Goal: Task Accomplishment & Management: Complete application form

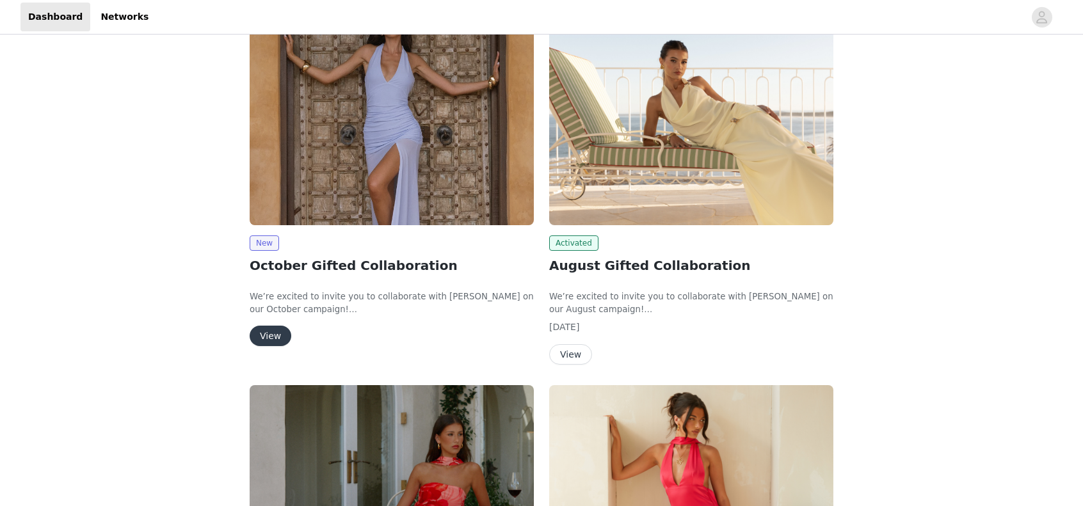
scroll to position [128, 0]
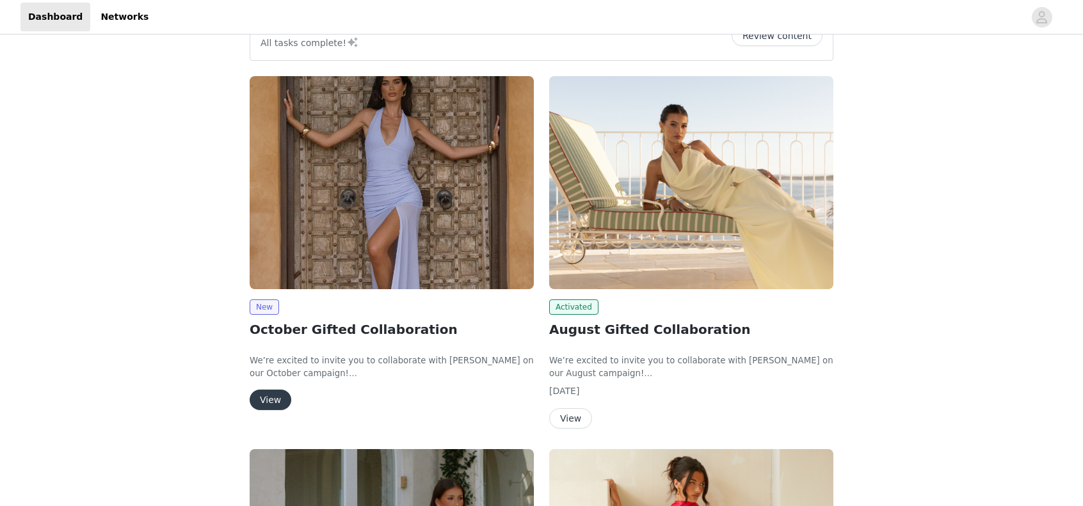
click at [269, 396] on button "View" at bounding box center [271, 400] width 42 height 20
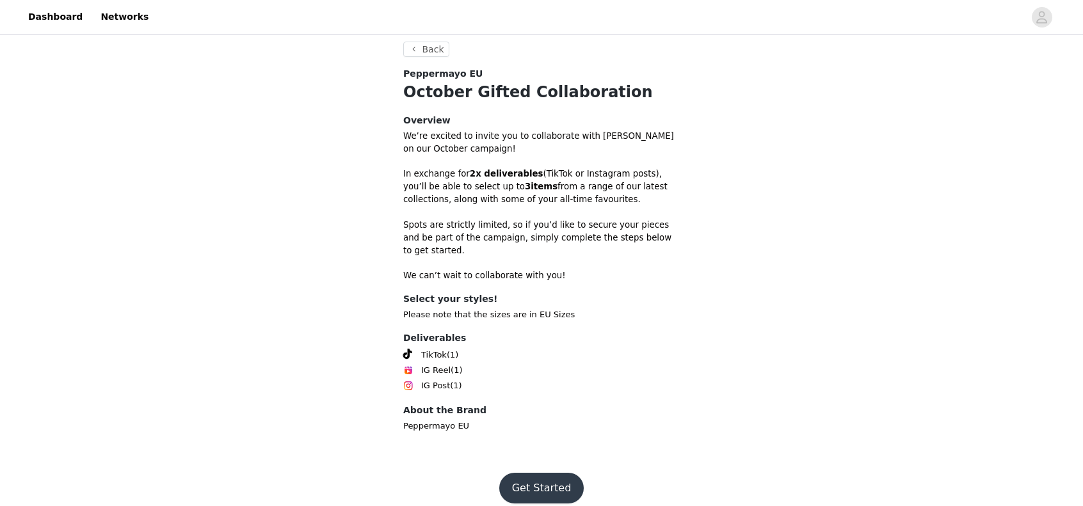
scroll to position [313, 0]
click at [568, 476] on button "Get Started" at bounding box center [541, 487] width 85 height 31
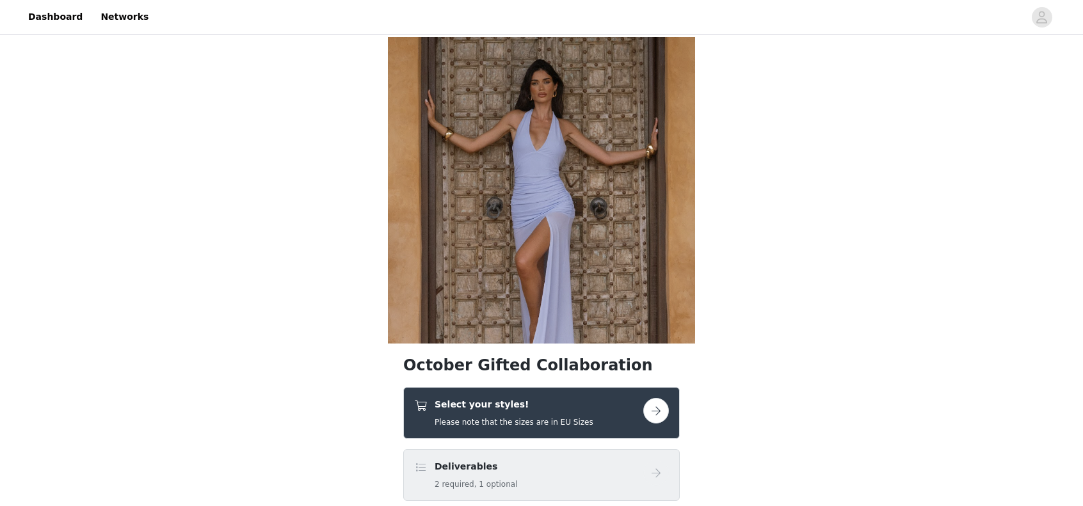
click at [641, 398] on div "Select your styles! Please note that the sizes are in EU Sizes" at bounding box center [528, 413] width 229 height 30
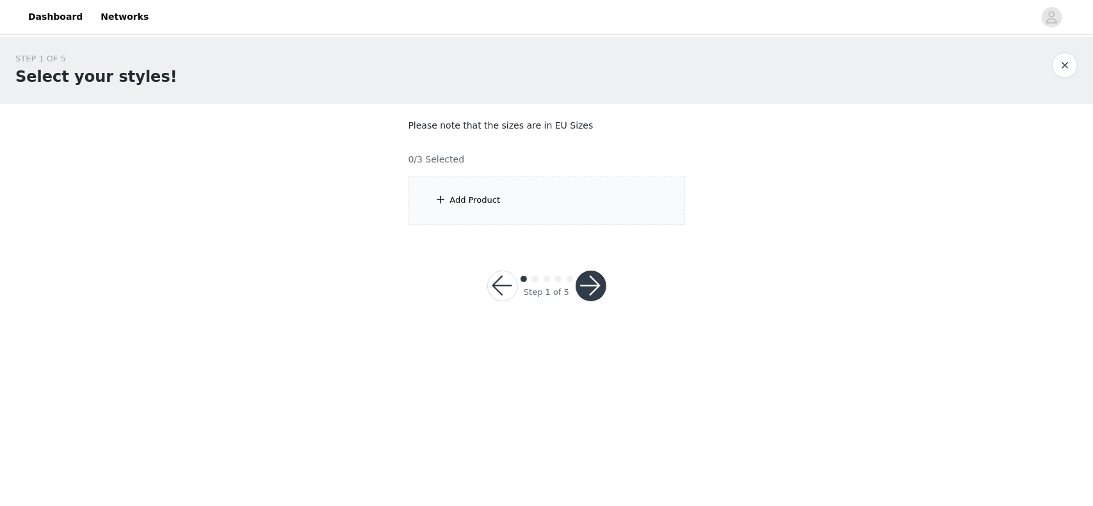
click at [541, 182] on div "Add Product" at bounding box center [546, 201] width 277 height 48
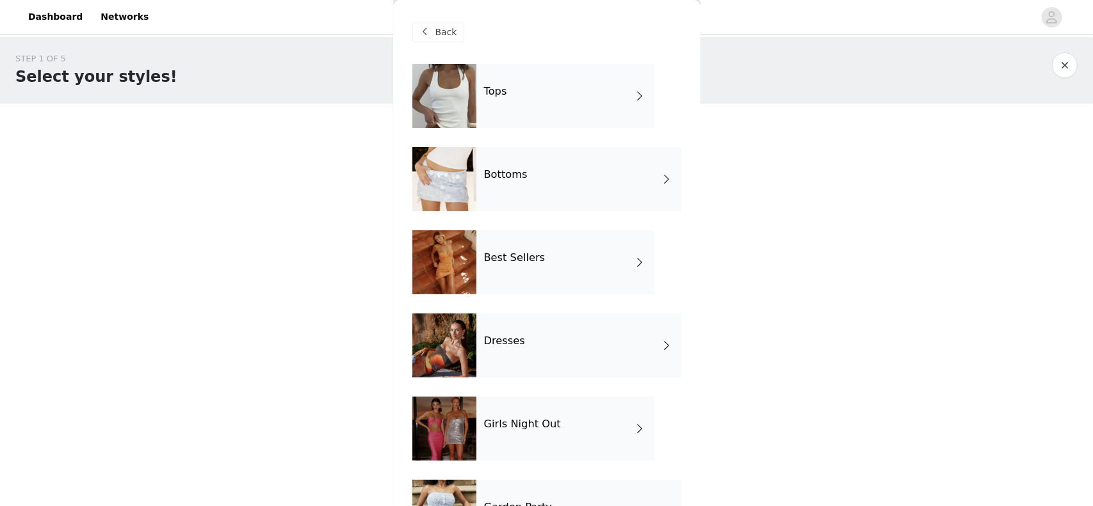
click at [543, 351] on div "Dresses" at bounding box center [578, 346] width 205 height 64
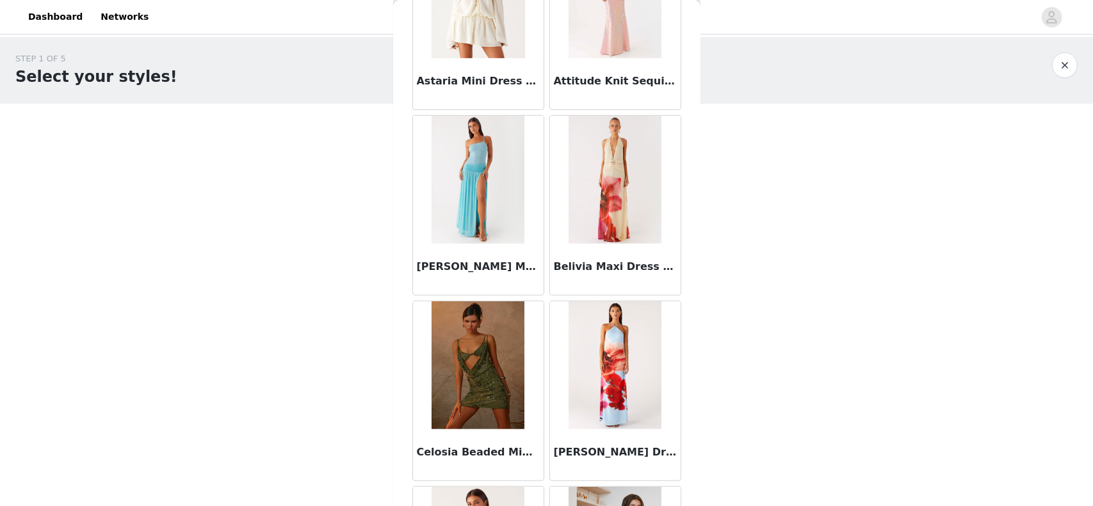
scroll to position [384, 0]
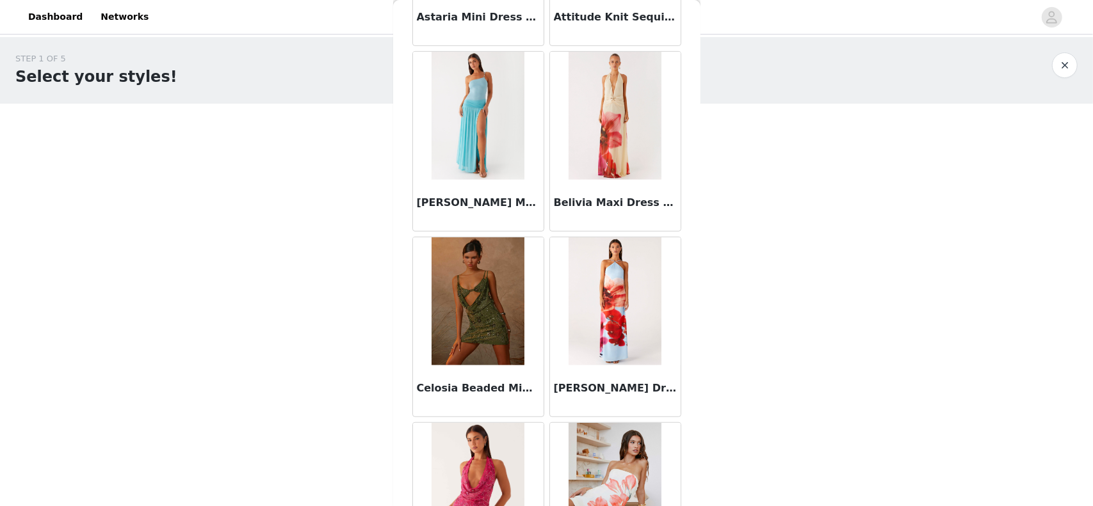
click at [490, 307] on img at bounding box center [477, 301] width 93 height 128
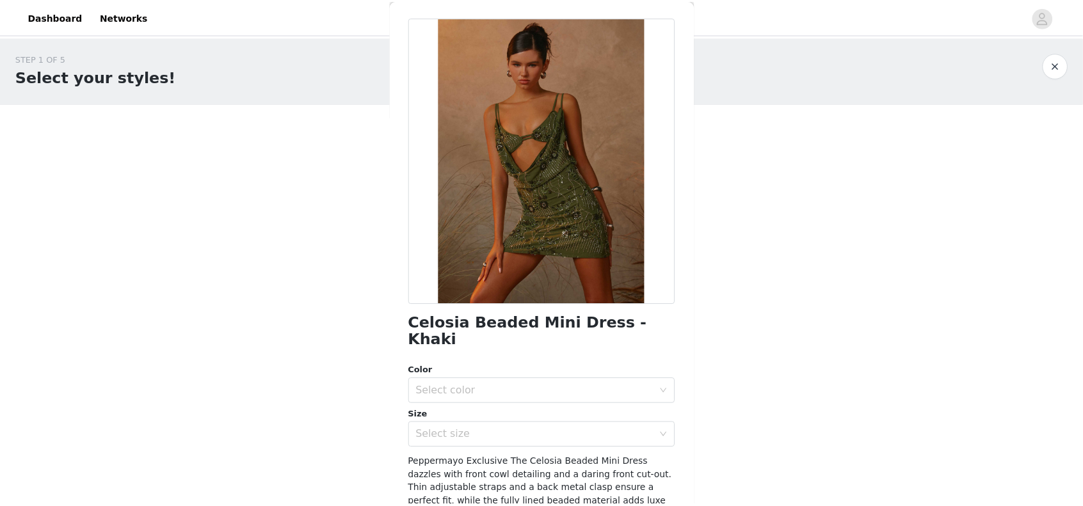
scroll to position [64, 0]
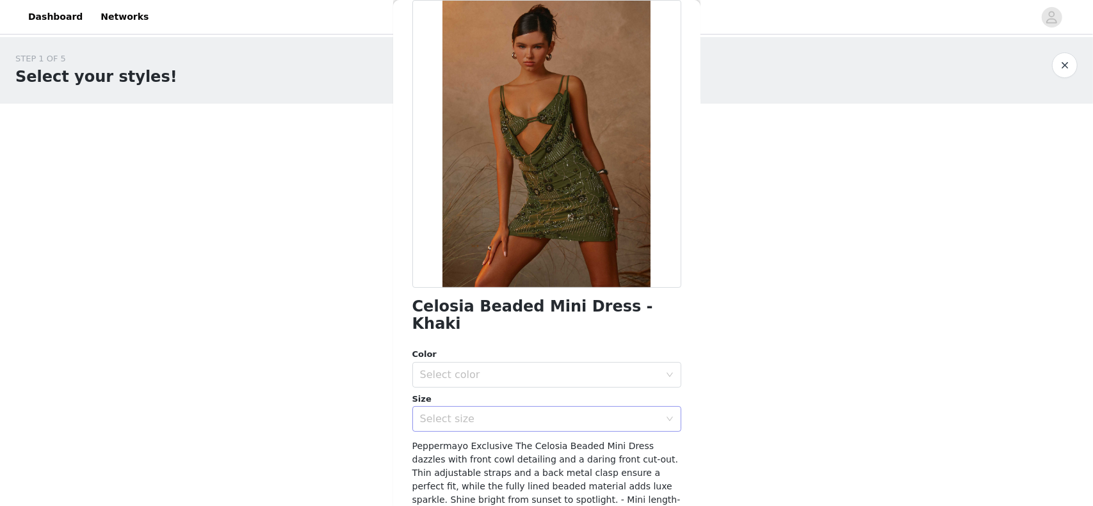
click at [497, 413] on div "Select size" at bounding box center [539, 419] width 239 height 13
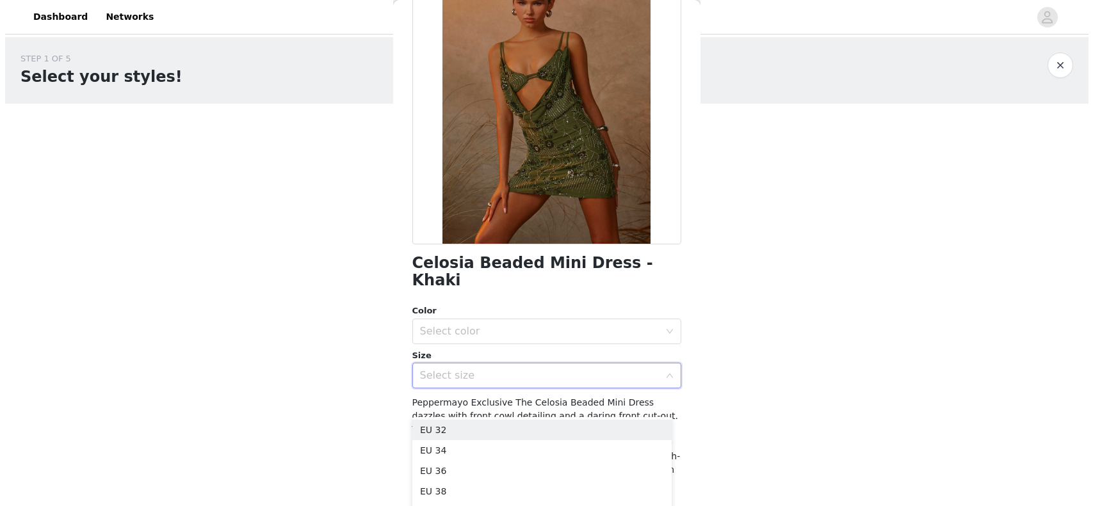
scroll to position [128, 0]
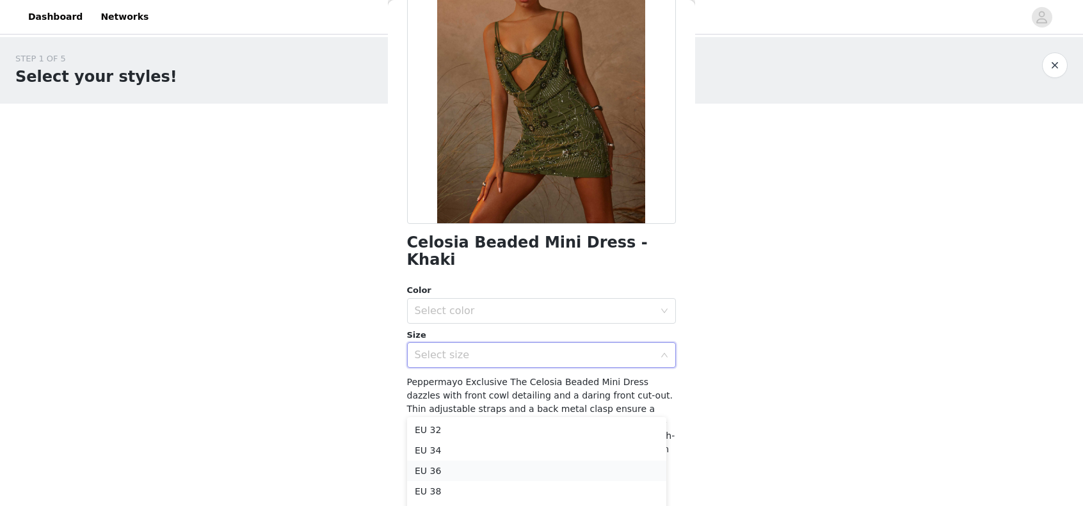
click at [444, 470] on li "EU 36" at bounding box center [536, 471] width 259 height 20
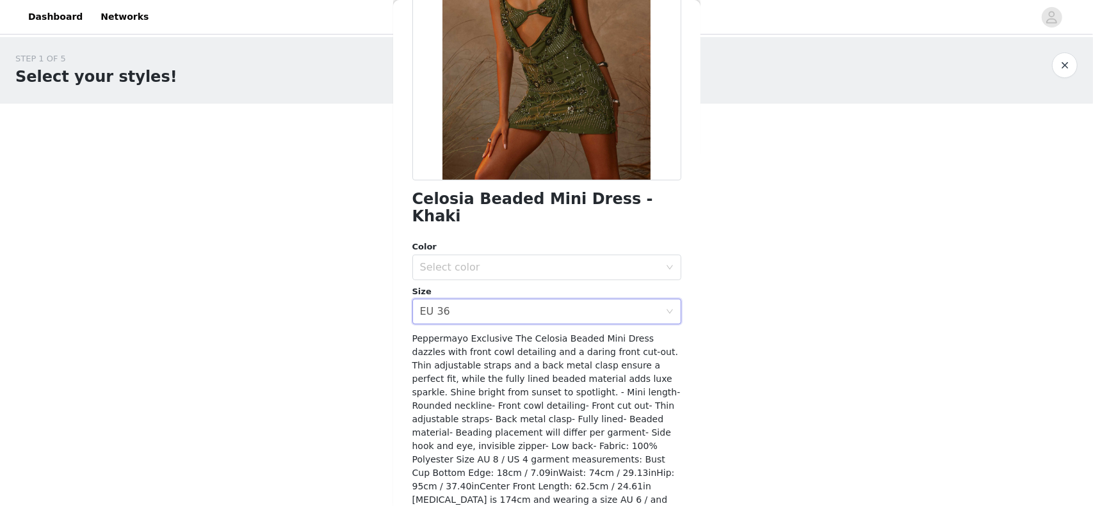
scroll to position [192, 0]
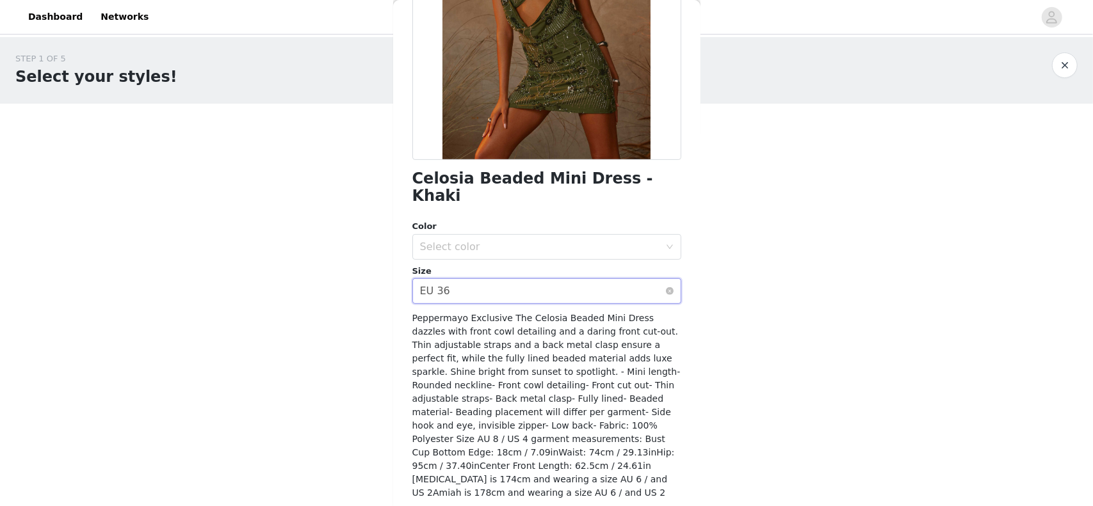
click at [664, 278] on div "Select size EU 36" at bounding box center [546, 291] width 269 height 26
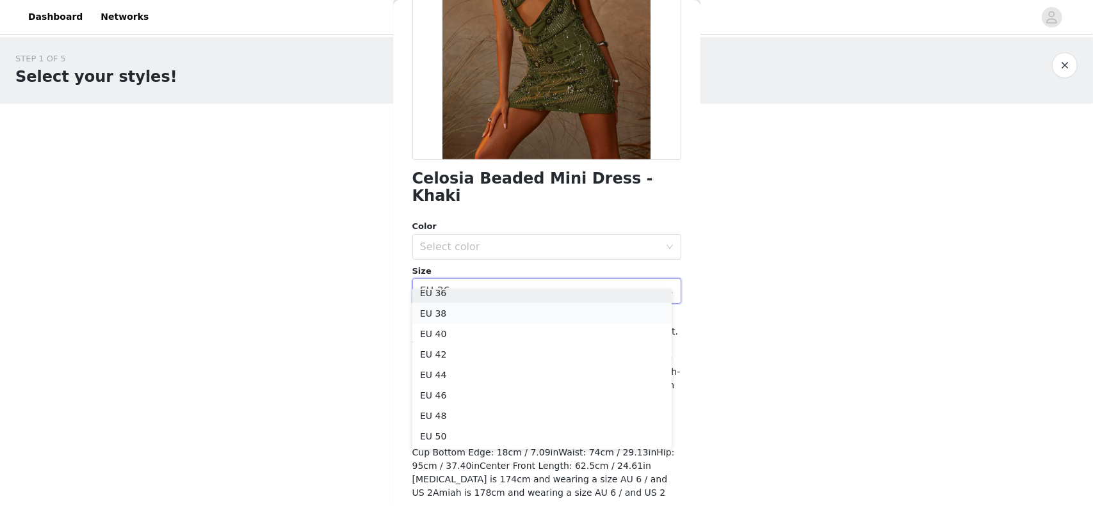
scroll to position [0, 0]
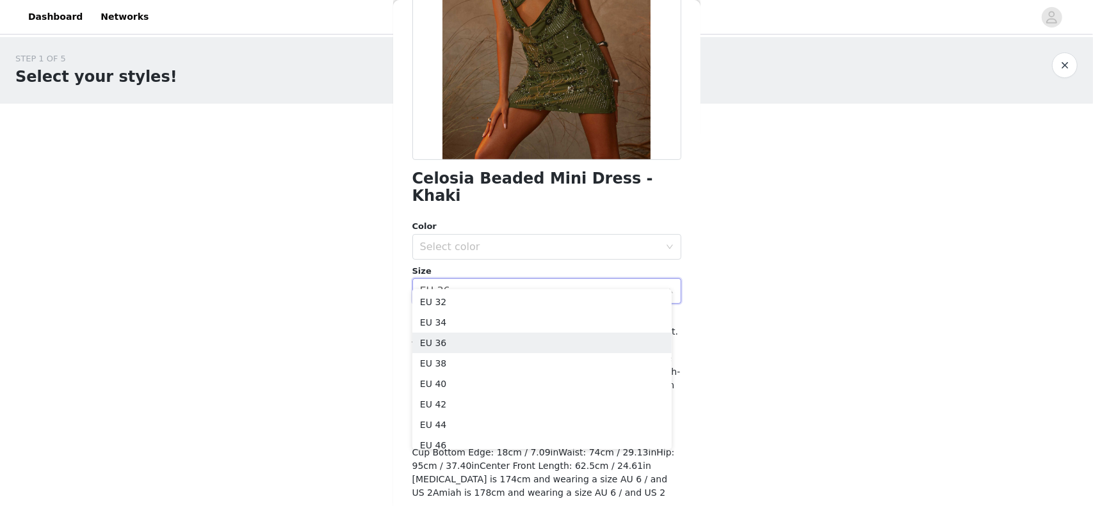
click at [681, 244] on div "Back Celosia Beaded Mini Dress - Khaki Color Select color Size Select size EU 3…" at bounding box center [546, 253] width 307 height 506
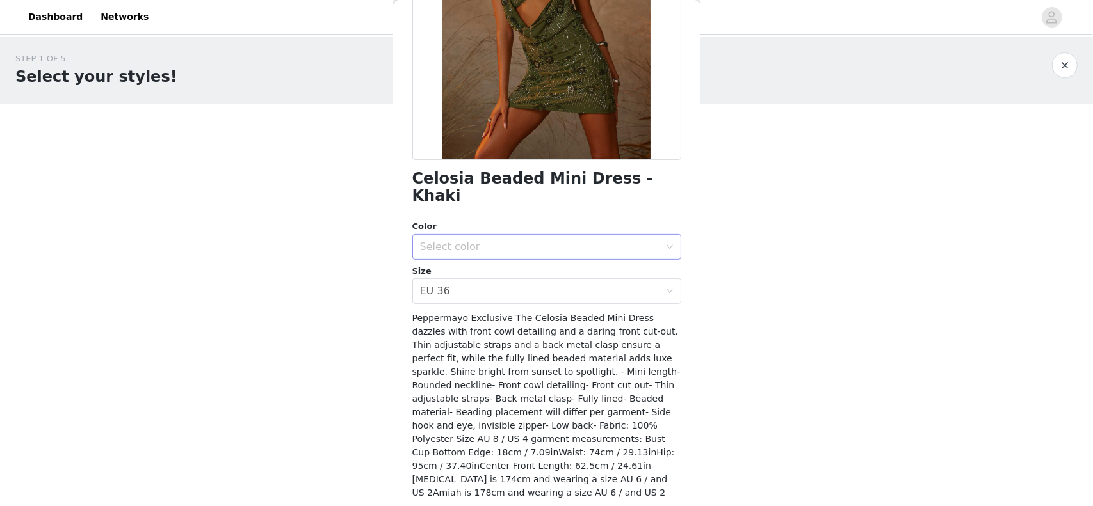
click at [666, 243] on icon "icon: down" at bounding box center [670, 247] width 8 height 8
click at [593, 259] on li "Khaki" at bounding box center [541, 258] width 259 height 20
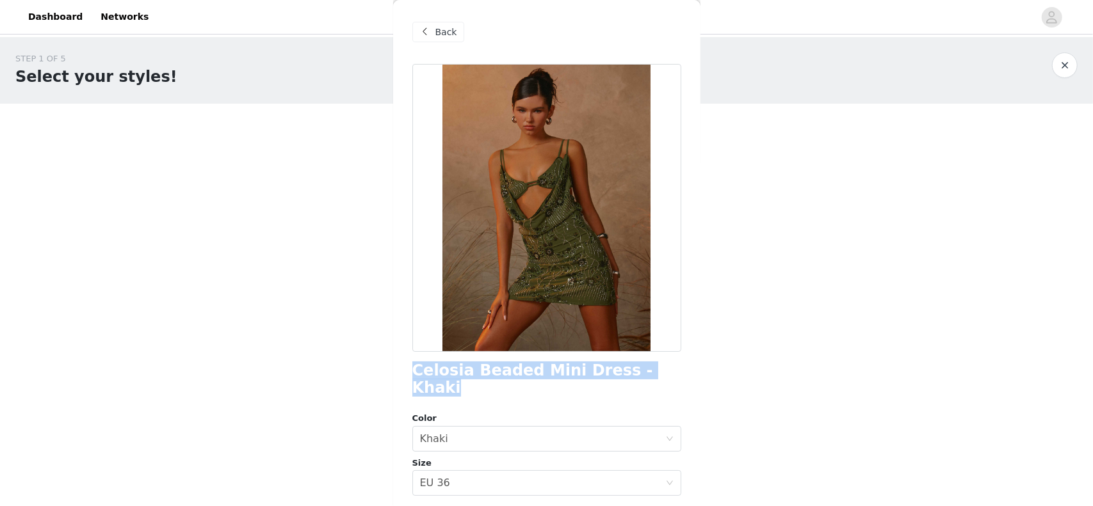
drag, startPoint x: 415, startPoint y: 368, endPoint x: 650, endPoint y: 371, distance: 235.6
click at [650, 371] on div "Celosia Beaded Mini Dress - Khaki" at bounding box center [546, 379] width 269 height 35
copy h1 "Celosia Beaded Mini Dress - Khaki"
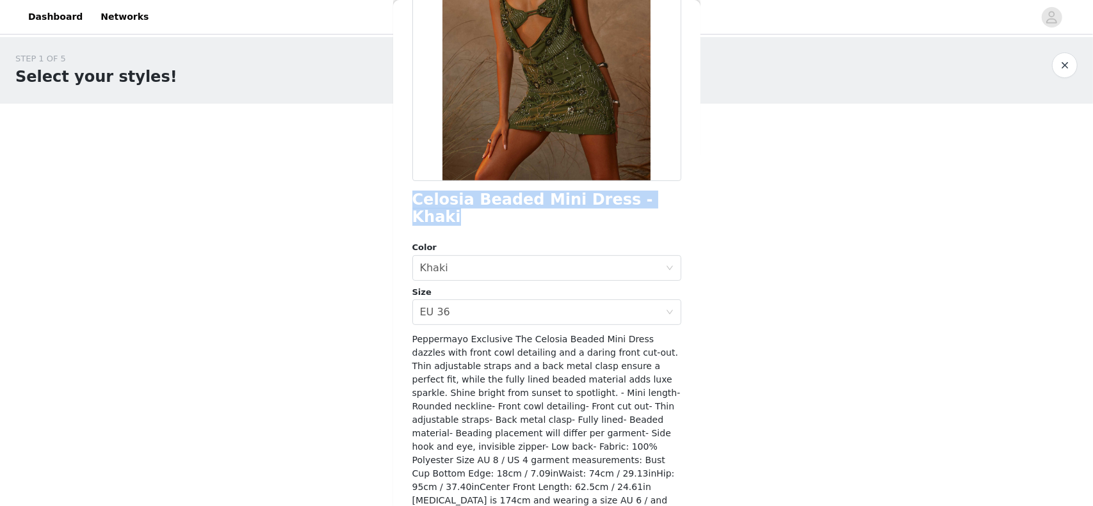
scroll to position [209, 0]
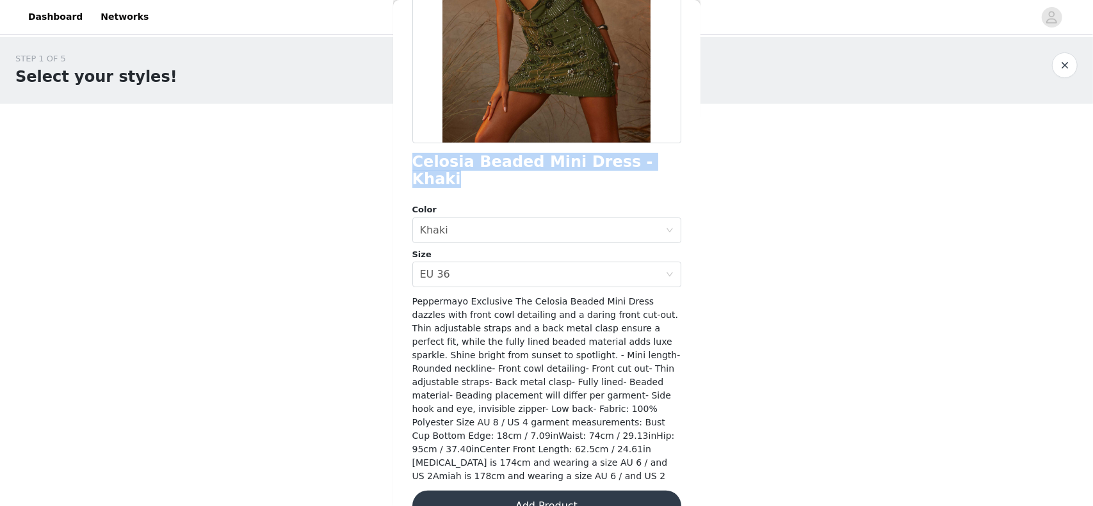
click at [541, 491] on button "Add Product" at bounding box center [546, 506] width 269 height 31
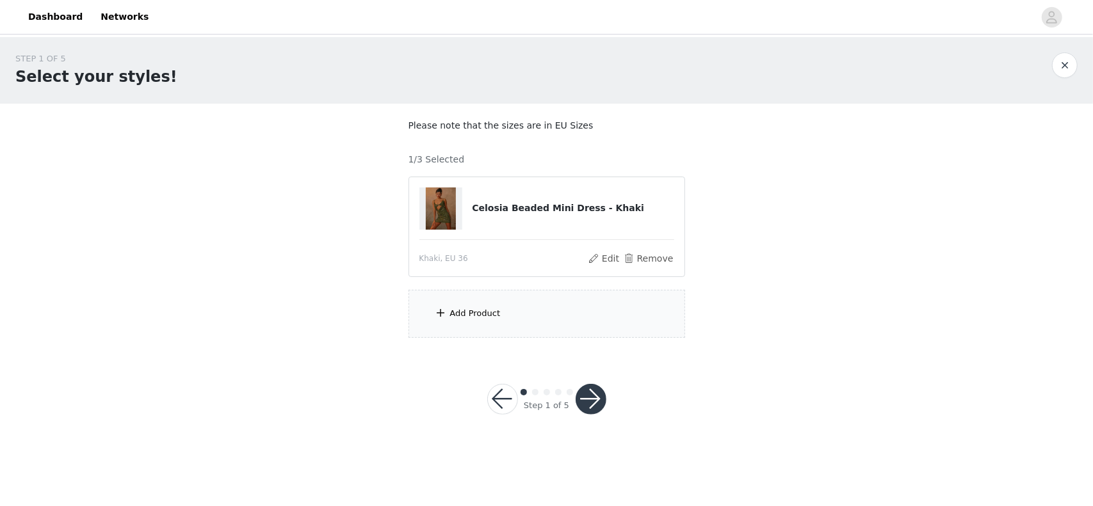
click at [551, 321] on div "Add Product" at bounding box center [546, 314] width 277 height 48
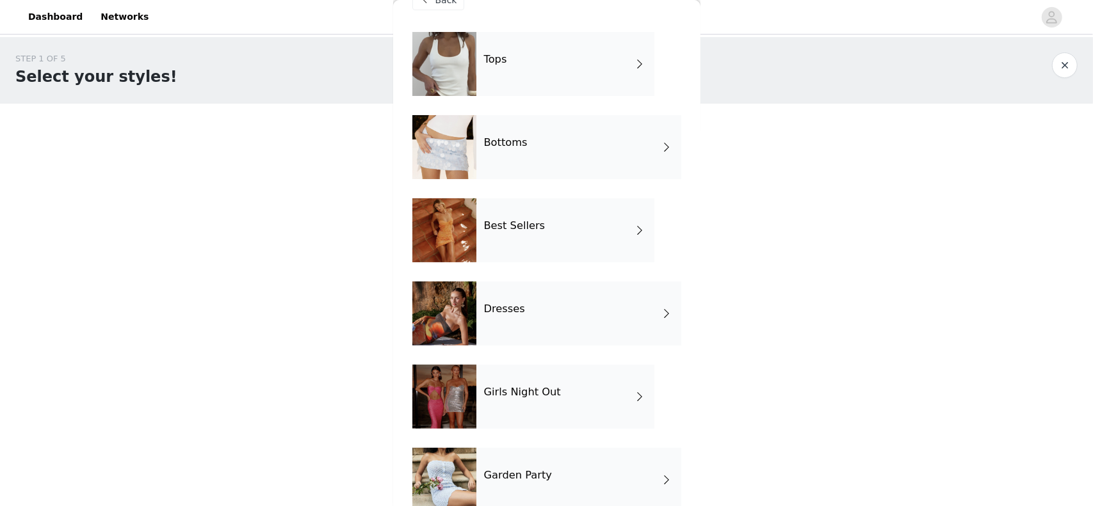
scroll to position [12, 0]
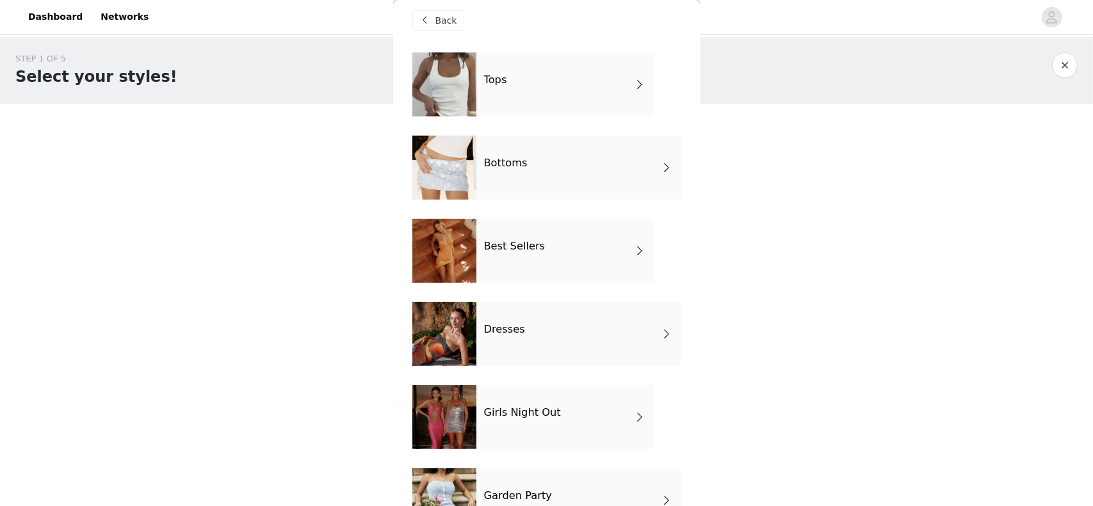
click at [563, 82] on div "Tops" at bounding box center [565, 84] width 178 height 64
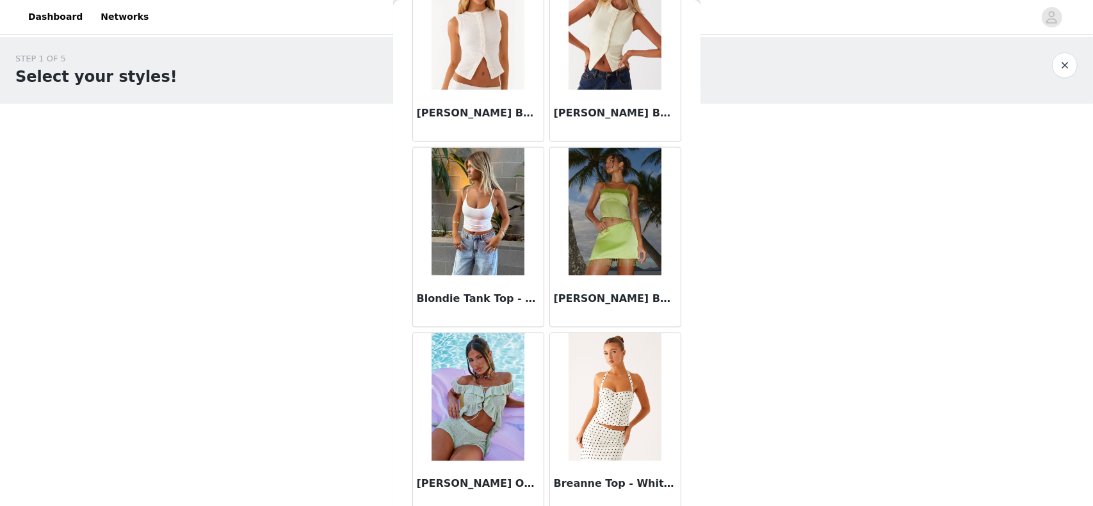
scroll to position [1448, 0]
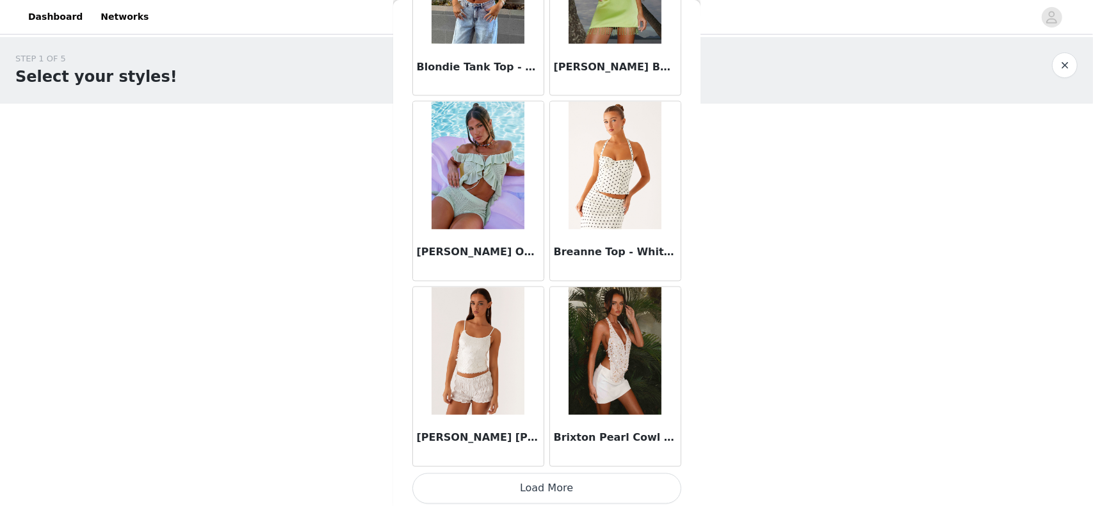
click at [603, 476] on button "Load More" at bounding box center [546, 489] width 269 height 31
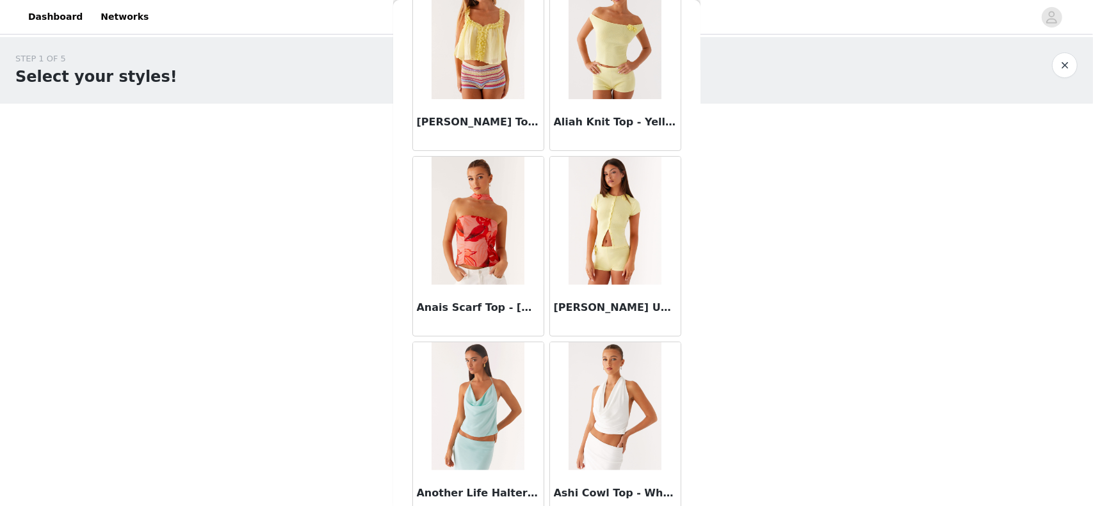
scroll to position [0, 0]
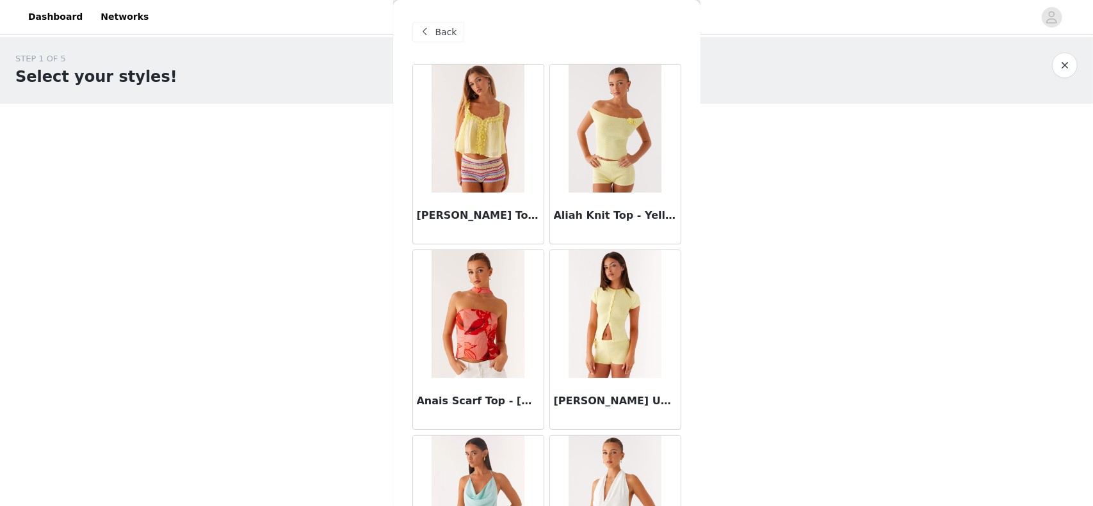
click at [429, 25] on span at bounding box center [424, 31] width 15 height 15
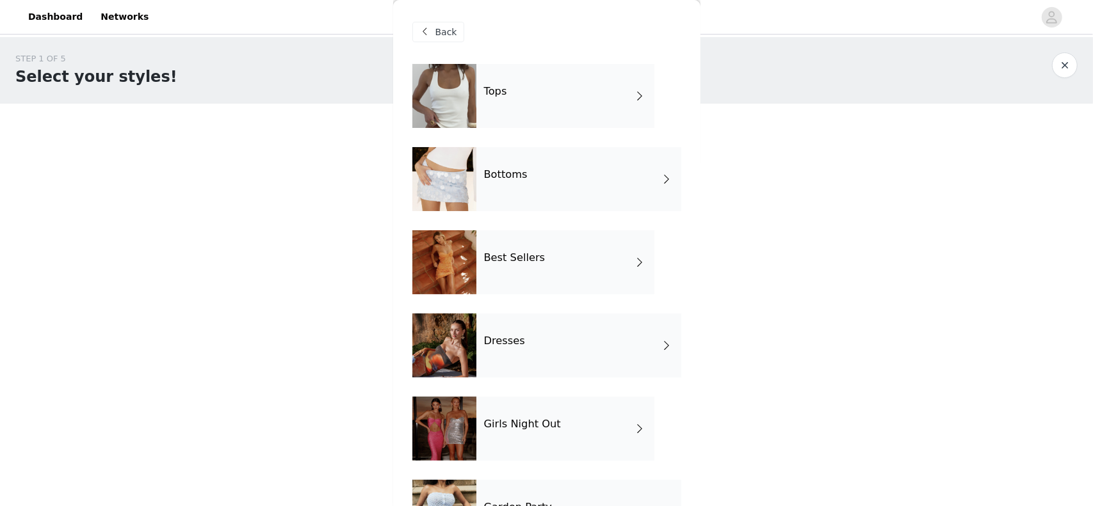
click at [531, 330] on div "Dresses" at bounding box center [578, 346] width 205 height 64
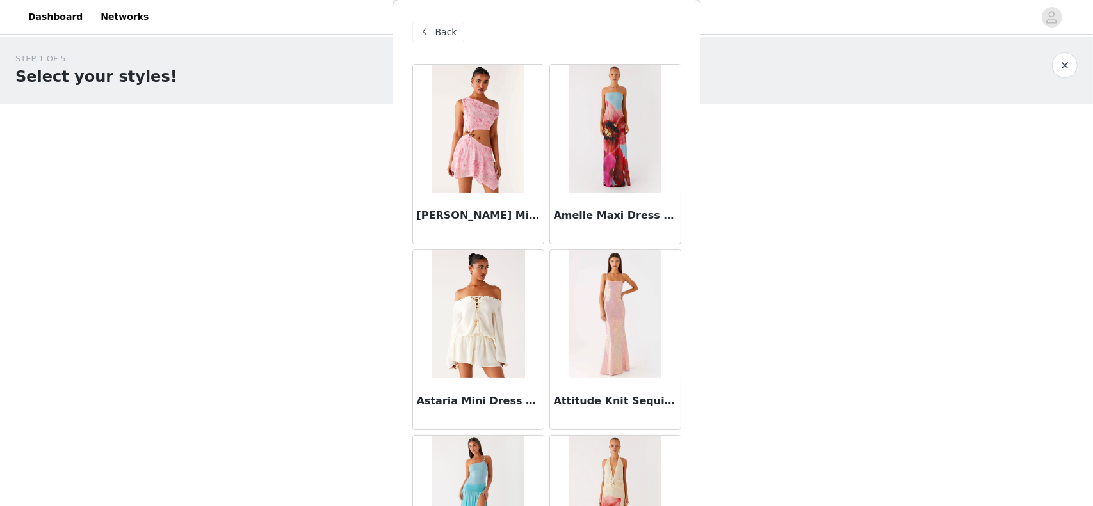
click at [670, 316] on div at bounding box center [615, 314] width 131 height 128
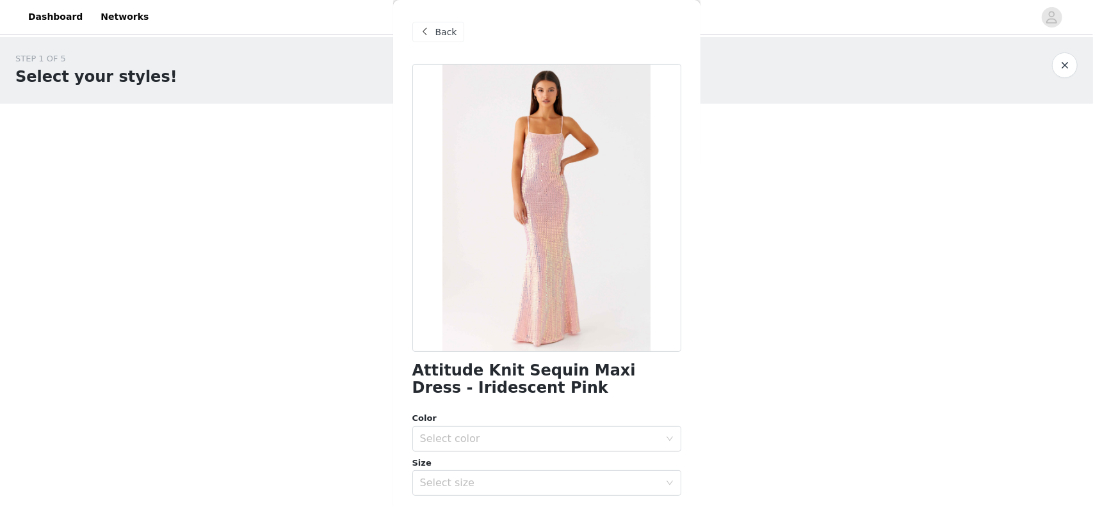
click at [439, 35] on span "Back" at bounding box center [446, 32] width 22 height 13
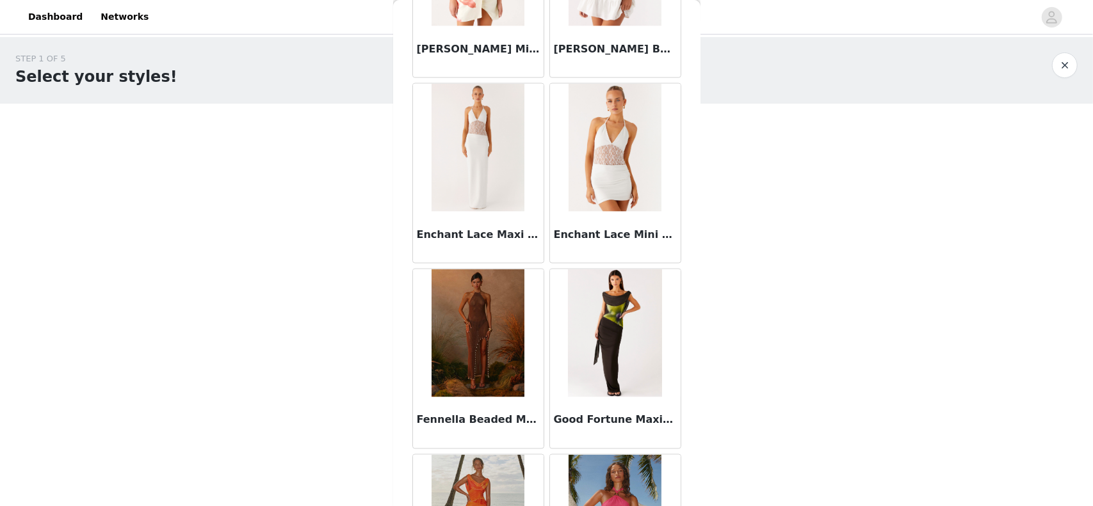
scroll to position [1448, 0]
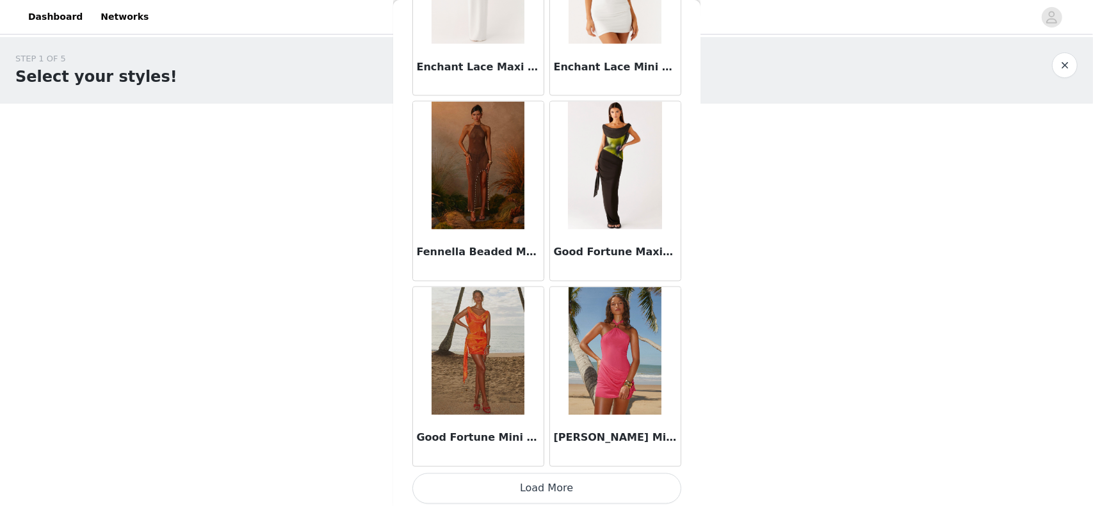
click at [576, 490] on button "Load More" at bounding box center [546, 489] width 269 height 31
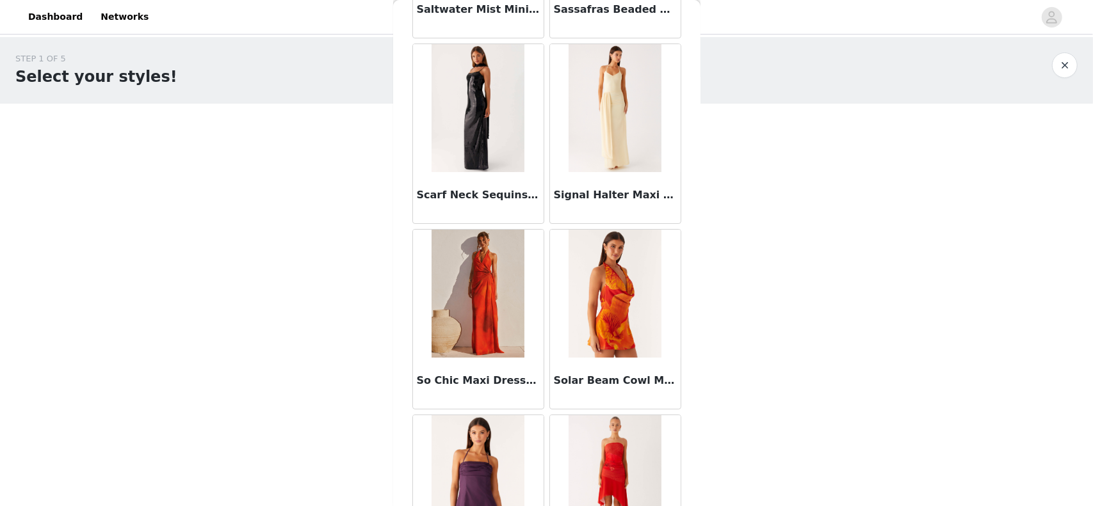
scroll to position [3300, 0]
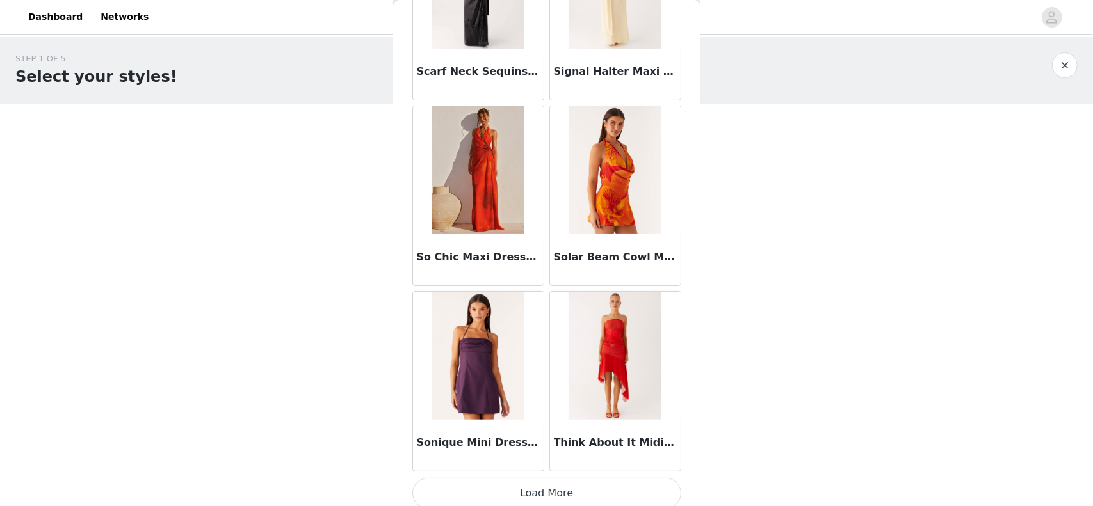
click at [583, 496] on button "Load More" at bounding box center [546, 493] width 269 height 31
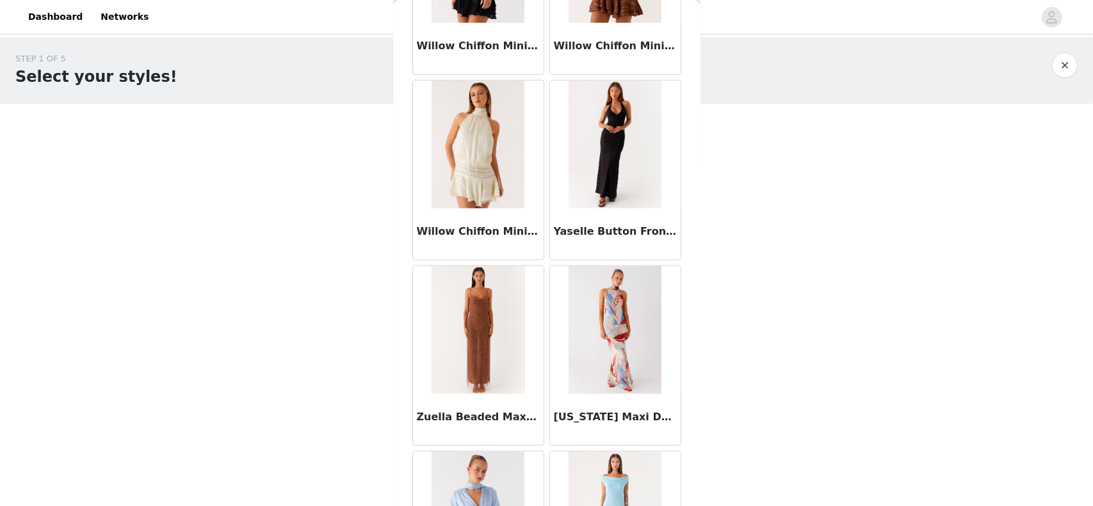
scroll to position [4132, 0]
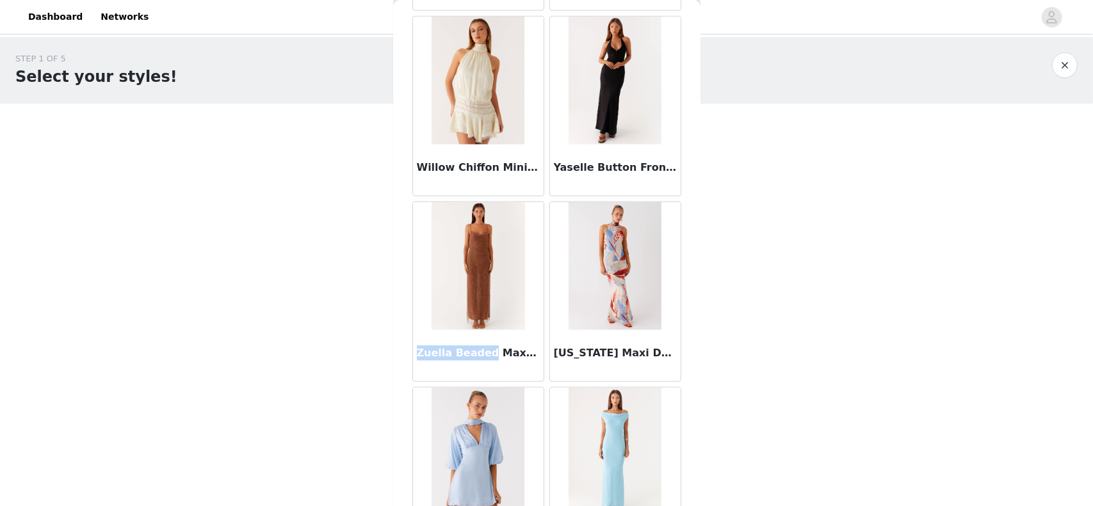
drag, startPoint x: 417, startPoint y: 342, endPoint x: 480, endPoint y: 344, distance: 63.4
click at [480, 346] on h3 "Zuella Beaded Maxi Dress - Chocolate" at bounding box center [478, 353] width 123 height 15
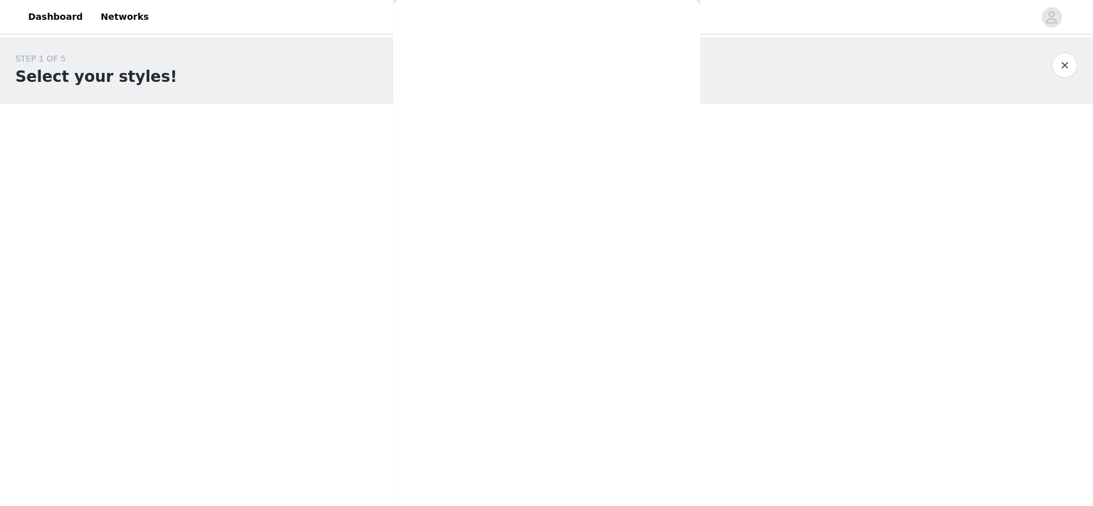
scroll to position [0, 0]
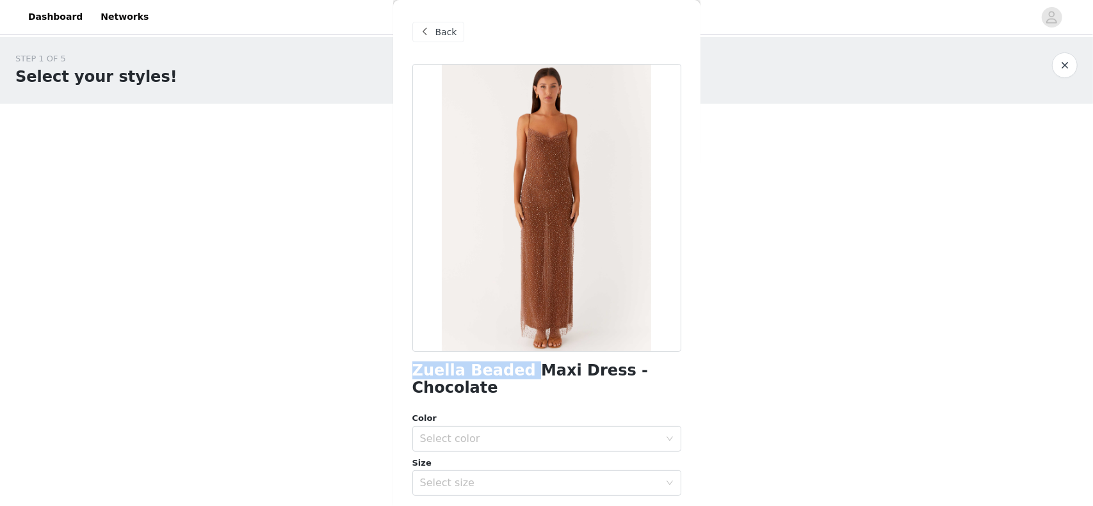
drag, startPoint x: 412, startPoint y: 372, endPoint x: 518, endPoint y: 374, distance: 105.6
click at [518, 374] on h1 "Zuella Beaded Maxi Dress - Chocolate" at bounding box center [546, 379] width 269 height 35
copy h1 "Zuella Beaded"
click at [447, 31] on span "Back" at bounding box center [446, 32] width 22 height 13
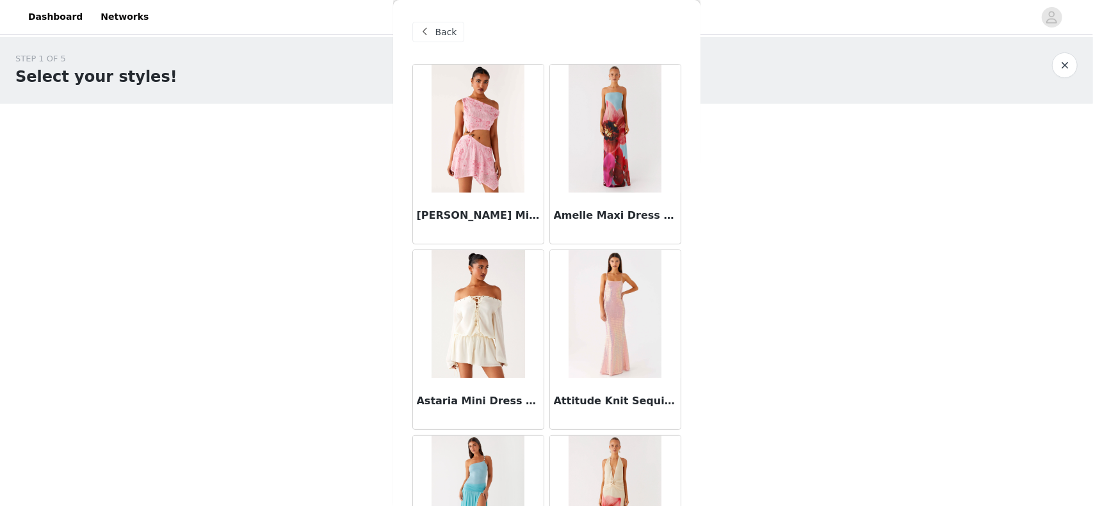
click at [435, 26] on div "Back" at bounding box center [438, 32] width 52 height 20
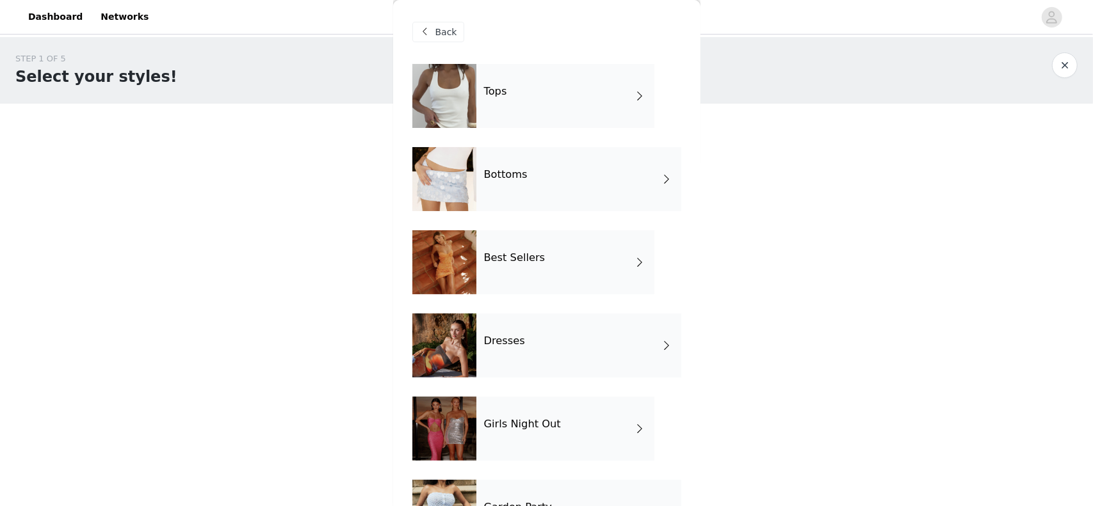
click at [556, 264] on div "Best Sellers" at bounding box center [565, 262] width 178 height 64
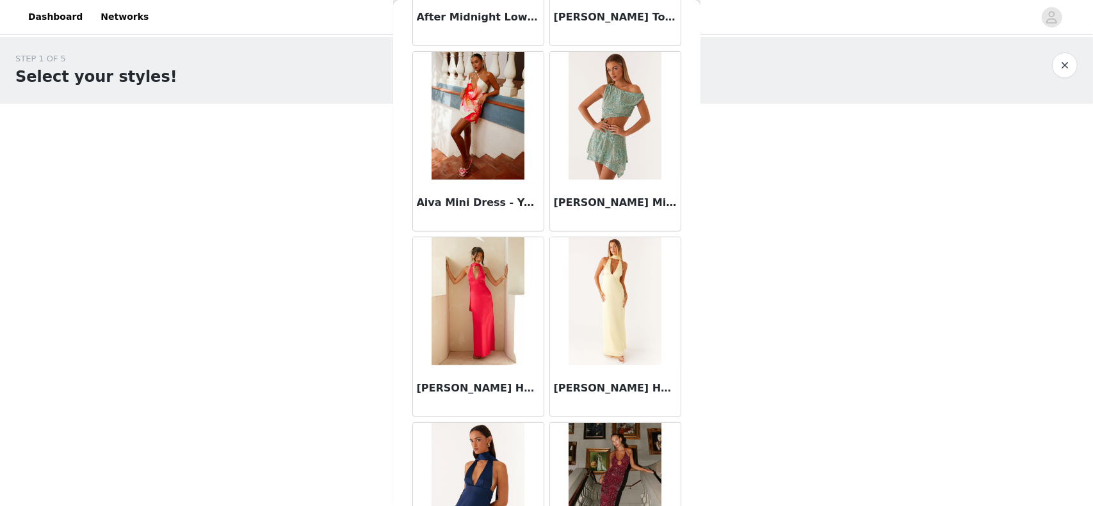
scroll to position [640, 0]
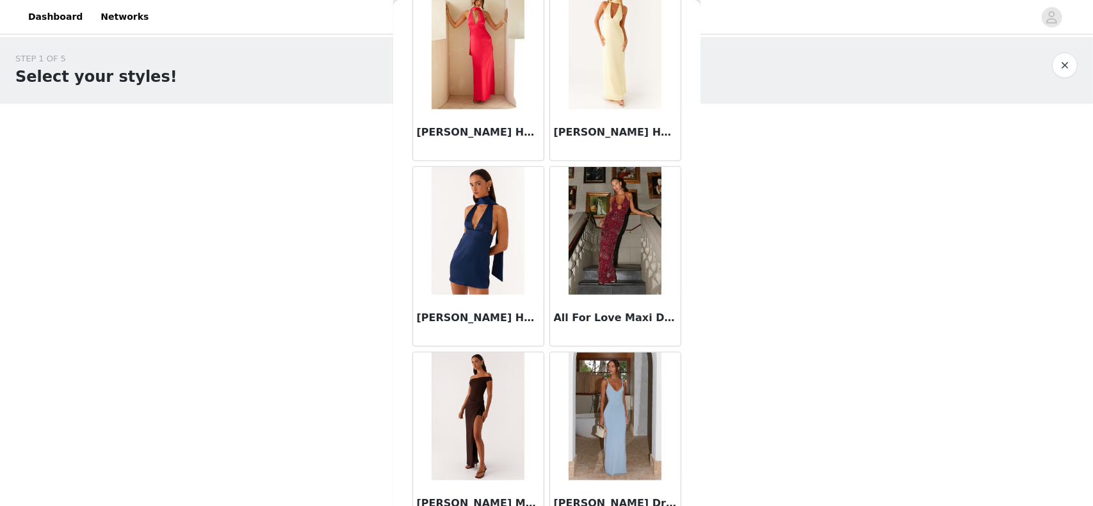
click at [632, 213] on img at bounding box center [614, 231] width 93 height 128
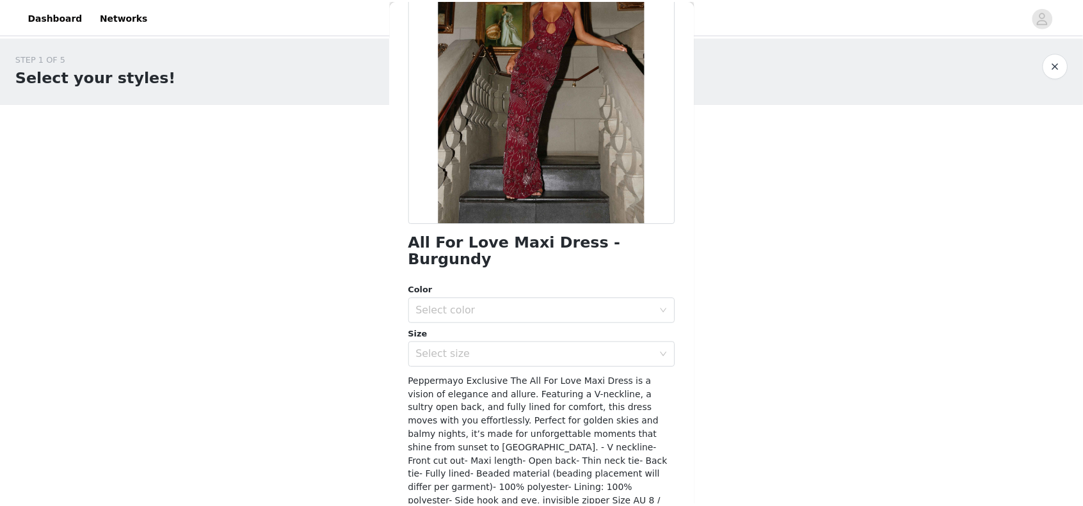
scroll to position [0, 0]
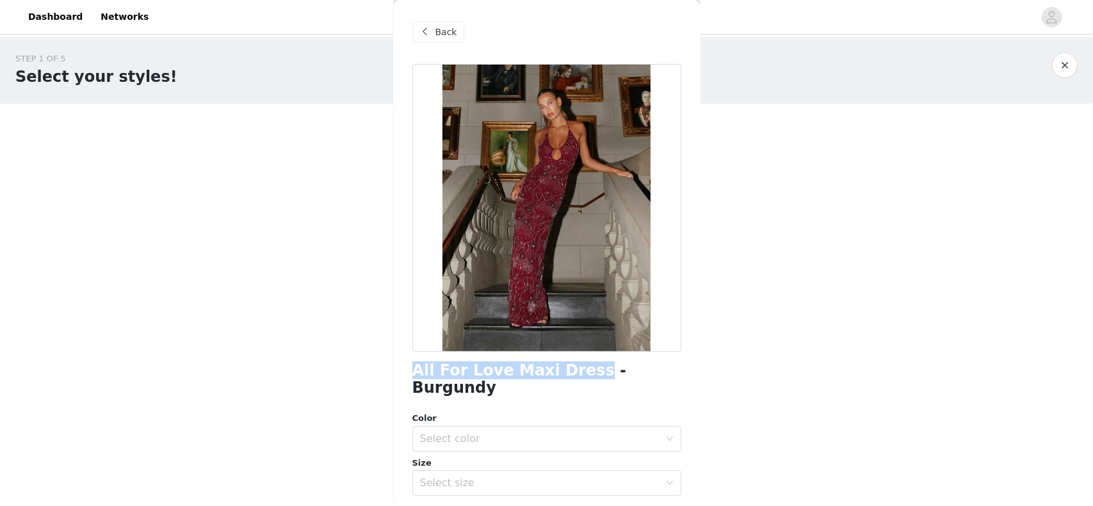
drag, startPoint x: 405, startPoint y: 372, endPoint x: 575, endPoint y: 371, distance: 170.9
click at [575, 371] on div "Back All For Love Maxi Dress - Burgundy Color Select color Size Select size Pep…" at bounding box center [546, 253] width 307 height 506
copy h1 "All For Love Maxi Dress"
click at [541, 433] on div "Select color" at bounding box center [539, 439] width 239 height 13
click at [490, 453] on li "Burgundy" at bounding box center [541, 450] width 259 height 20
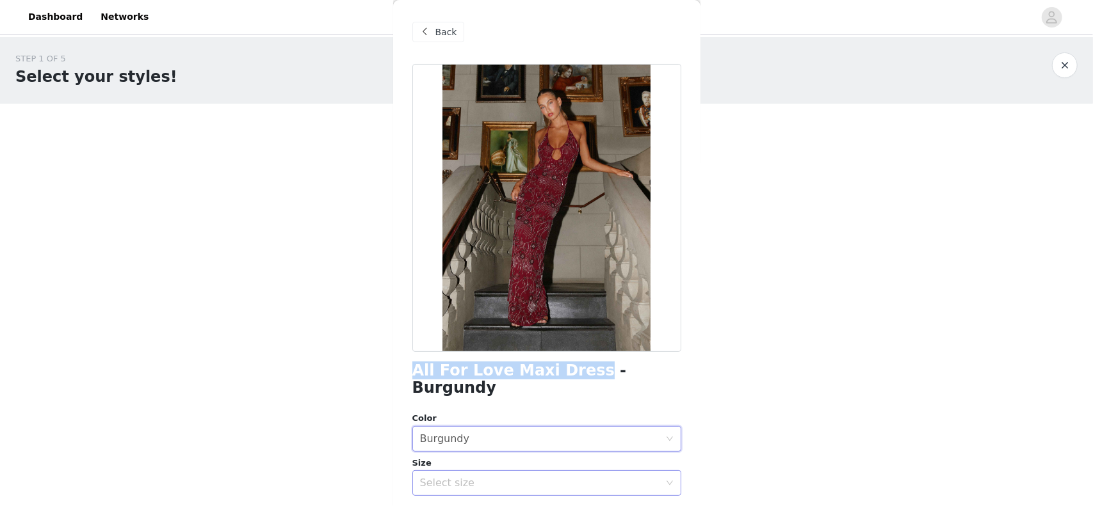
click at [474, 477] on div "Select size" at bounding box center [539, 483] width 239 height 13
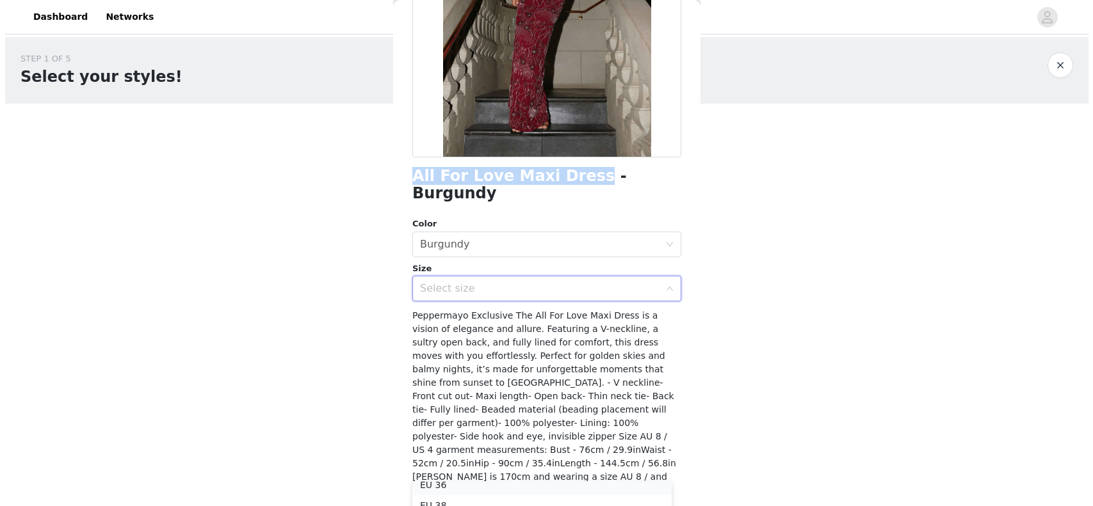
scroll to position [44, 0]
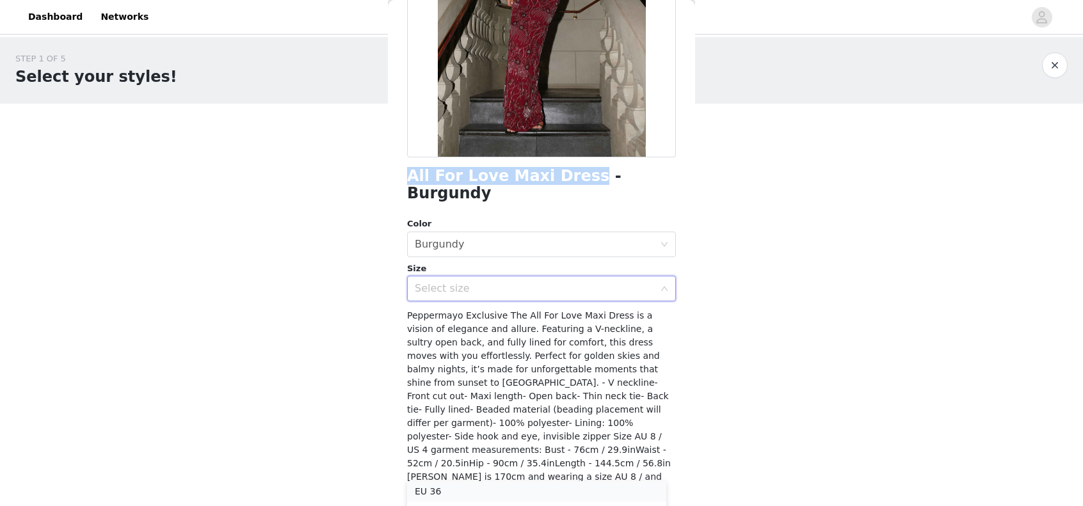
click at [420, 490] on li "EU 36" at bounding box center [536, 491] width 259 height 20
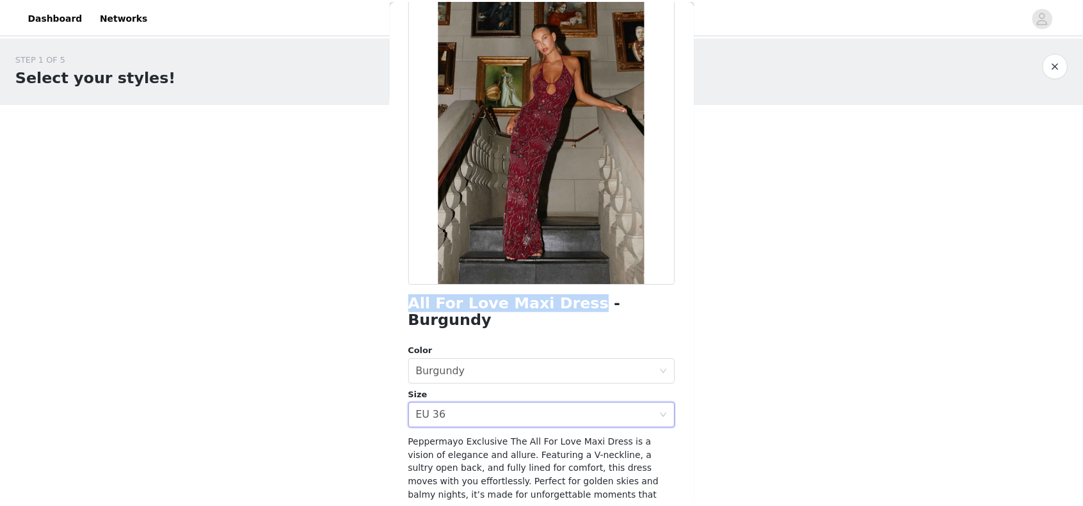
scroll to position [195, 0]
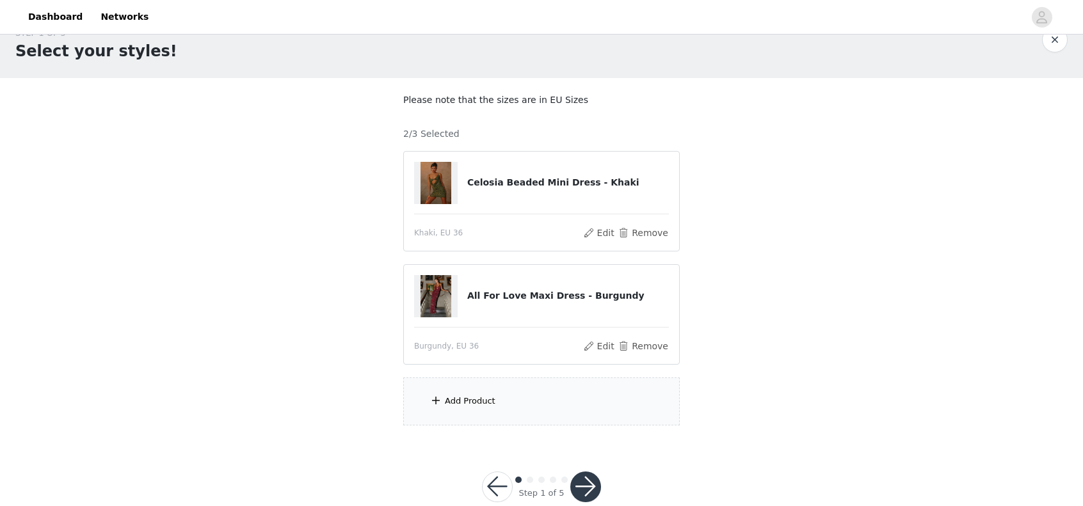
scroll to position [51, 0]
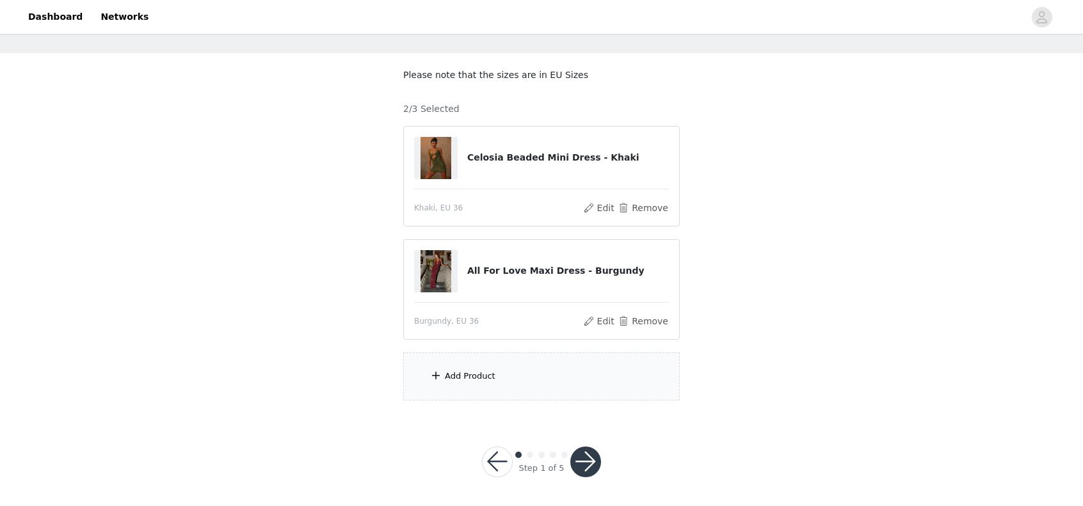
click at [501, 383] on div "Add Product" at bounding box center [541, 377] width 277 height 48
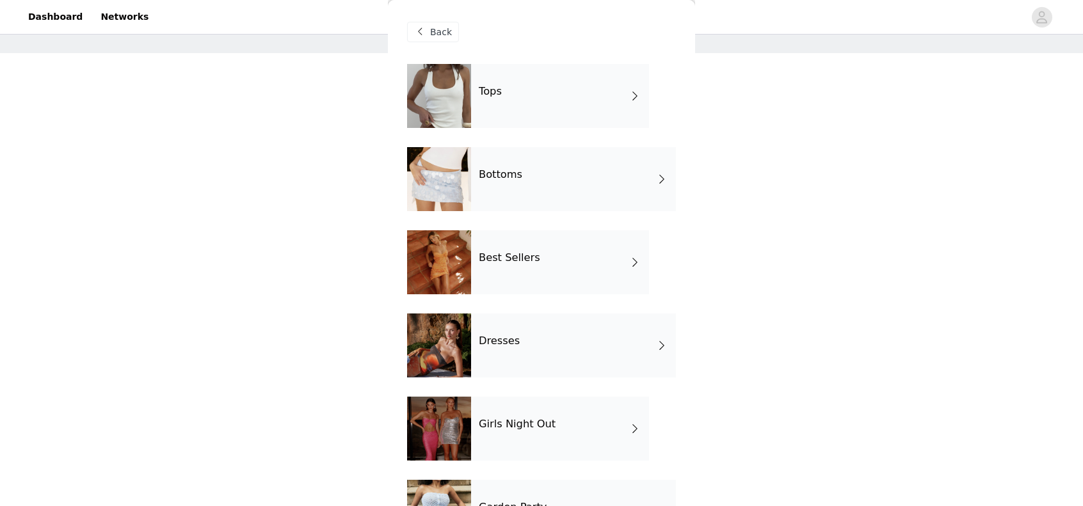
click at [541, 81] on div "Tops" at bounding box center [560, 96] width 178 height 64
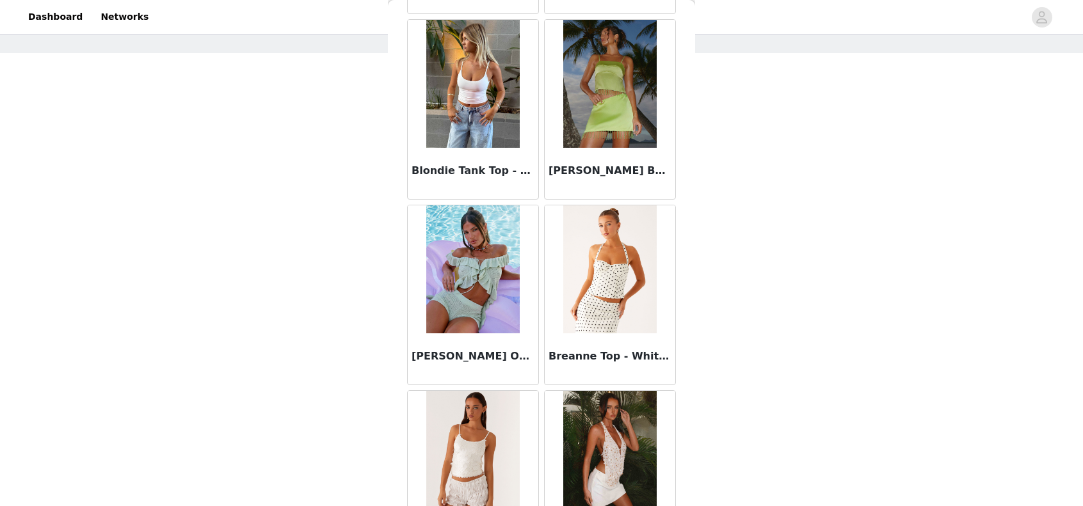
scroll to position [1448, 0]
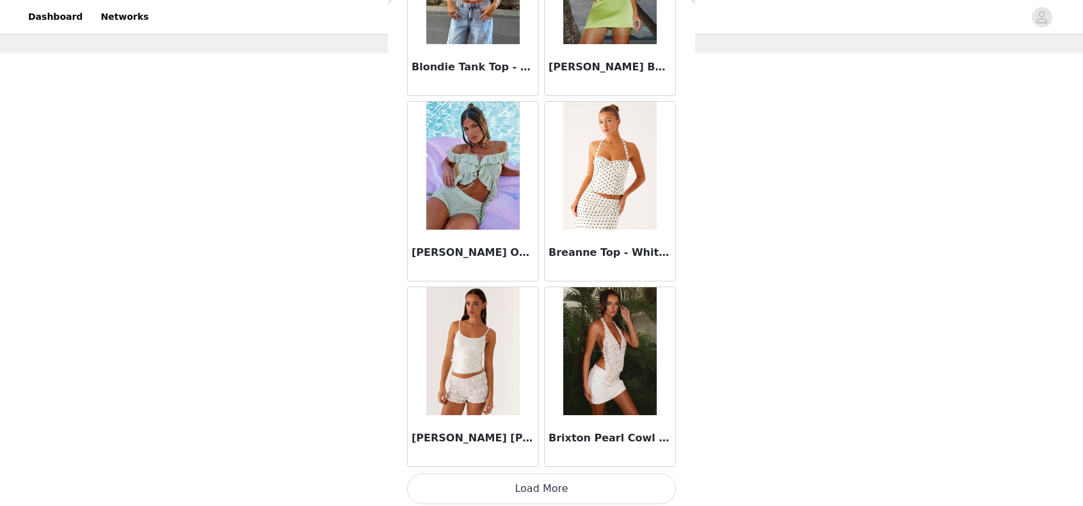
click at [573, 493] on button "Load More" at bounding box center [541, 489] width 269 height 31
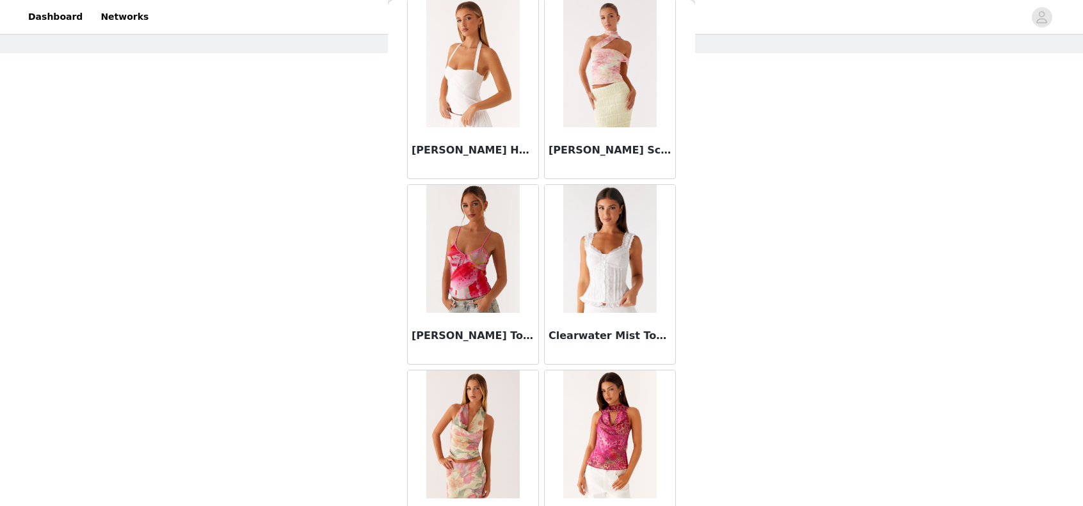
scroll to position [2856, 0]
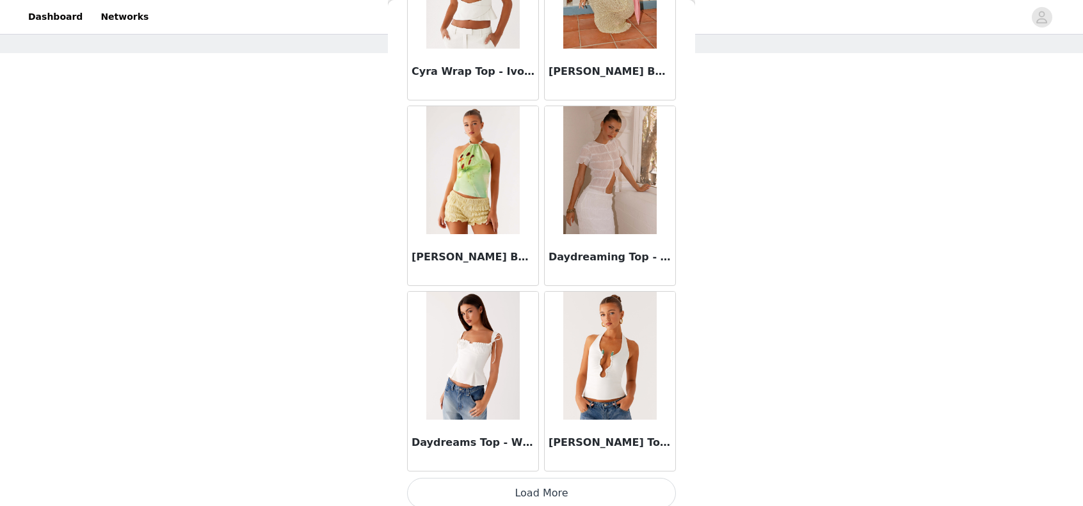
drag, startPoint x: 580, startPoint y: 487, endPoint x: 594, endPoint y: 464, distance: 27.0
click at [580, 486] on button "Load More" at bounding box center [541, 493] width 269 height 31
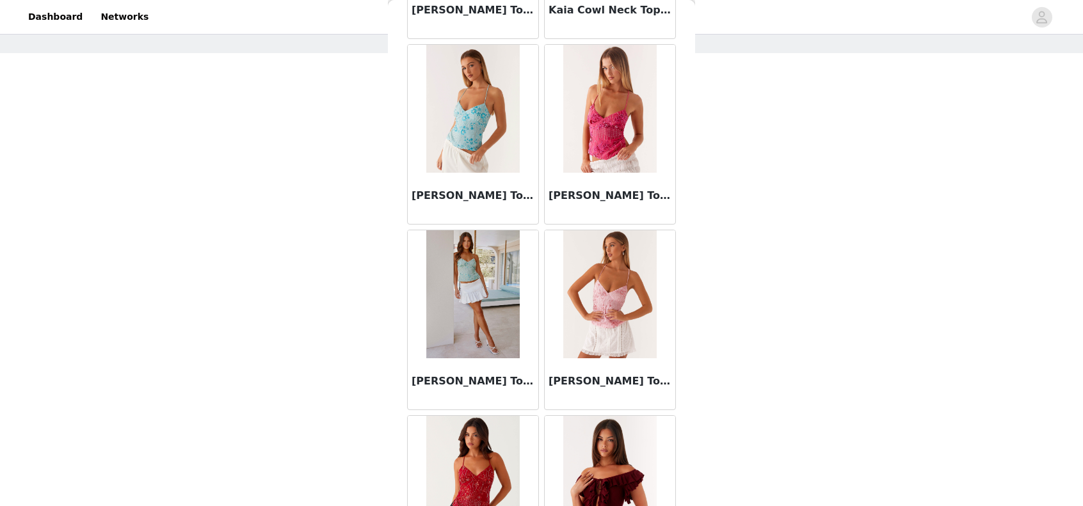
scroll to position [5151, 0]
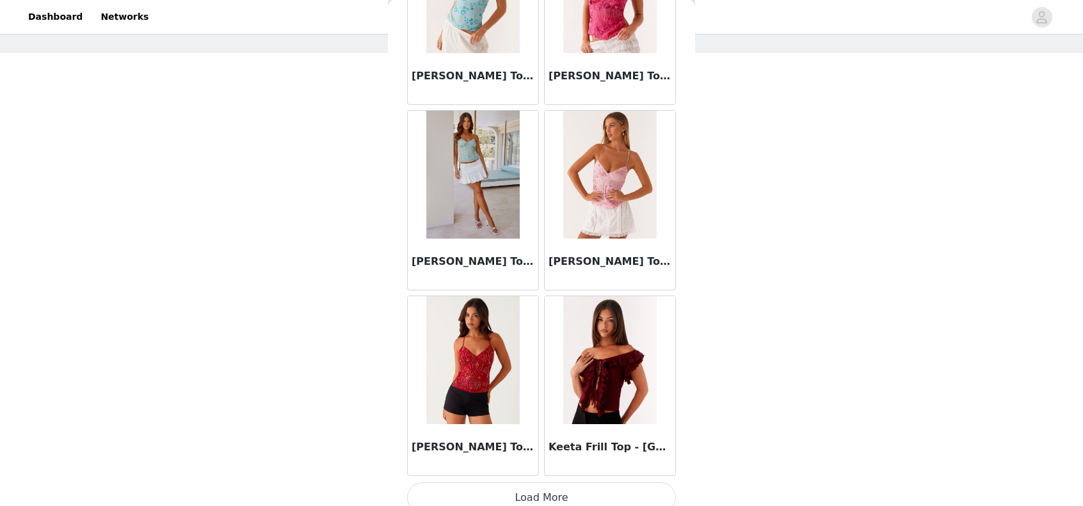
drag, startPoint x: 568, startPoint y: 483, endPoint x: 586, endPoint y: 456, distance: 32.7
click at [568, 483] on button "Load More" at bounding box center [541, 498] width 269 height 31
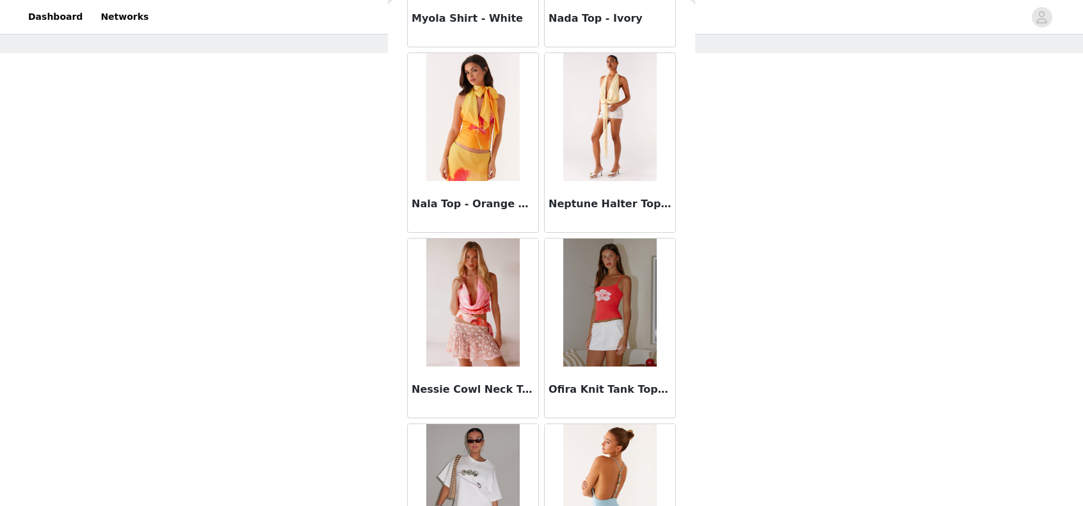
scroll to position [7004, 0]
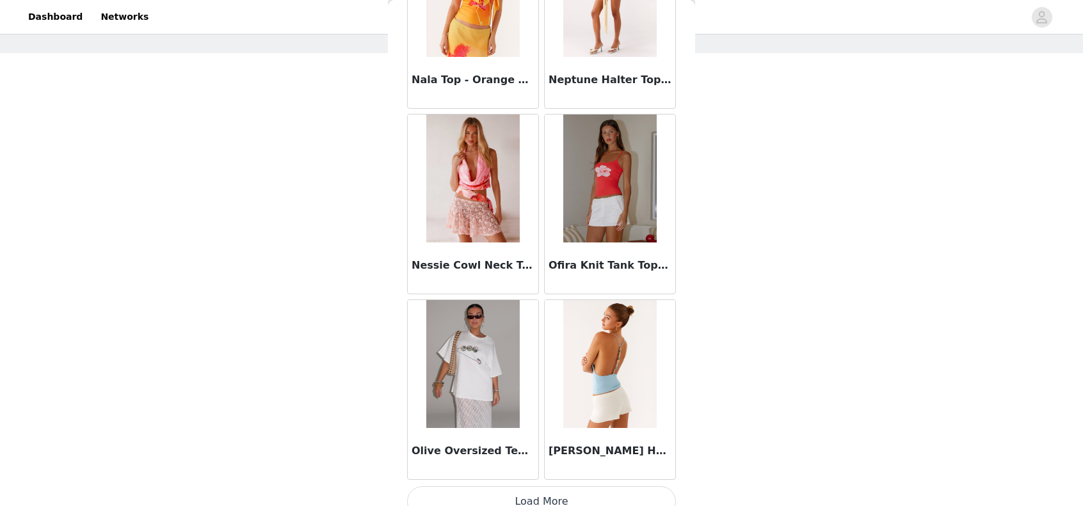
click at [568, 493] on button "Load More" at bounding box center [541, 501] width 269 height 31
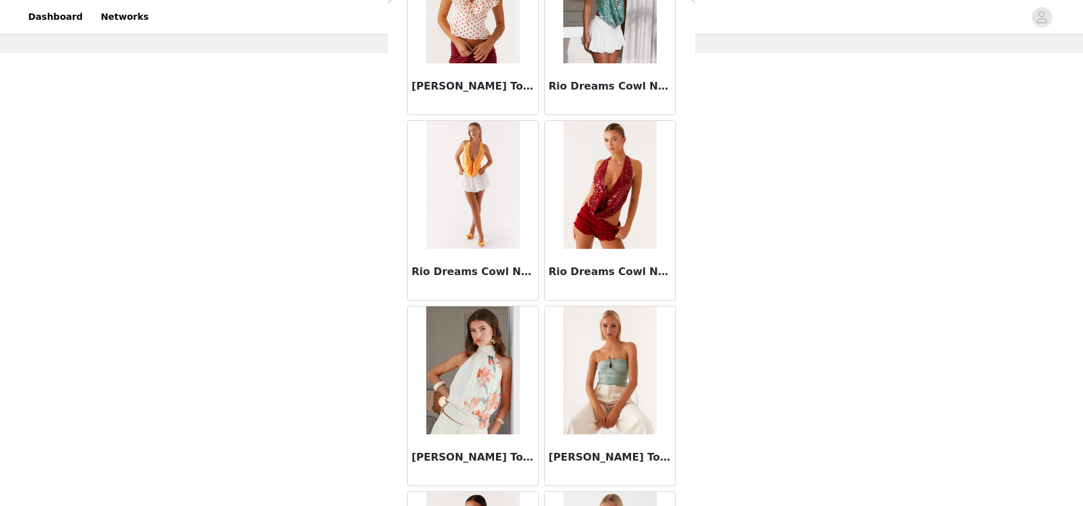
scroll to position [8855, 0]
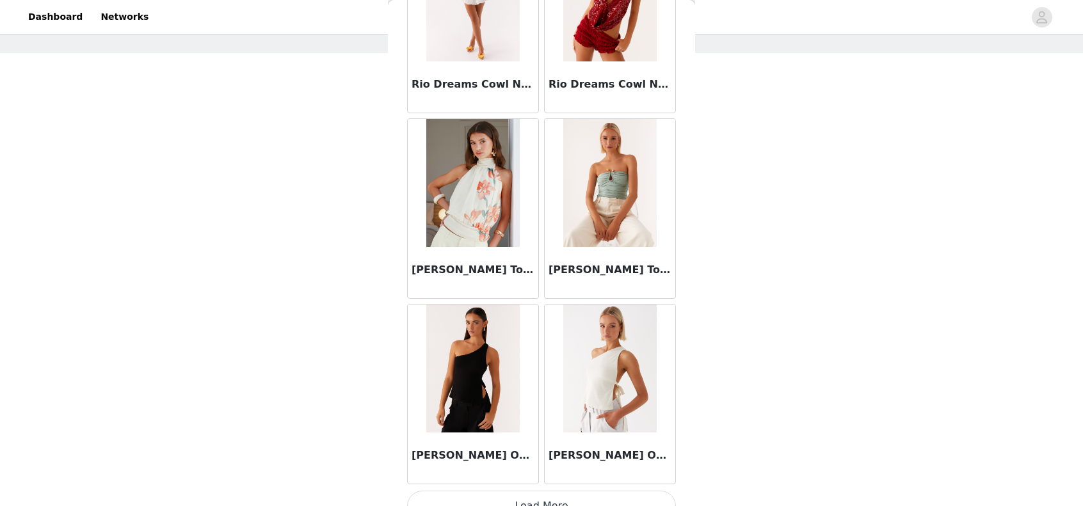
click at [570, 491] on button "Load More" at bounding box center [541, 506] width 269 height 31
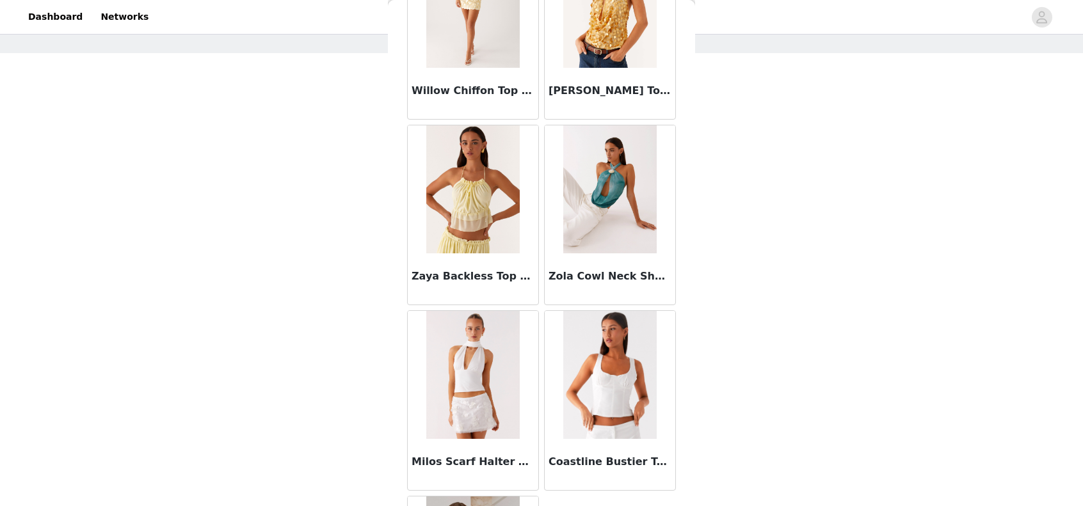
scroll to position [10666, 0]
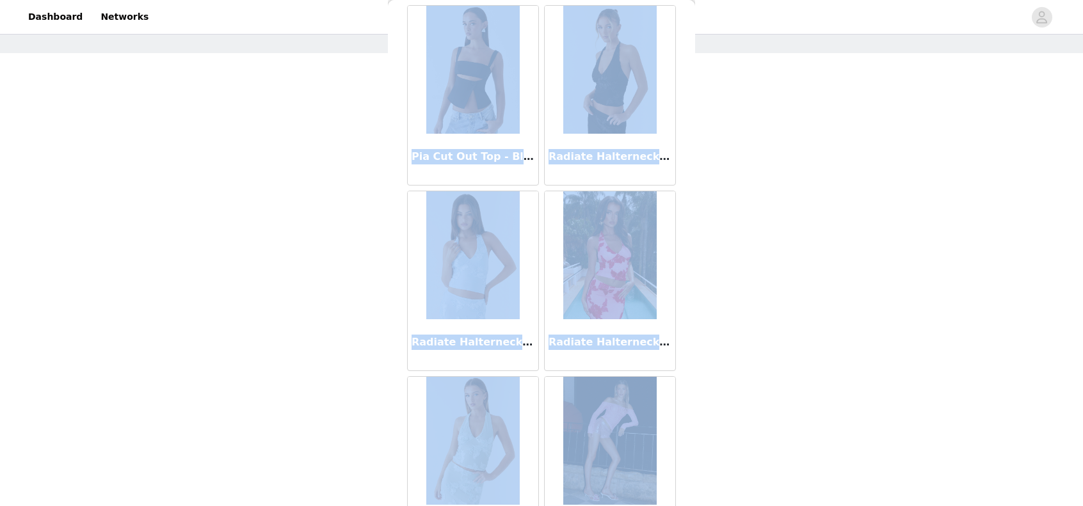
click at [691, 364] on div "STEP 1 OF 5 Select your styles! Please note that the sizes are in EU Sizes 2/3 …" at bounding box center [541, 201] width 1083 height 429
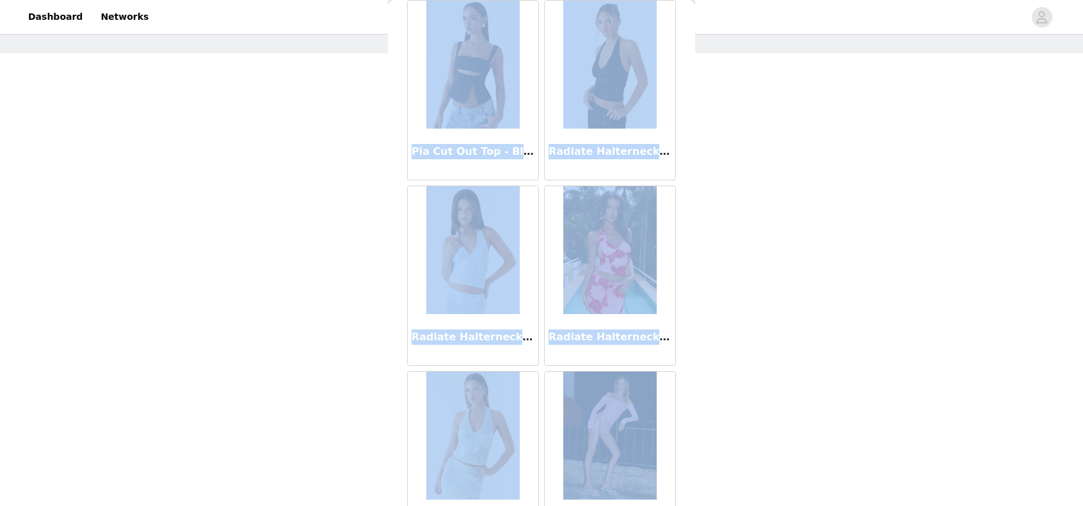
click at [684, 369] on div "Back [PERSON_NAME] Top - Yellow Aliah Knit Top - Yellow Anais Scarf Top - [GEOG…" at bounding box center [541, 253] width 307 height 506
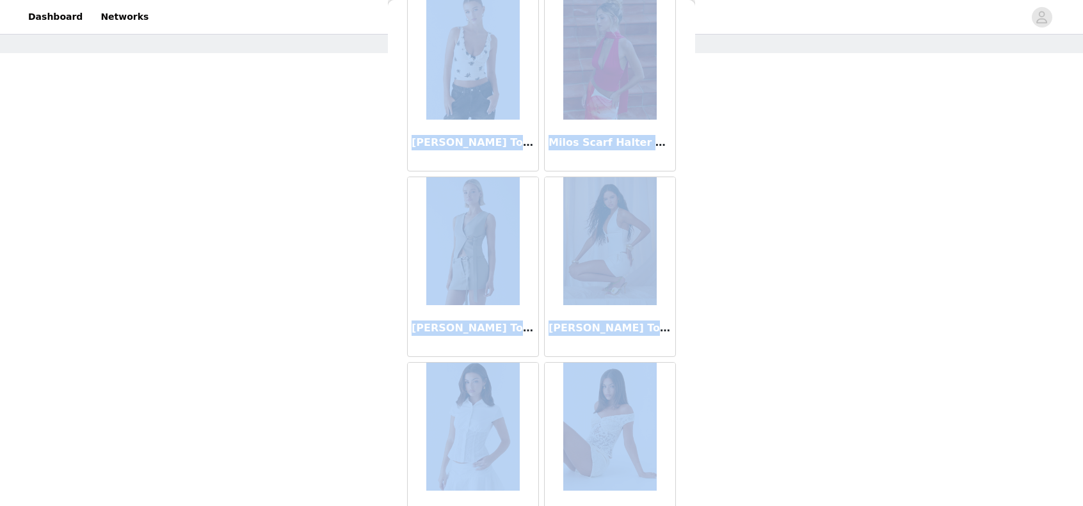
scroll to position [0, 0]
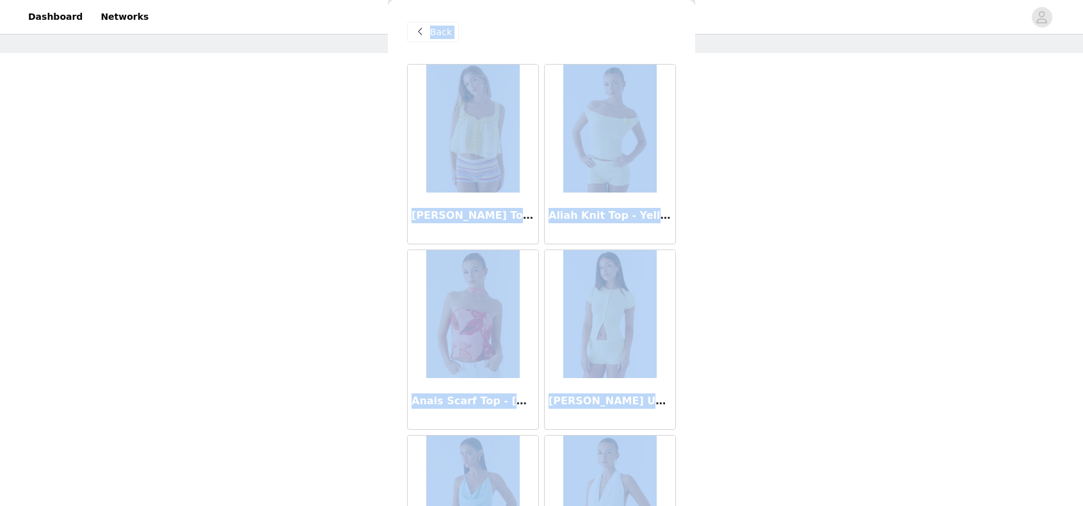
click at [424, 30] on span at bounding box center [419, 31] width 15 height 15
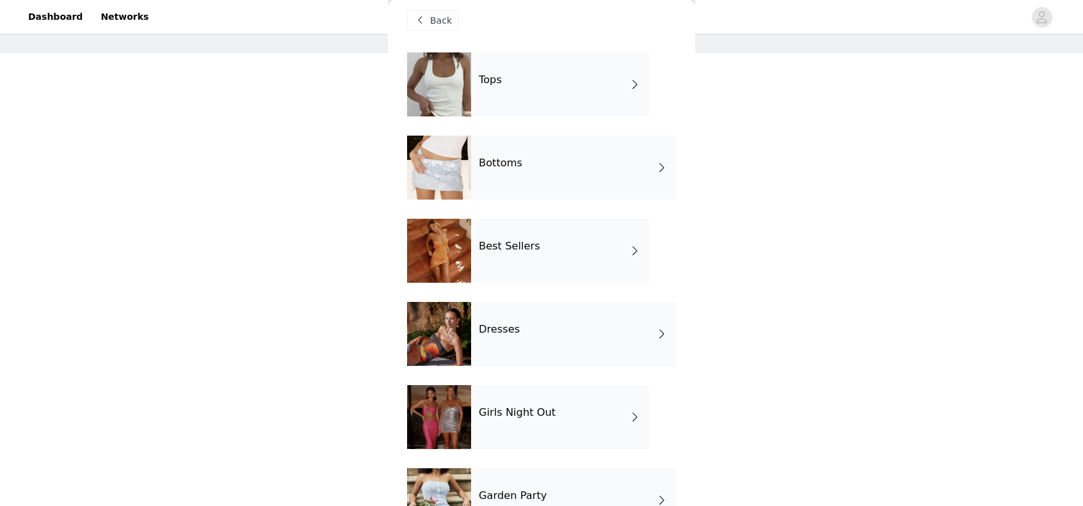
scroll to position [140, 0]
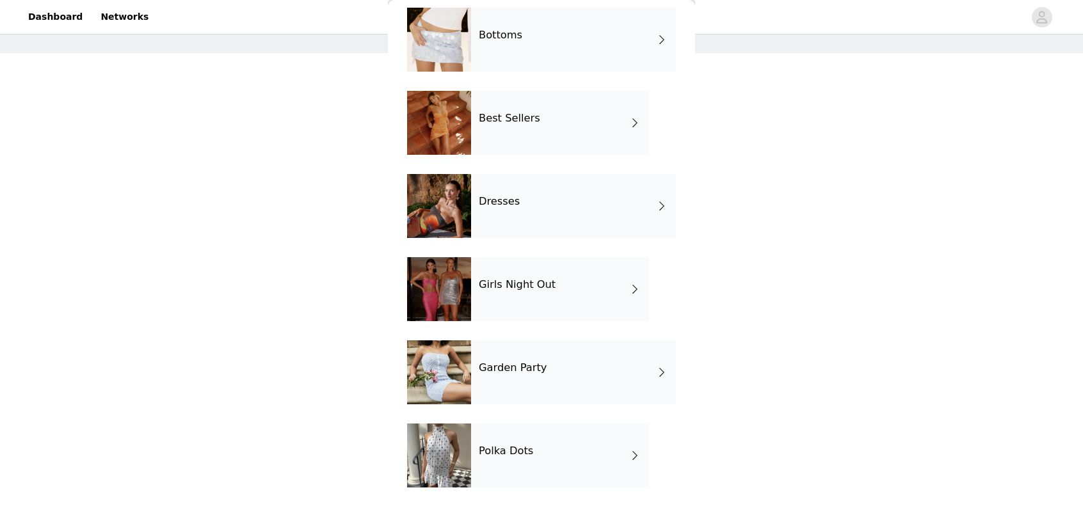
click at [620, 463] on div "Polka Dots" at bounding box center [560, 456] width 178 height 64
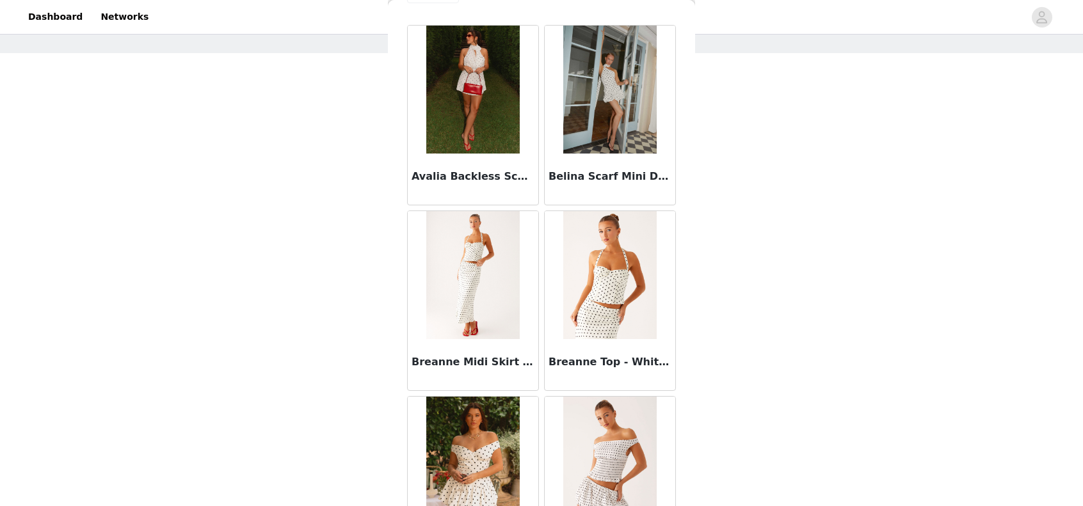
scroll to position [0, 0]
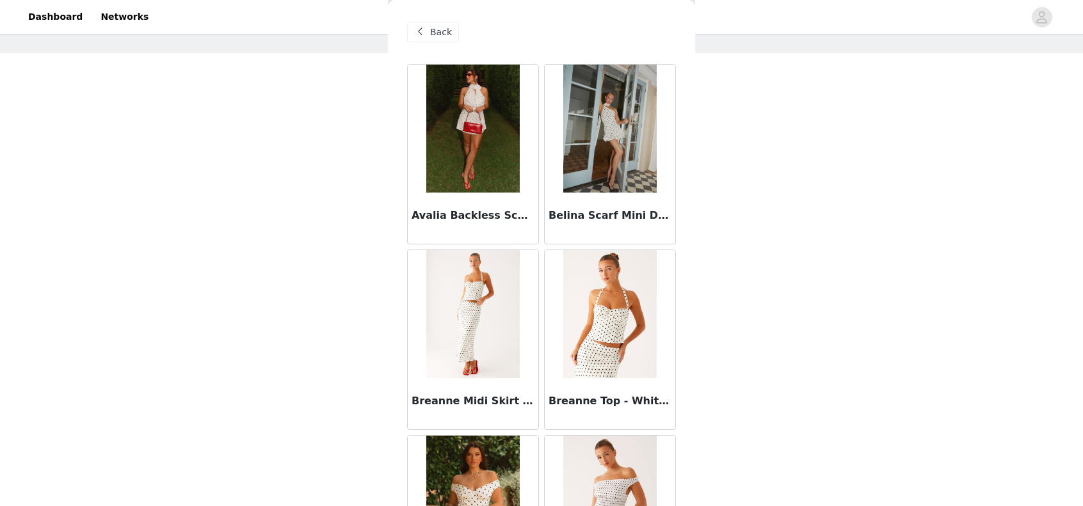
click at [442, 37] on span "Back" at bounding box center [441, 32] width 22 height 13
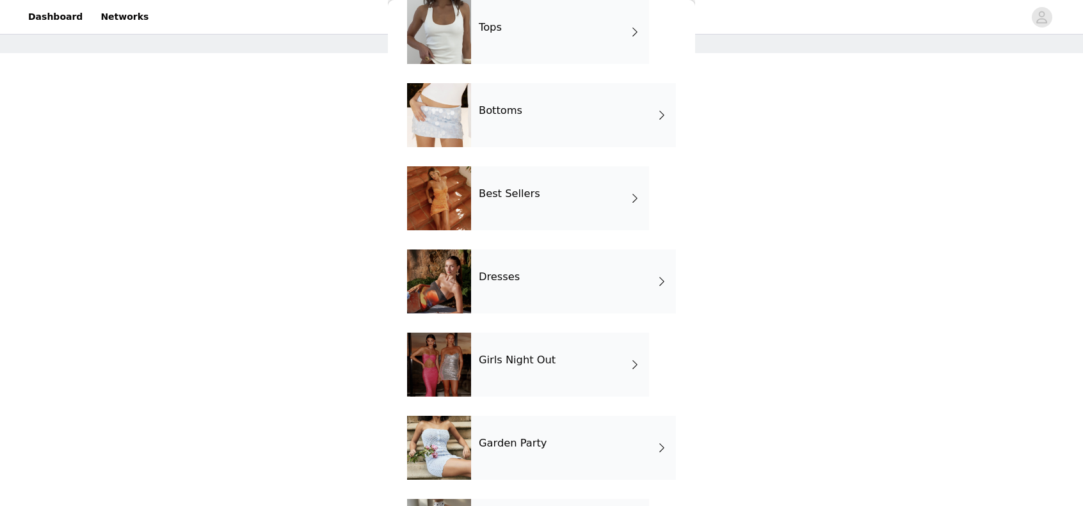
scroll to position [128, 0]
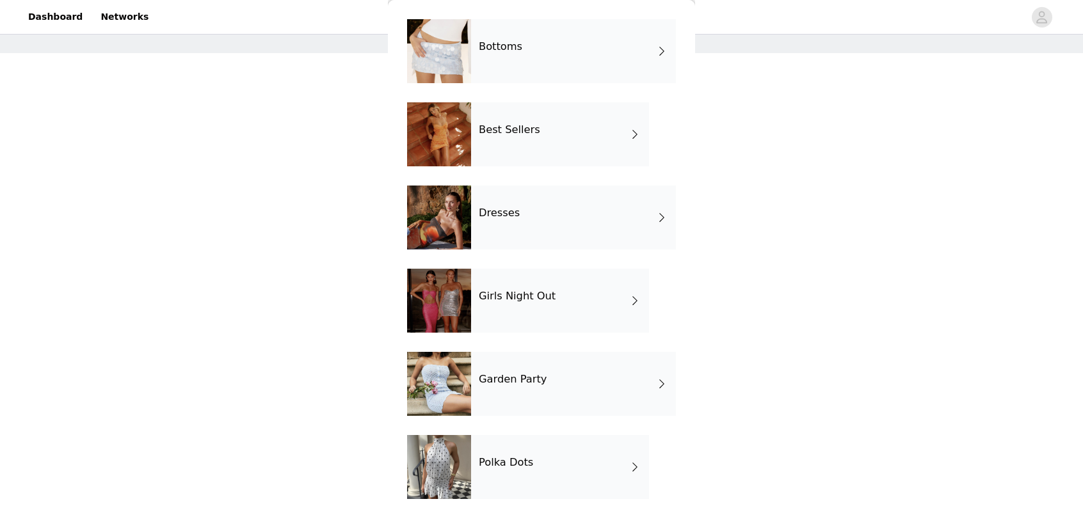
click at [457, 139] on div at bounding box center [439, 134] width 64 height 64
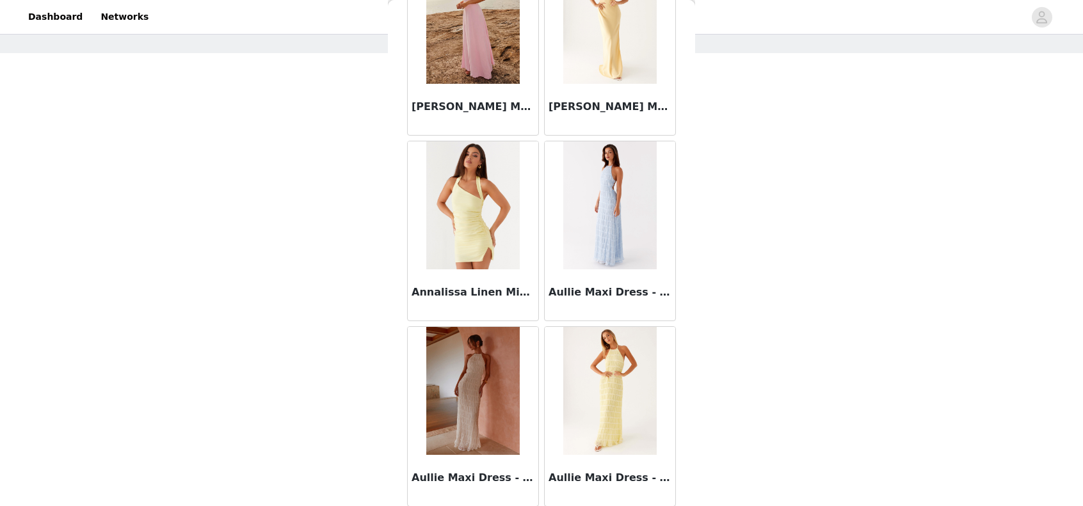
scroll to position [1448, 0]
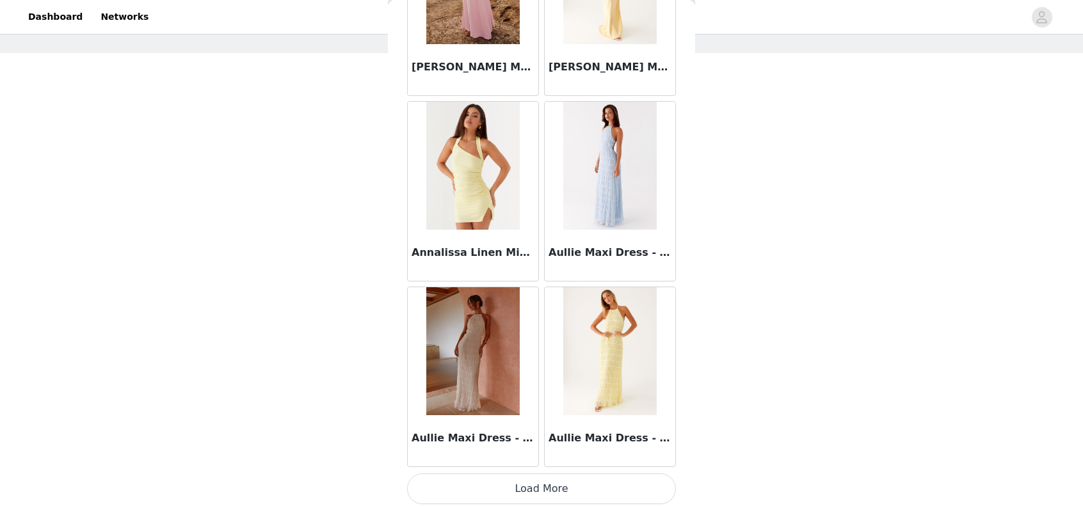
click at [563, 495] on button "Load More" at bounding box center [541, 489] width 269 height 31
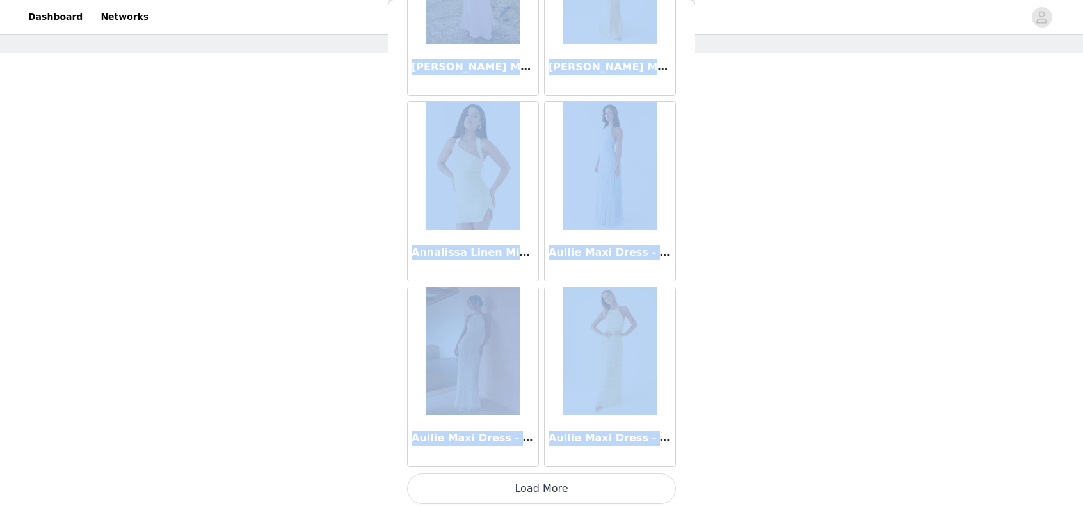
click at [563, 495] on div "Back Aamari Maxi Dress - Red After Light Maxi Dress - Black After Midnight Low …" at bounding box center [541, 253] width 307 height 506
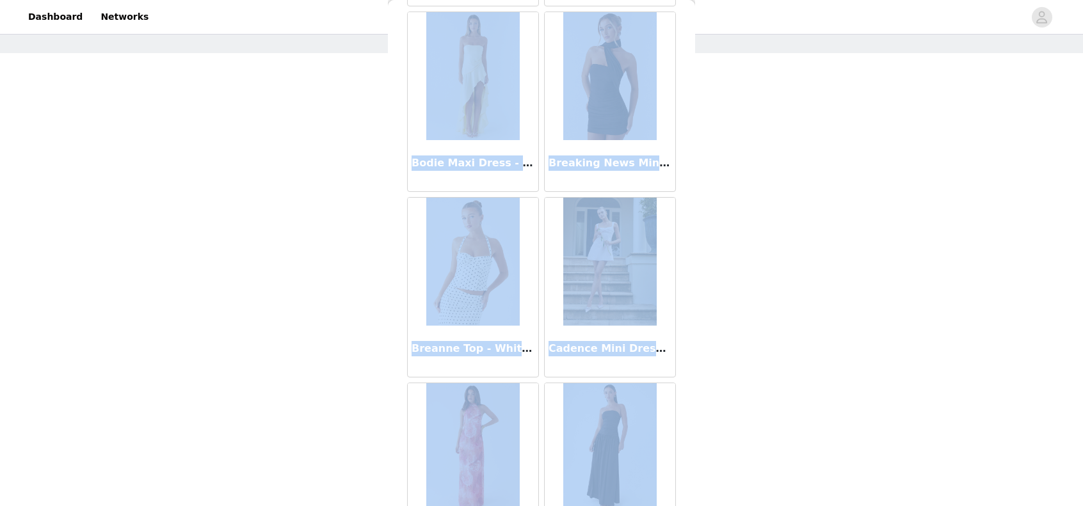
scroll to position [2536, 0]
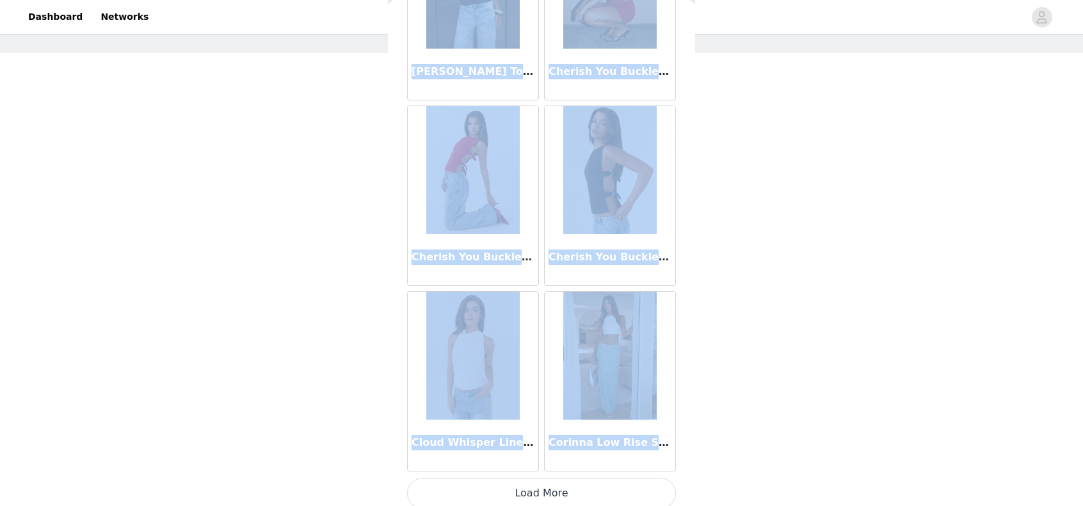
click at [577, 486] on button "Load More" at bounding box center [541, 493] width 269 height 31
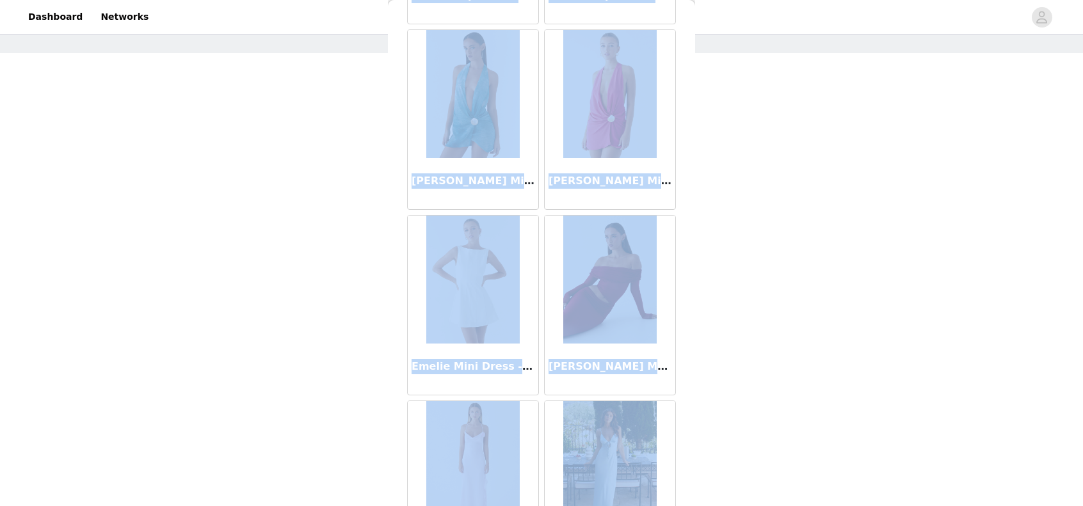
scroll to position [4324, 0]
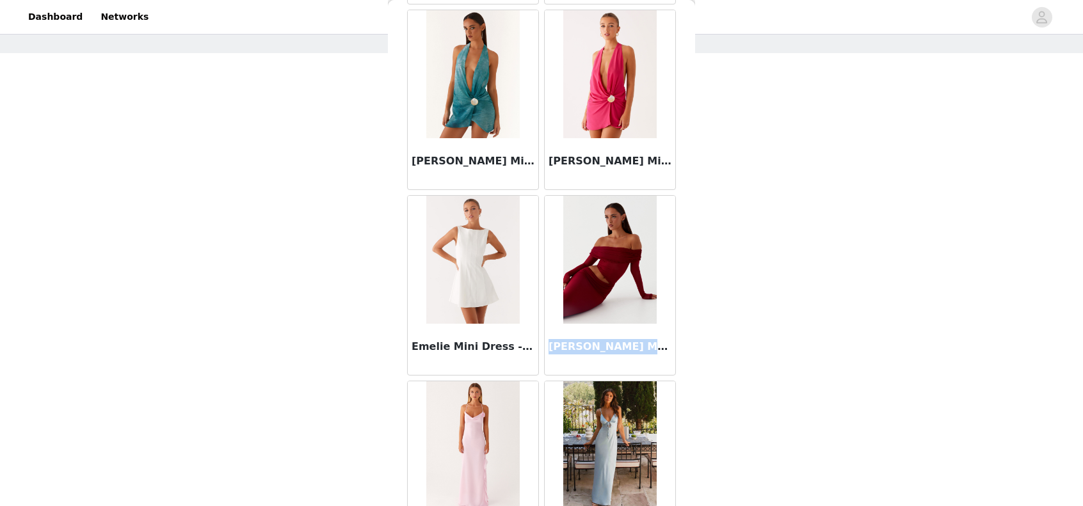
drag, startPoint x: 543, startPoint y: 337, endPoint x: 627, endPoint y: 339, distance: 83.9
click at [627, 339] on h3 "[PERSON_NAME] Maxi Dress - Cherry Red" at bounding box center [610, 346] width 123 height 15
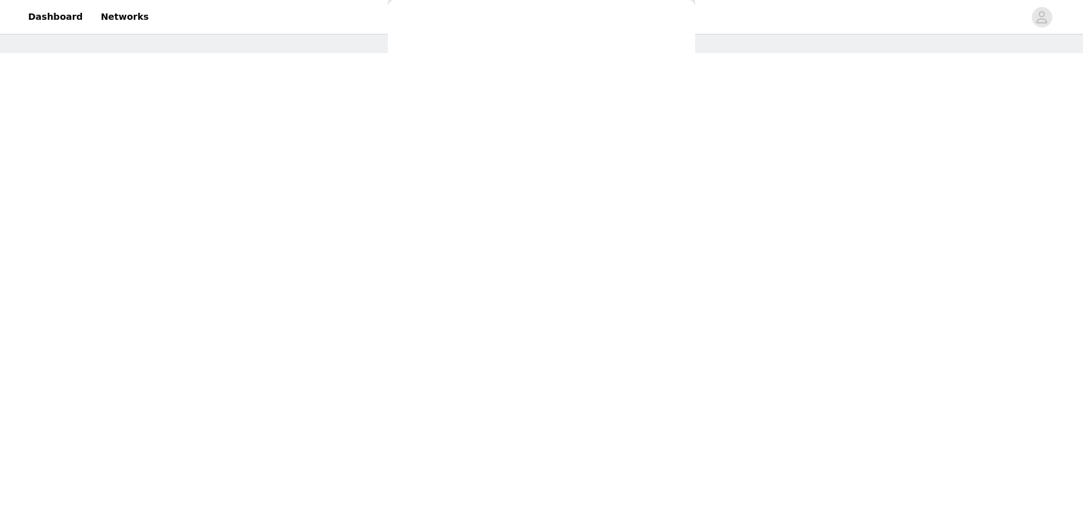
scroll to position [0, 0]
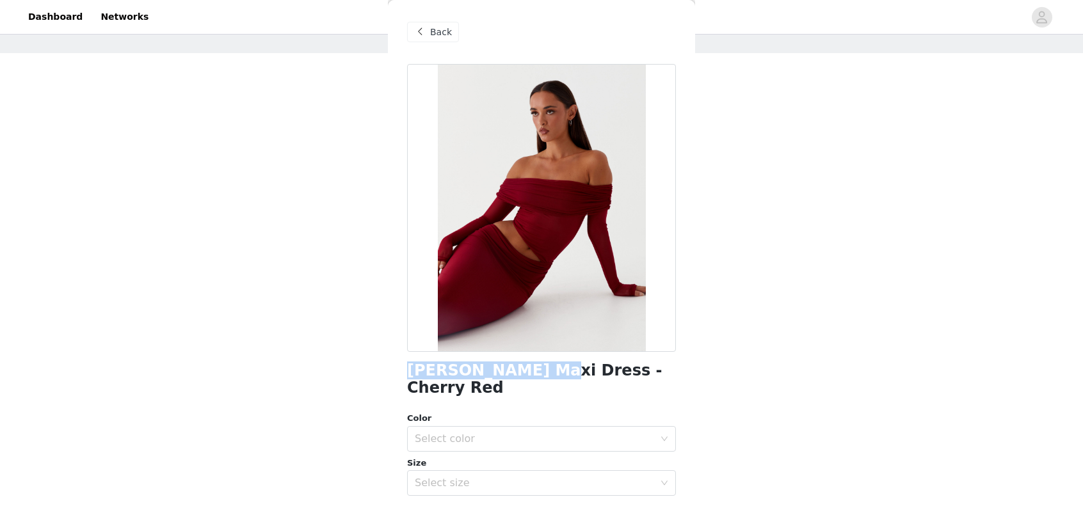
drag, startPoint x: 407, startPoint y: 372, endPoint x: 533, endPoint y: 373, distance: 125.5
click at [533, 373] on h1 "[PERSON_NAME] Maxi Dress - Cherry Red" at bounding box center [541, 379] width 269 height 35
copy h1 "[PERSON_NAME] Maxi Dress"
click at [437, 31] on span "Back" at bounding box center [441, 32] width 22 height 13
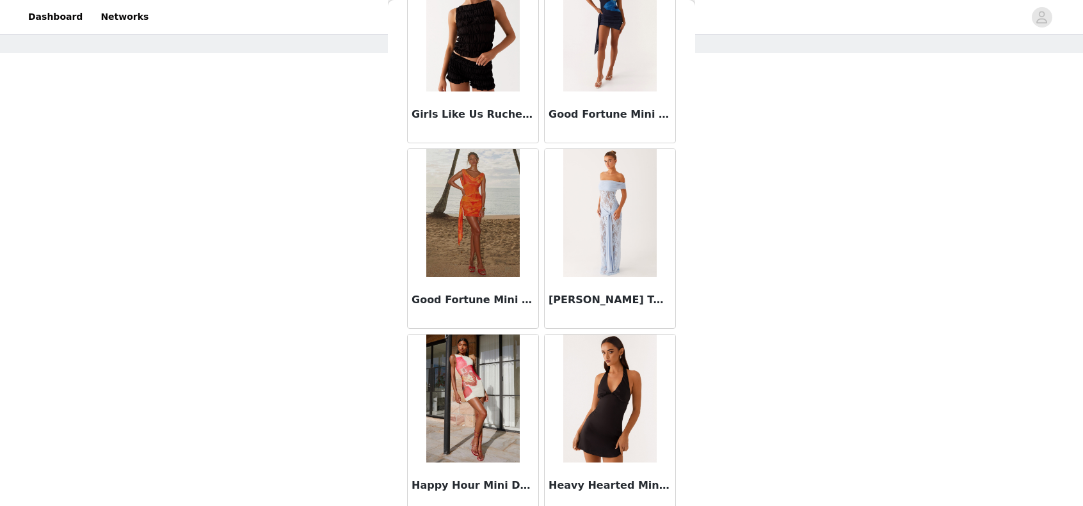
scroll to position [5151, 0]
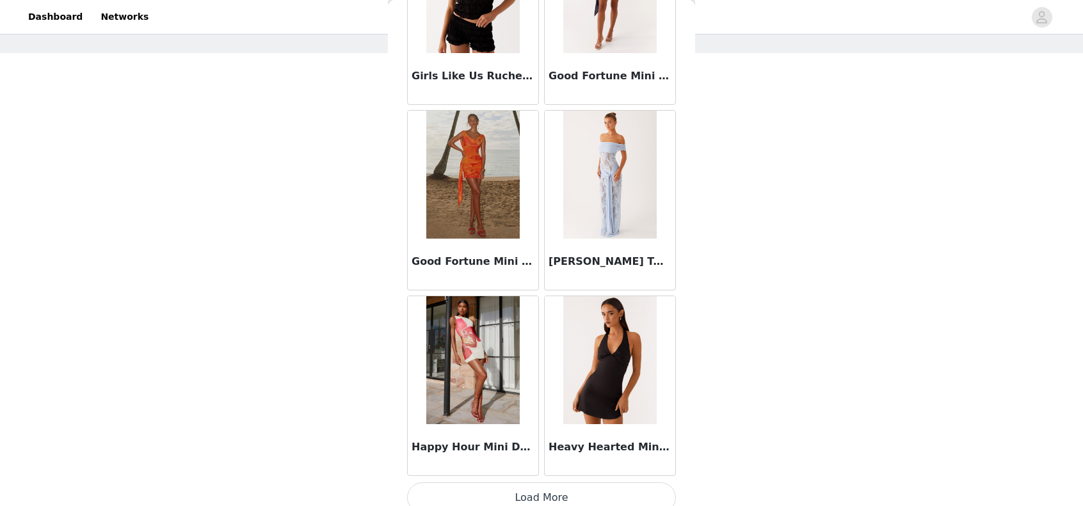
click at [584, 492] on button "Load More" at bounding box center [541, 498] width 269 height 31
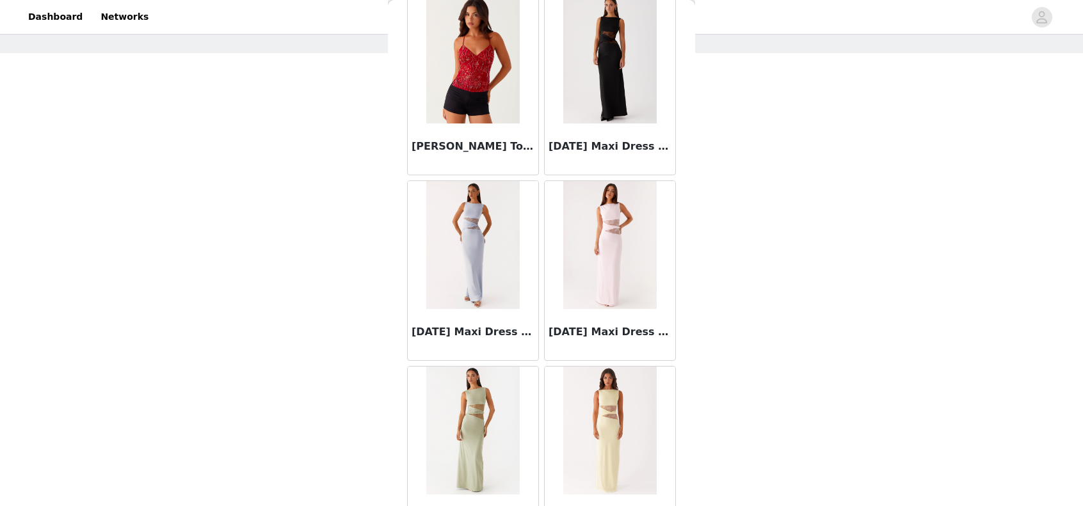
scroll to position [7004, 0]
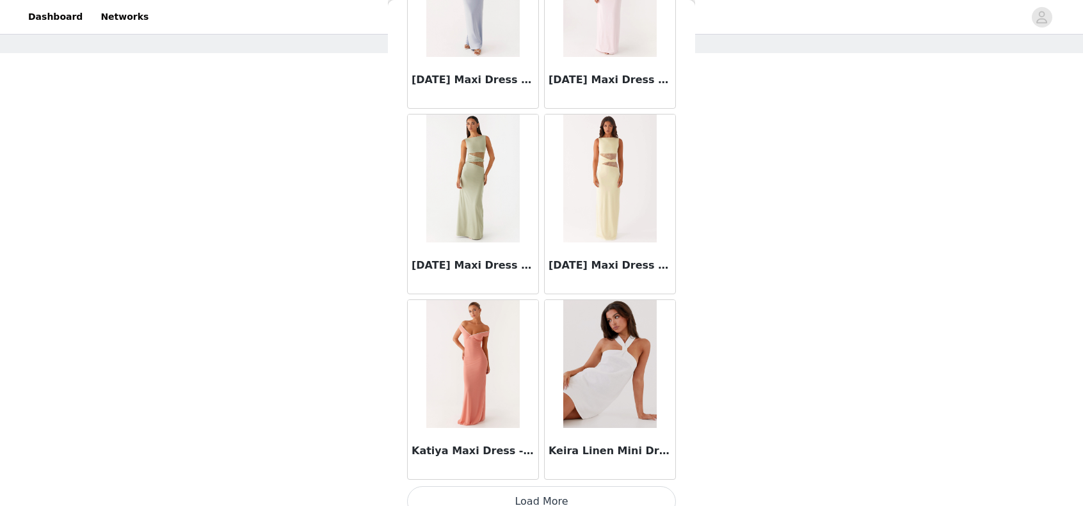
click at [556, 488] on button "Load More" at bounding box center [541, 501] width 269 height 31
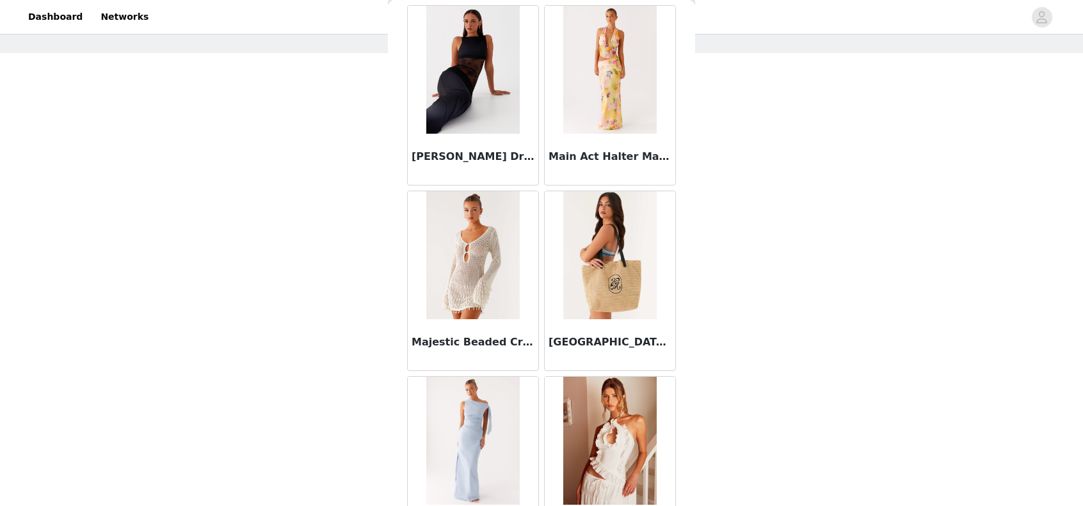
scroll to position [7708, 0]
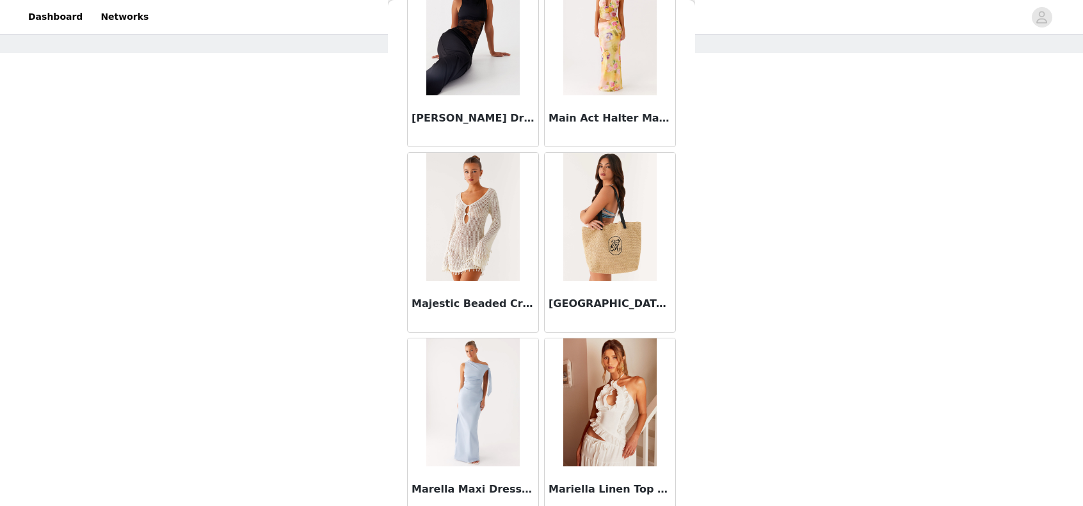
drag, startPoint x: 451, startPoint y: 223, endPoint x: 326, endPoint y: 269, distance: 132.8
click at [326, 269] on div "STEP 1 OF 5 Select your styles! Please note that the sizes are in EU Sizes 2/3 …" at bounding box center [541, 201] width 1083 height 429
drag, startPoint x: 408, startPoint y: 287, endPoint x: 519, endPoint y: 292, distance: 111.5
click at [519, 292] on div "Majestic Beaded Crochet Mini Dress - Ivory" at bounding box center [473, 306] width 131 height 51
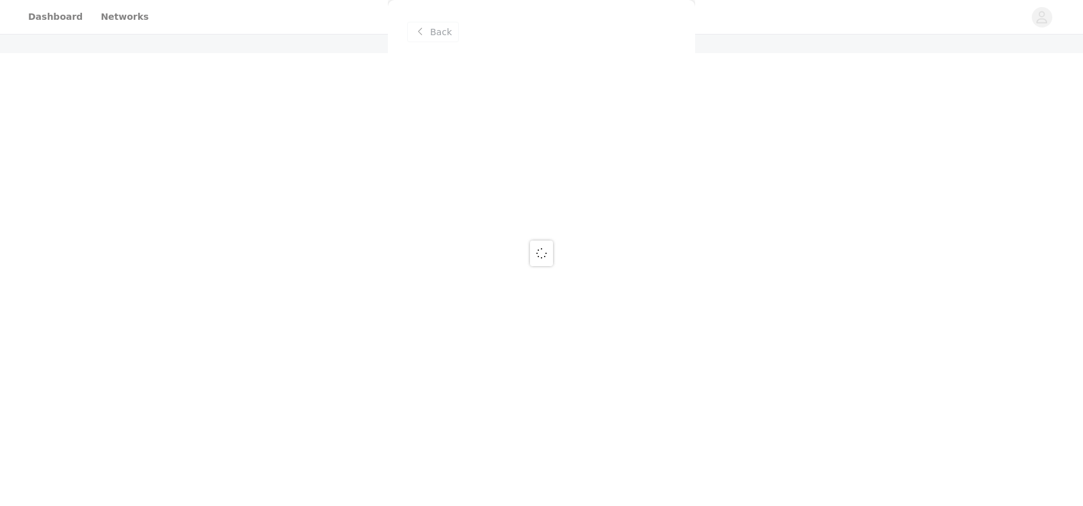
scroll to position [0, 0]
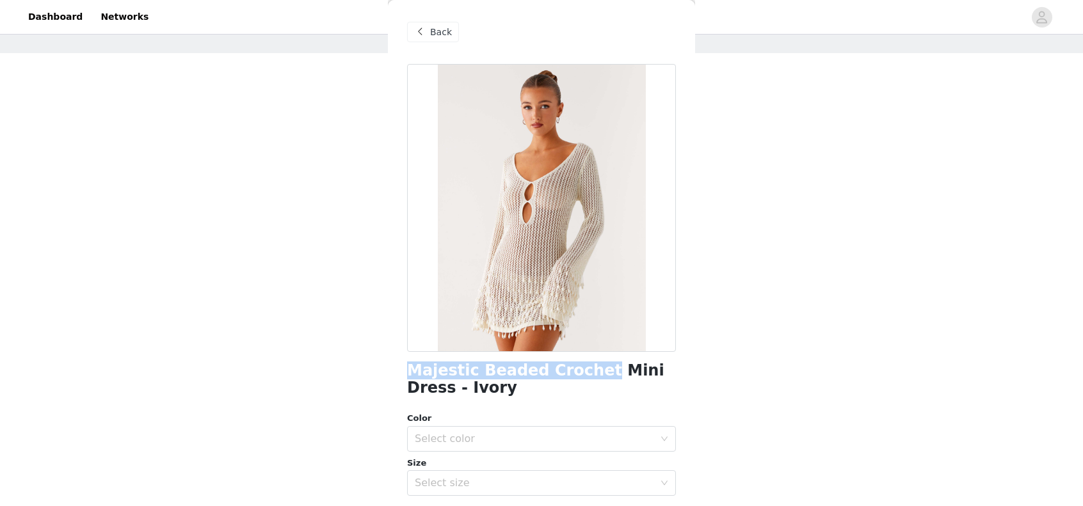
drag, startPoint x: 407, startPoint y: 371, endPoint x: 577, endPoint y: 378, distance: 170.4
click at [577, 378] on h1 "Majestic Beaded Crochet Mini Dress - Ivory" at bounding box center [541, 379] width 269 height 35
copy h1 "Majestic Beaded Crochet"
click at [415, 31] on span at bounding box center [419, 31] width 15 height 15
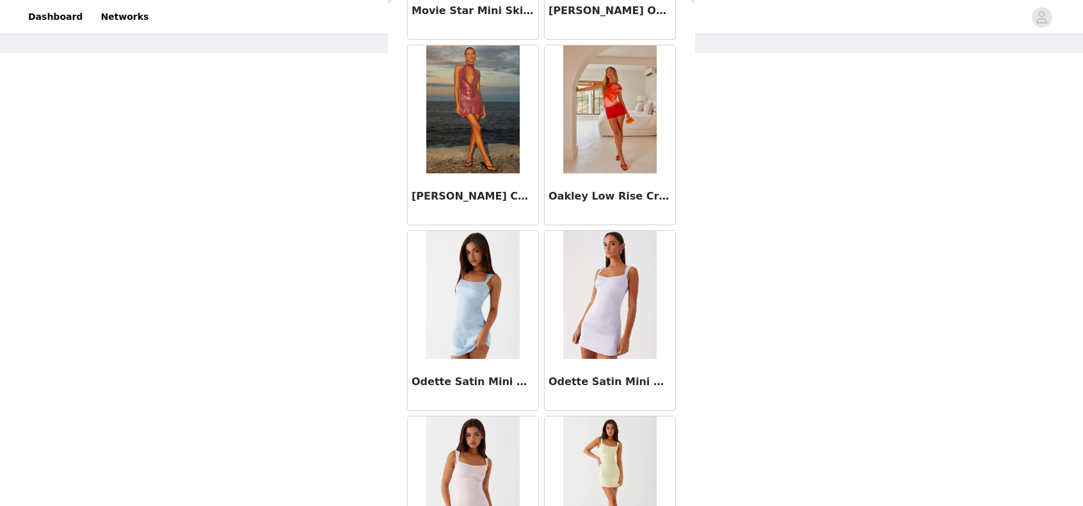
scroll to position [8855, 0]
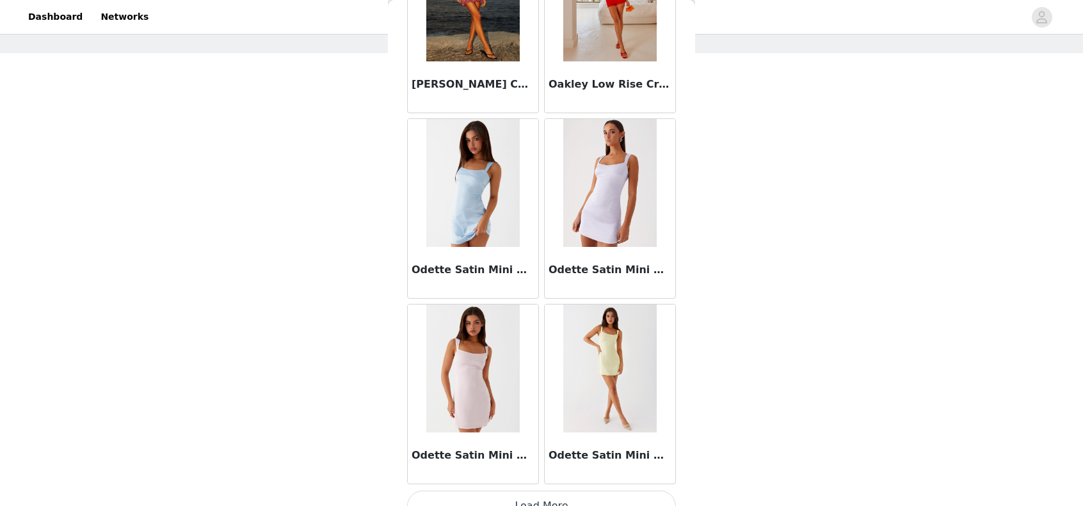
click at [575, 491] on button "Load More" at bounding box center [541, 506] width 269 height 31
click at [575, 469] on div "Odette Satin Mini Dress - Yellow" at bounding box center [609, 394] width 137 height 186
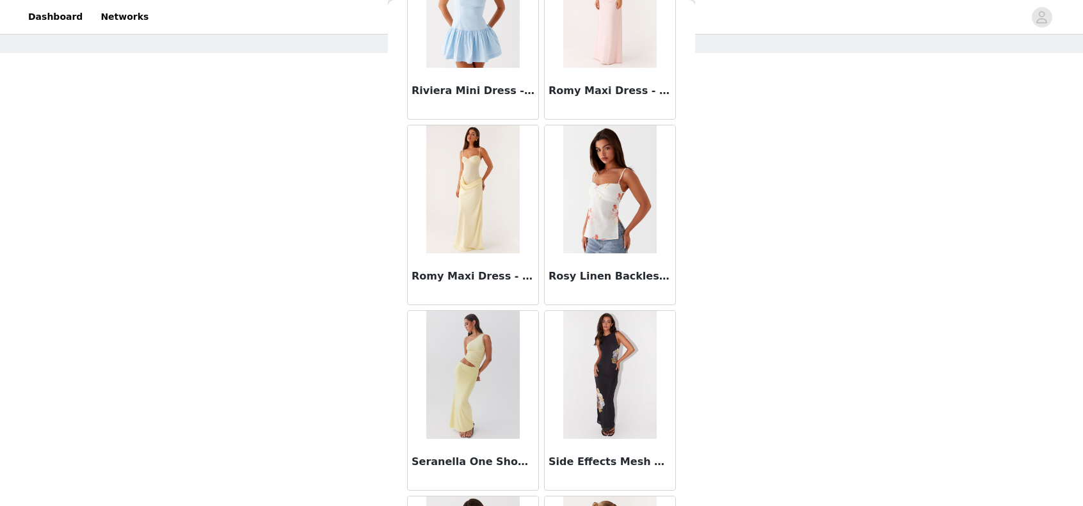
scroll to position [10707, 0]
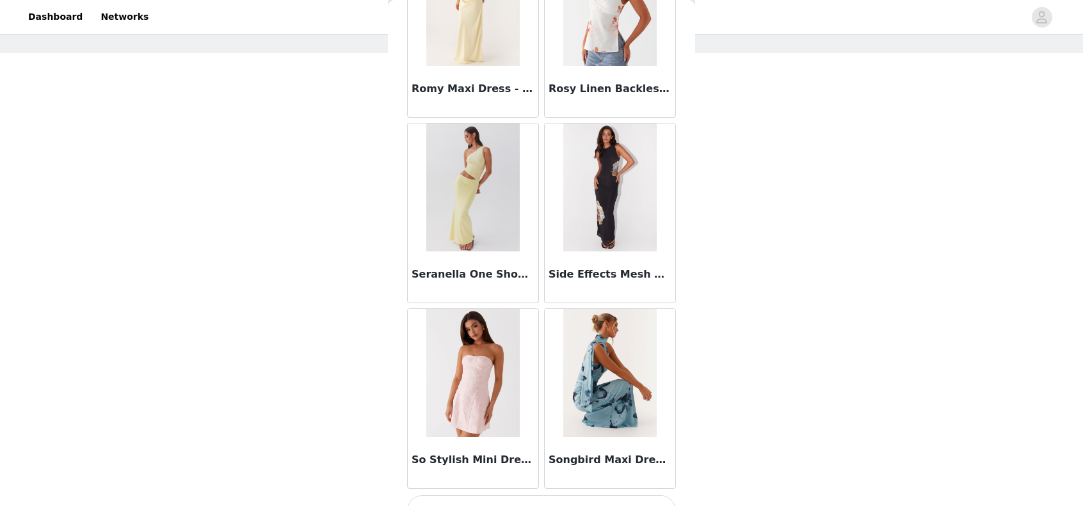
click at [566, 495] on button "Load More" at bounding box center [541, 510] width 269 height 31
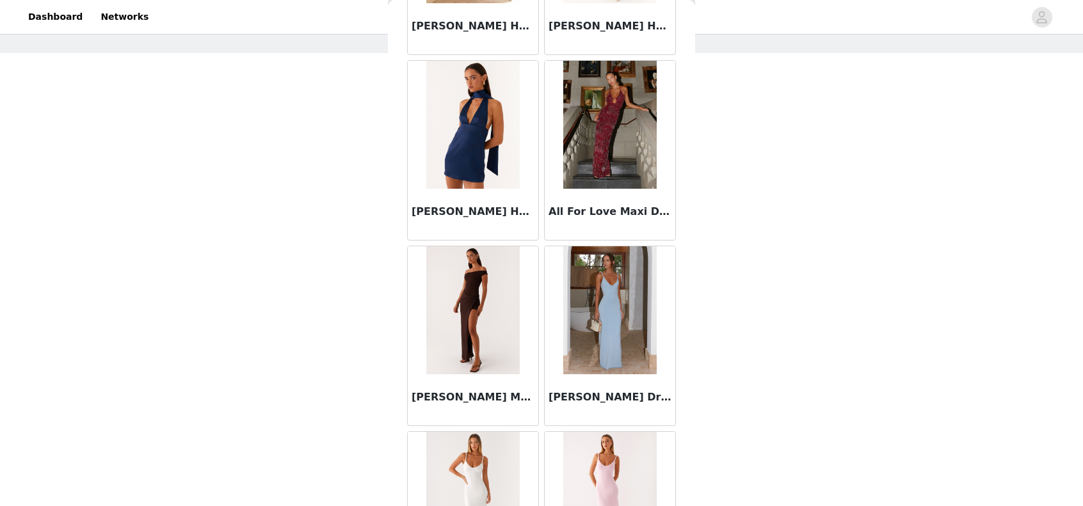
scroll to position [0, 0]
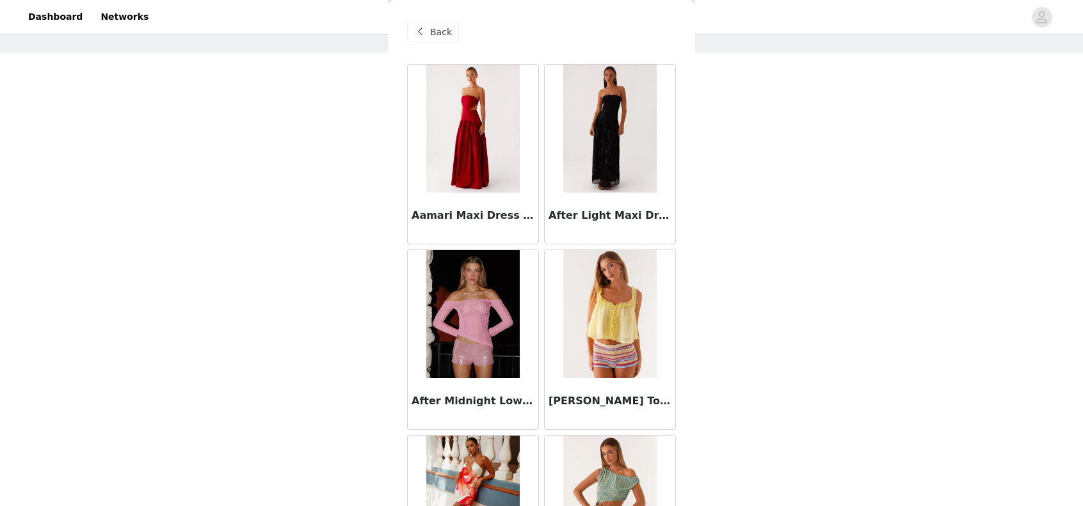
click at [428, 31] on div "Back" at bounding box center [433, 32] width 52 height 20
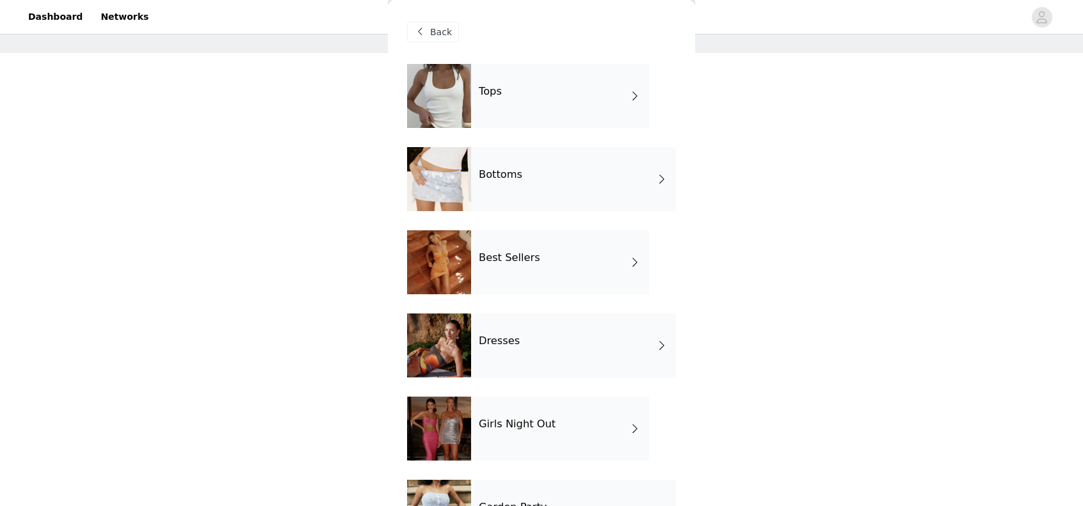
scroll to position [140, 0]
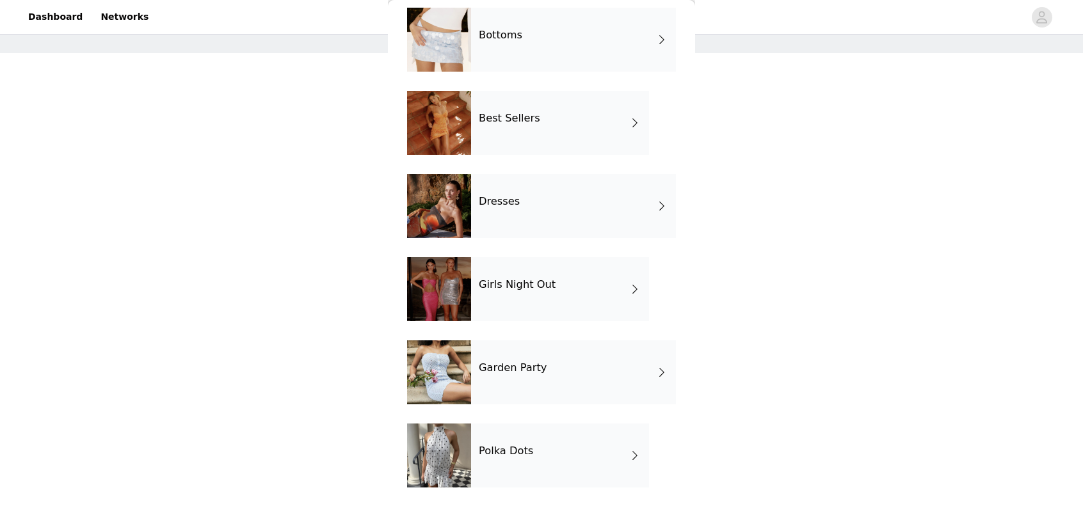
click at [629, 283] on span at bounding box center [635, 289] width 13 height 15
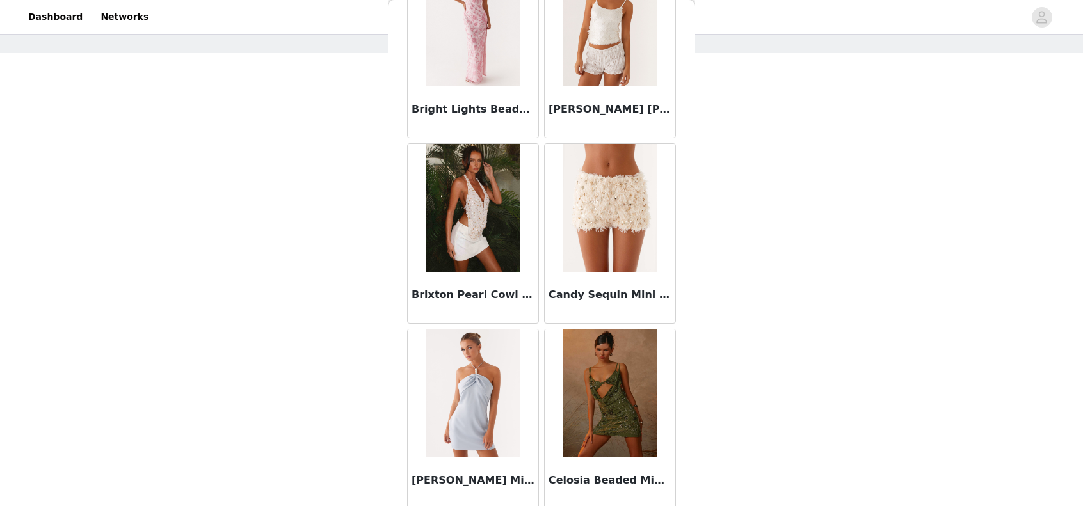
scroll to position [1448, 0]
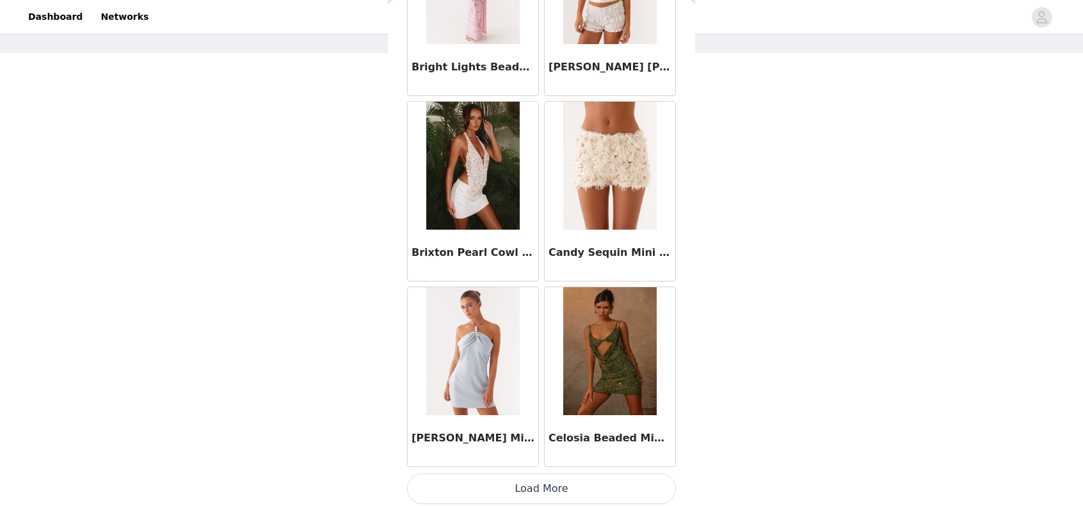
click at [595, 475] on button "Load More" at bounding box center [541, 489] width 269 height 31
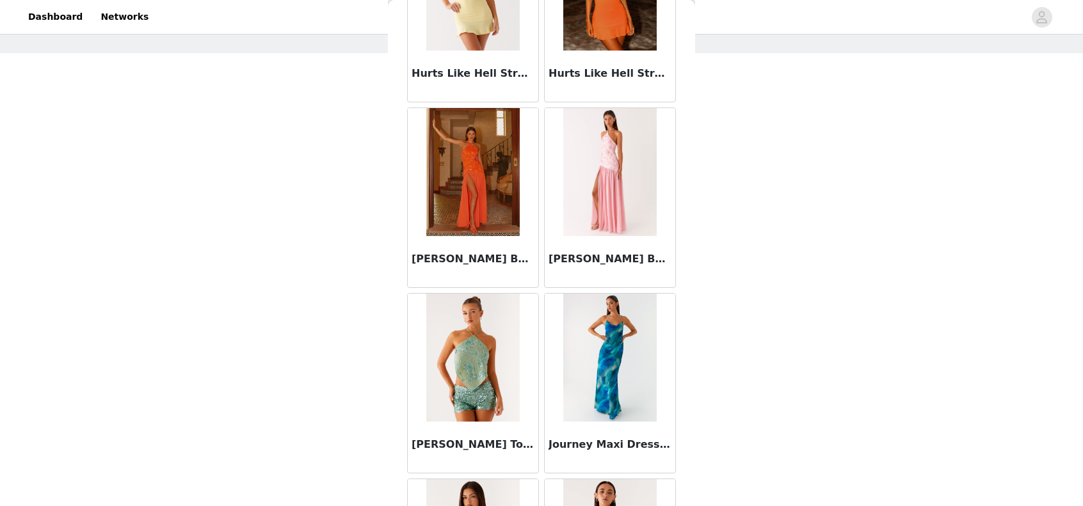
scroll to position [3300, 0]
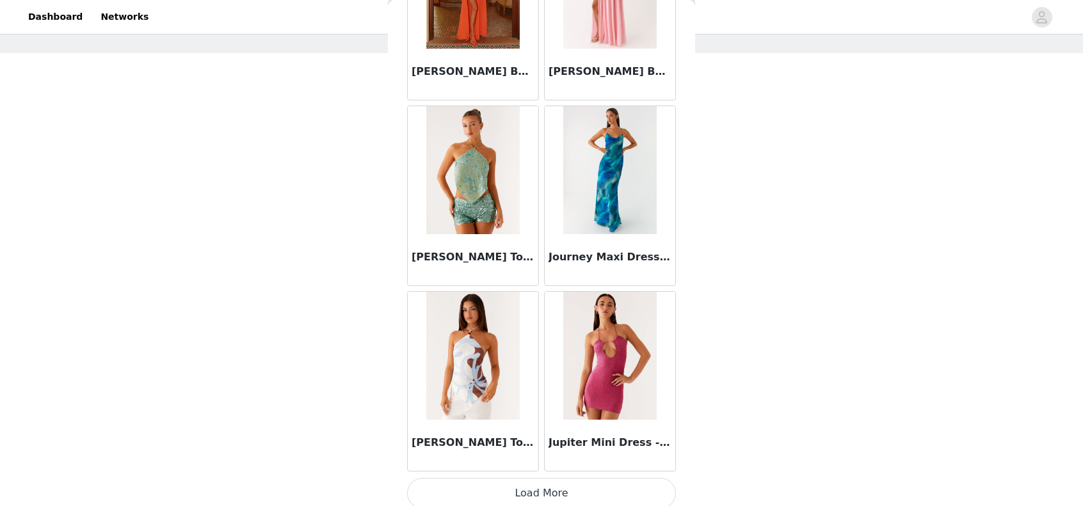
click at [594, 479] on button "Load More" at bounding box center [541, 493] width 269 height 31
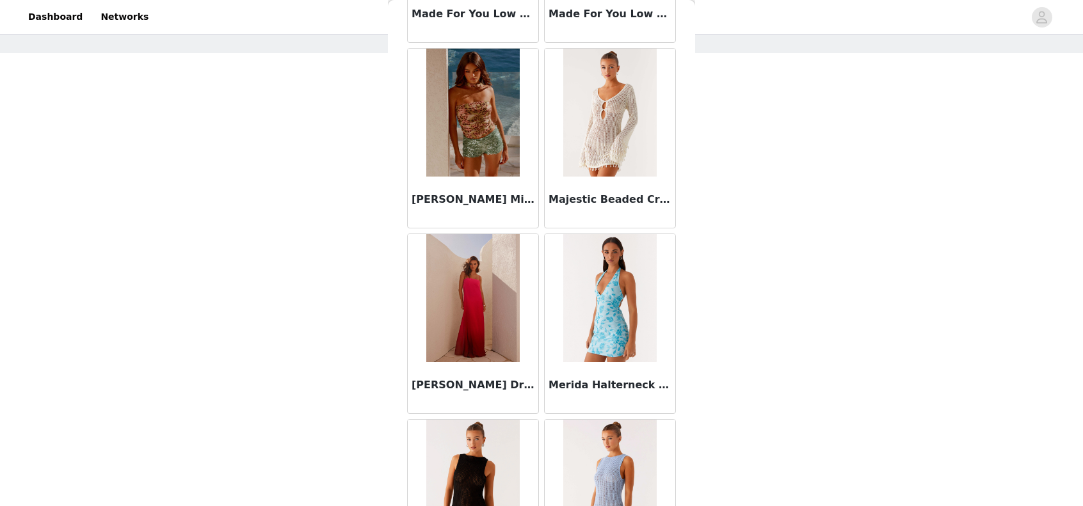
scroll to position [5151, 0]
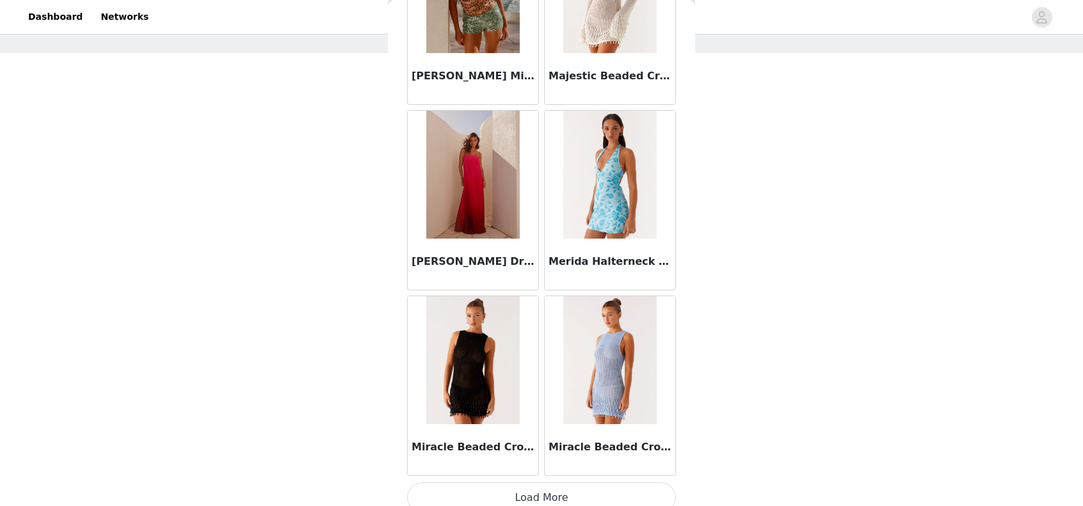
click at [616, 483] on button "Load More" at bounding box center [541, 498] width 269 height 31
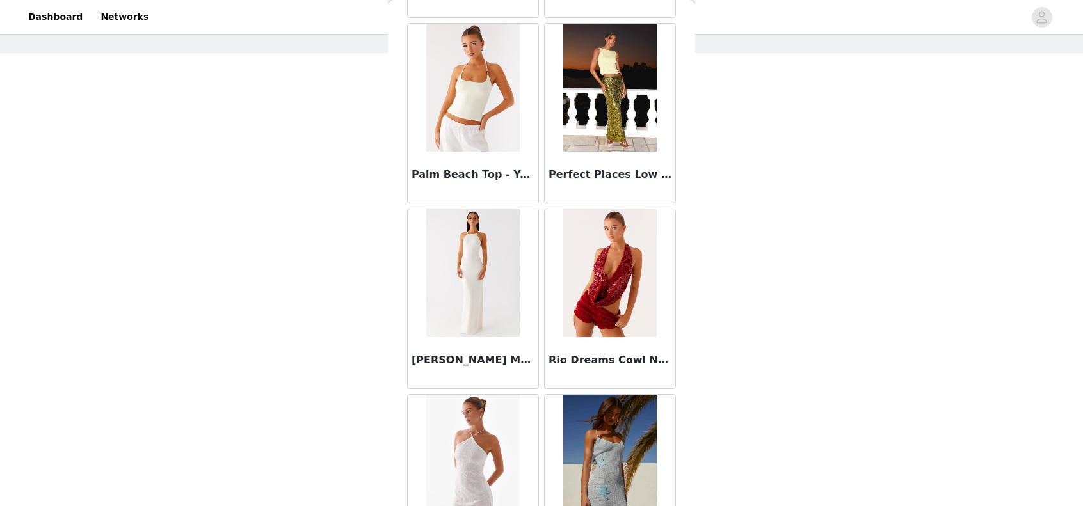
scroll to position [7004, 0]
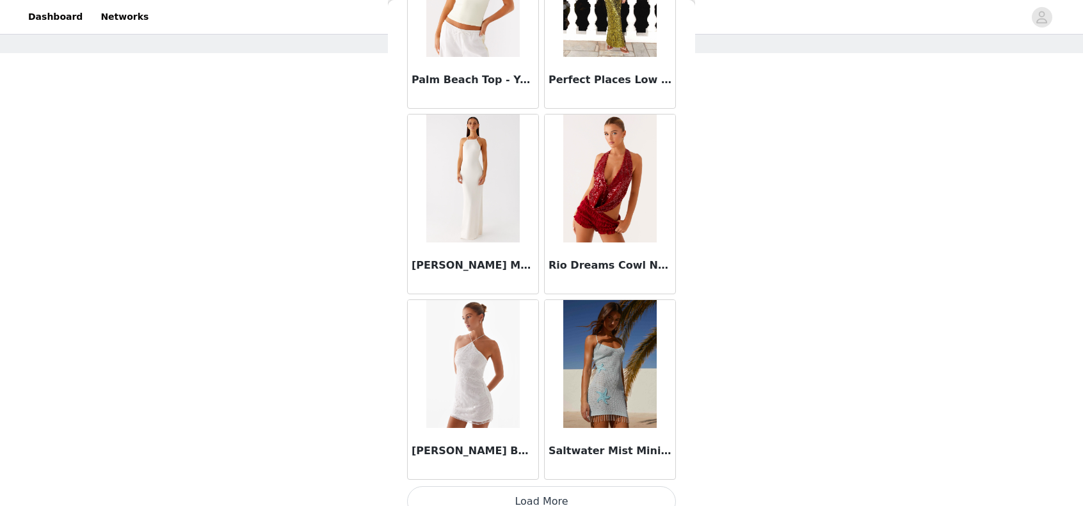
click at [614, 486] on button "Load More" at bounding box center [541, 501] width 269 height 31
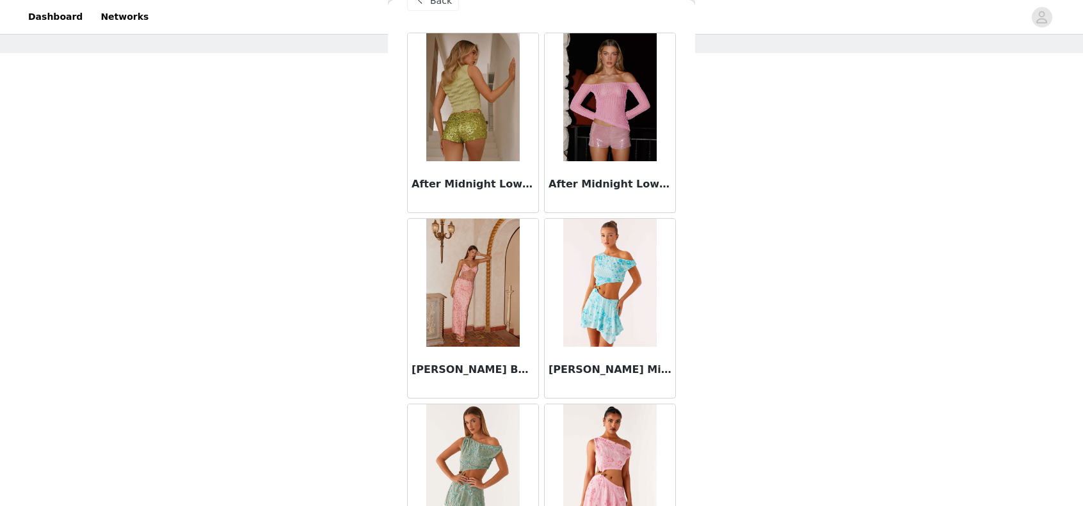
scroll to position [0, 0]
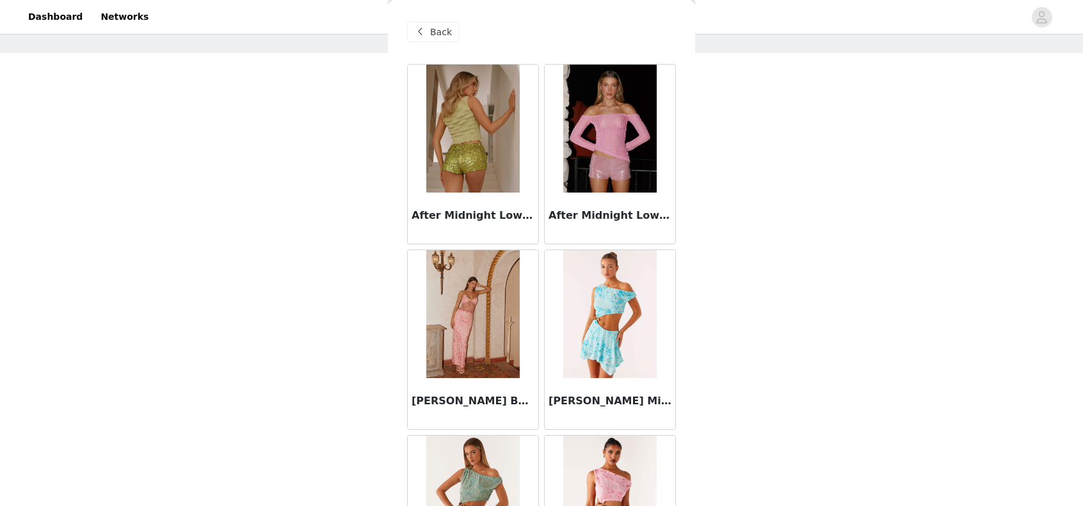
click at [433, 33] on span "Back" at bounding box center [441, 32] width 22 height 13
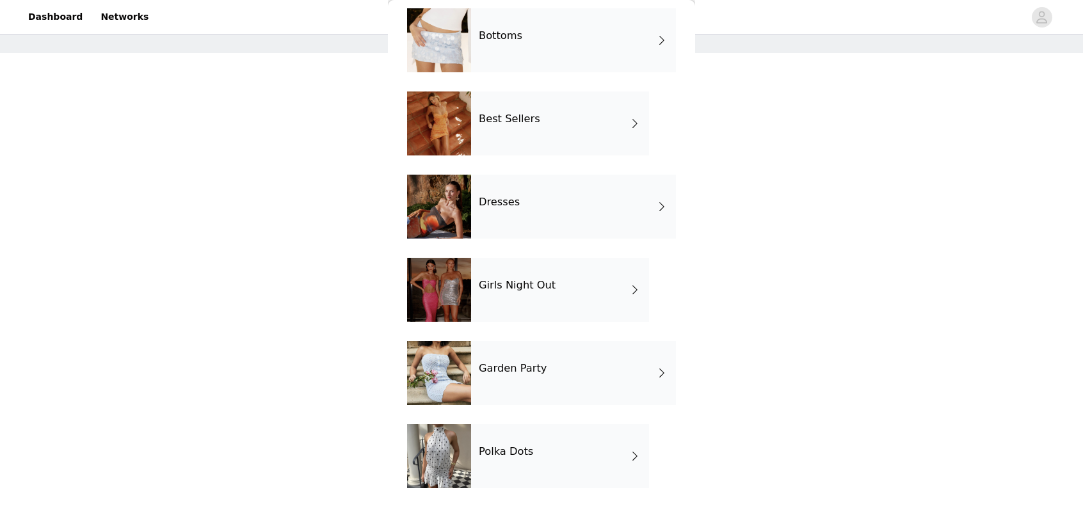
scroll to position [140, 0]
click at [592, 355] on div "Garden Party" at bounding box center [573, 373] width 205 height 64
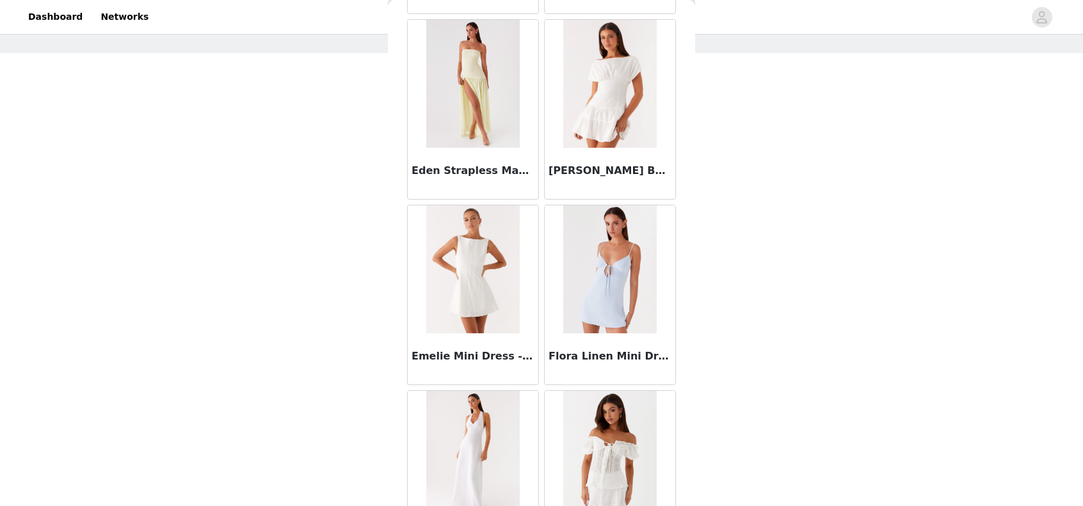
scroll to position [1448, 0]
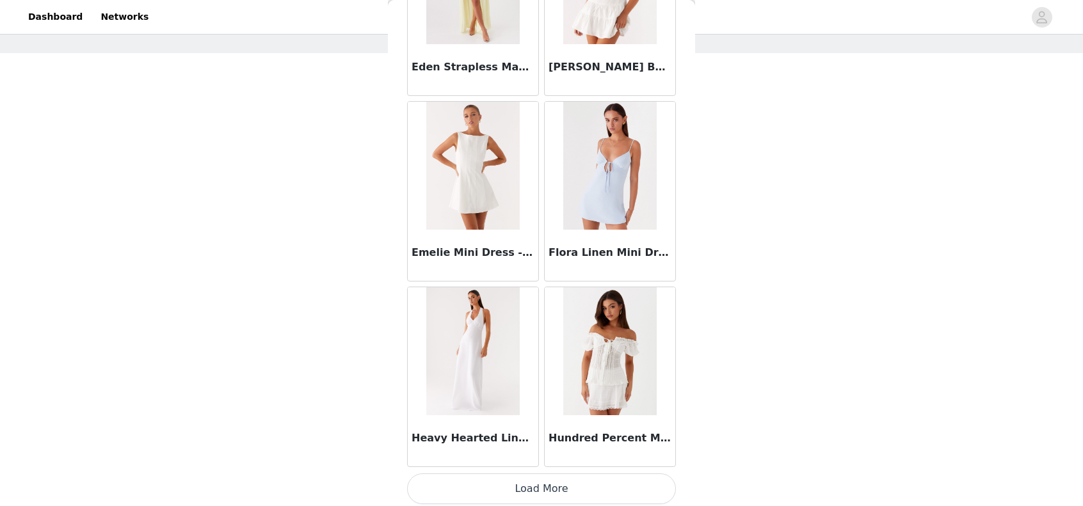
click at [543, 479] on button "Load More" at bounding box center [541, 489] width 269 height 31
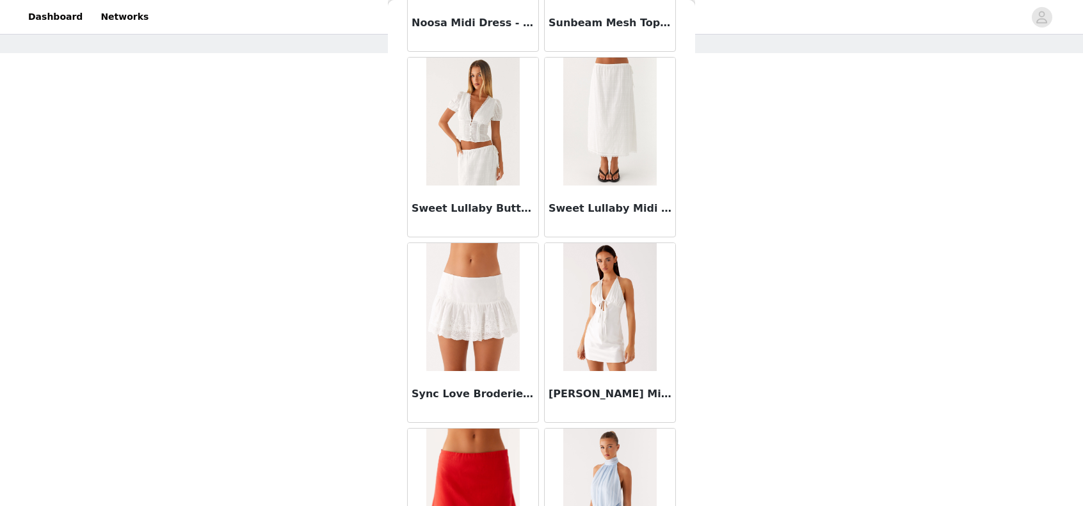
scroll to position [2792, 0]
click at [612, 170] on img at bounding box center [609, 121] width 93 height 128
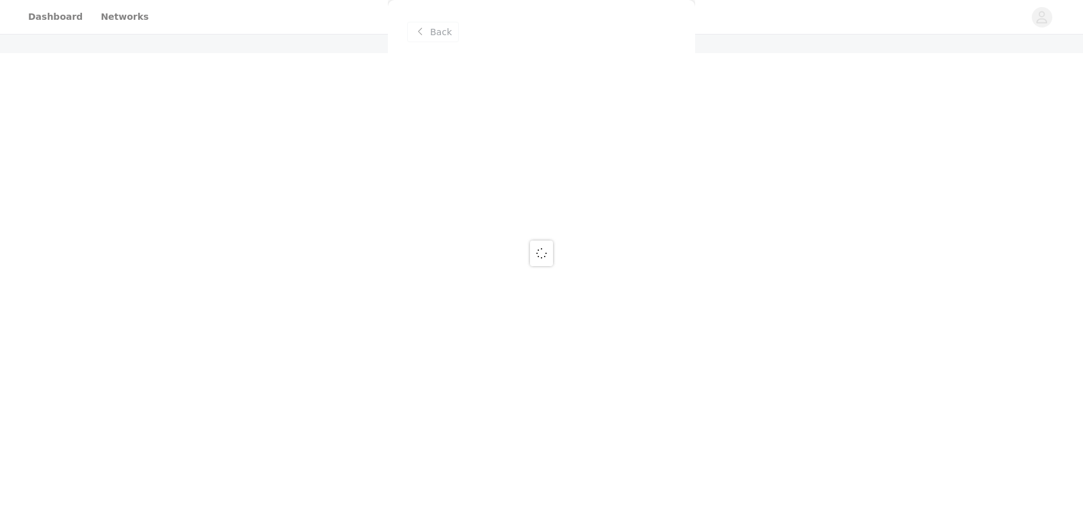
scroll to position [0, 0]
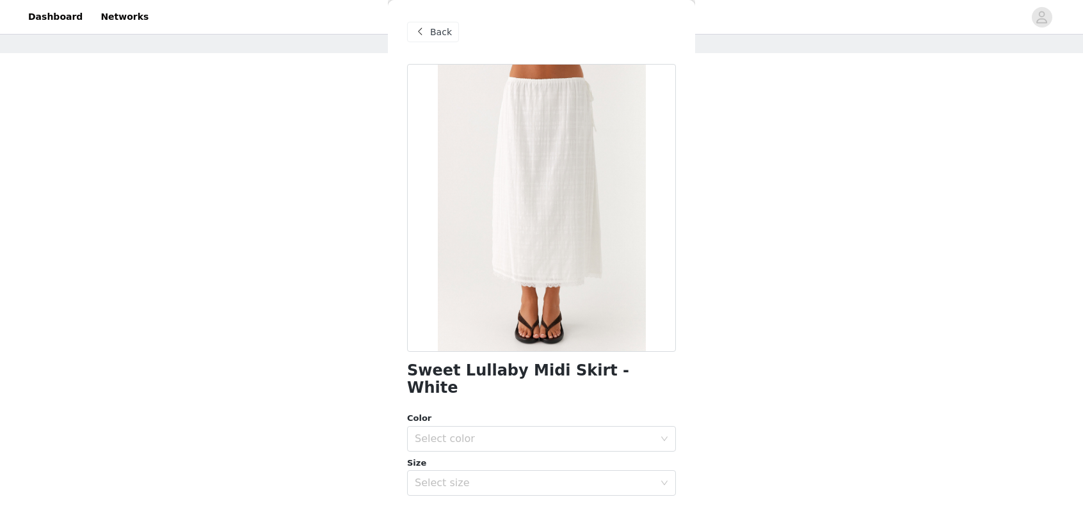
click at [417, 33] on span at bounding box center [419, 31] width 15 height 15
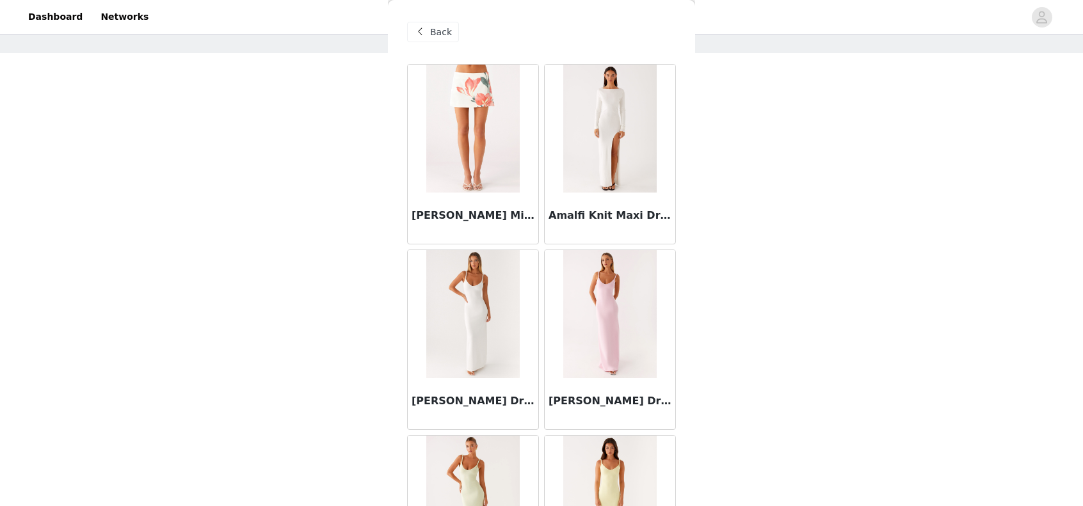
click at [425, 34] on span at bounding box center [419, 31] width 15 height 15
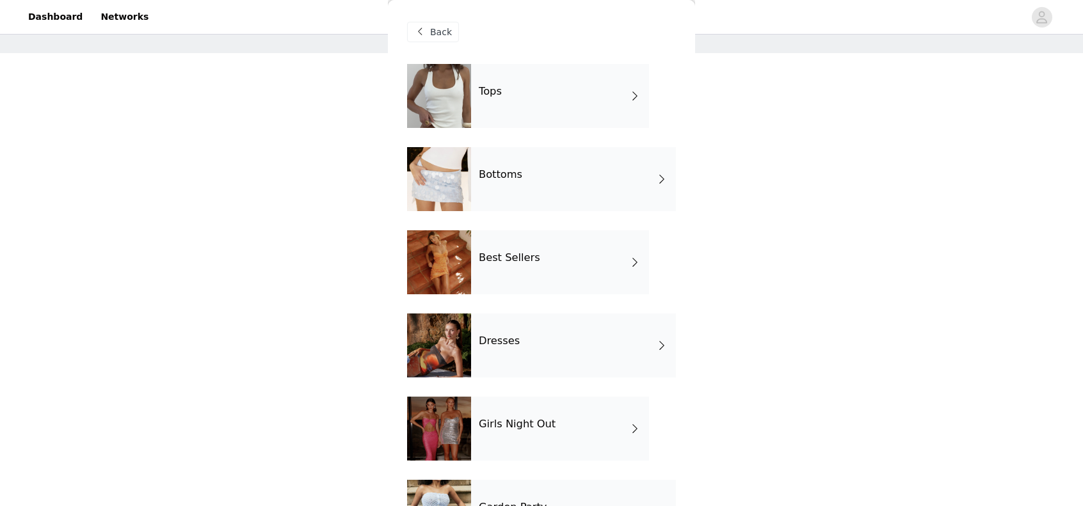
click at [585, 165] on div "Bottoms" at bounding box center [573, 179] width 205 height 64
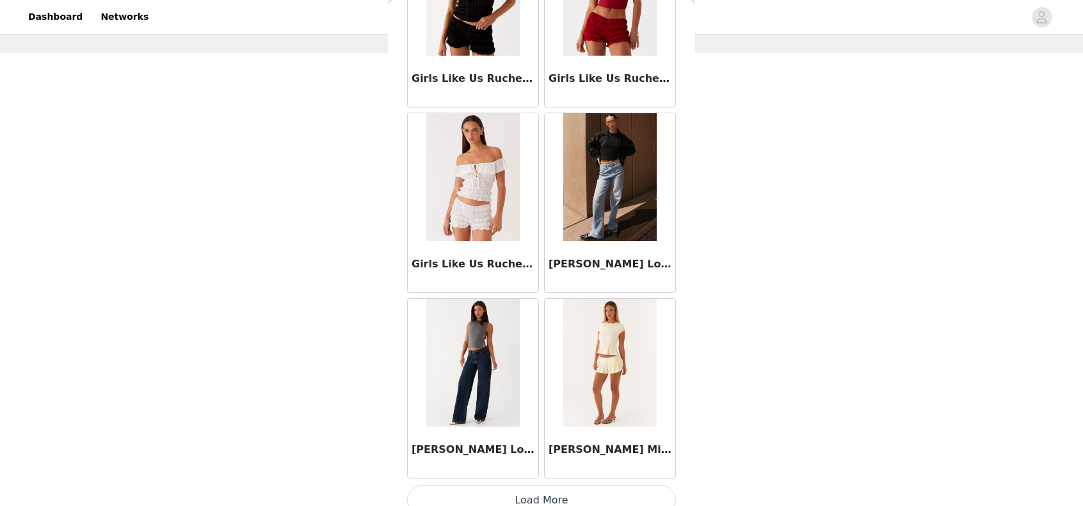
scroll to position [1448, 0]
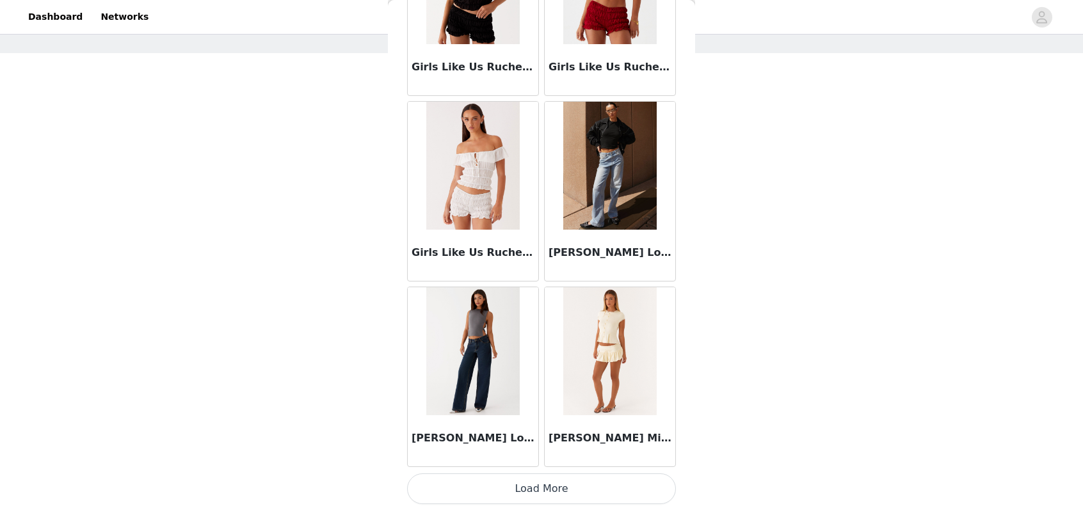
click at [604, 475] on button "Load More" at bounding box center [541, 489] width 269 height 31
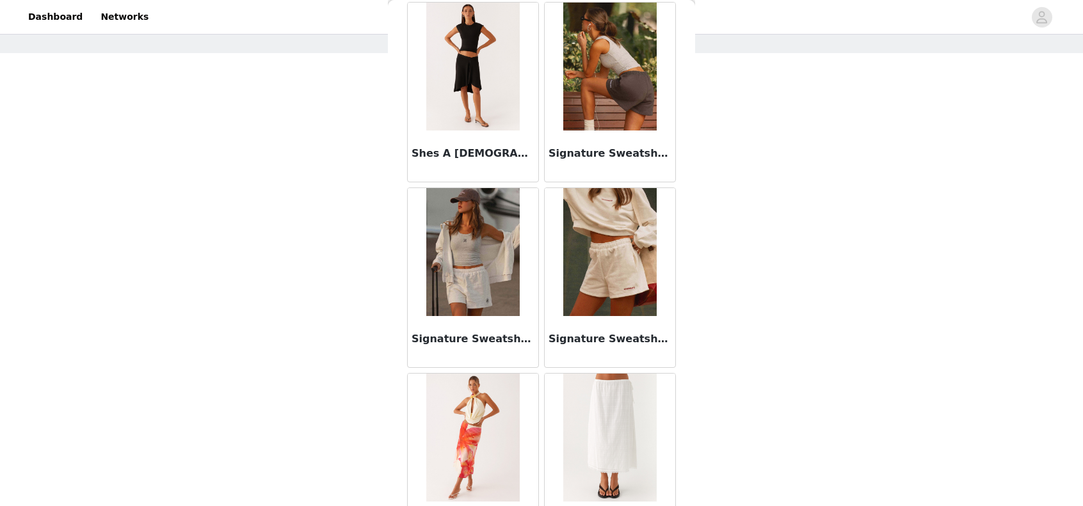
scroll to position [3300, 0]
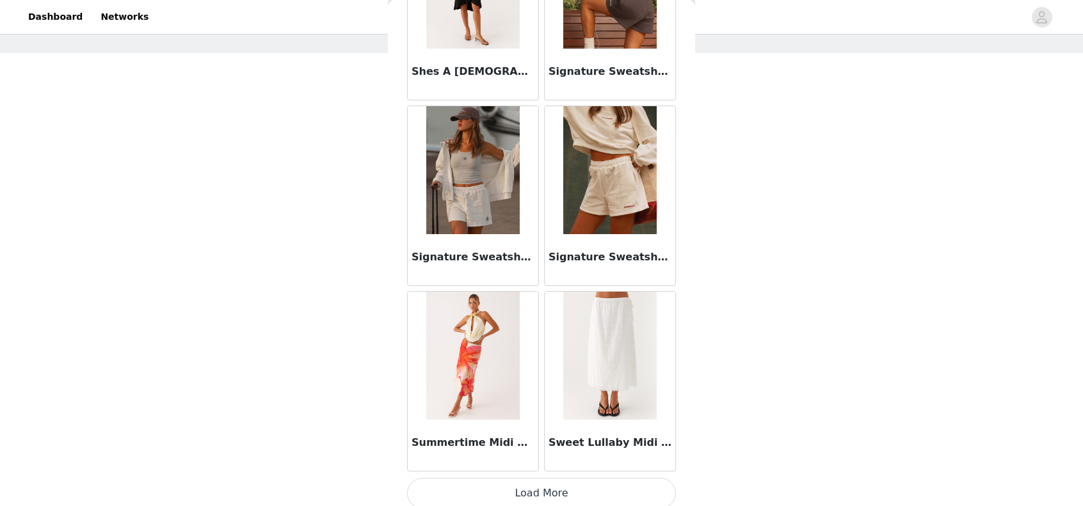
click at [588, 483] on button "Load More" at bounding box center [541, 493] width 269 height 31
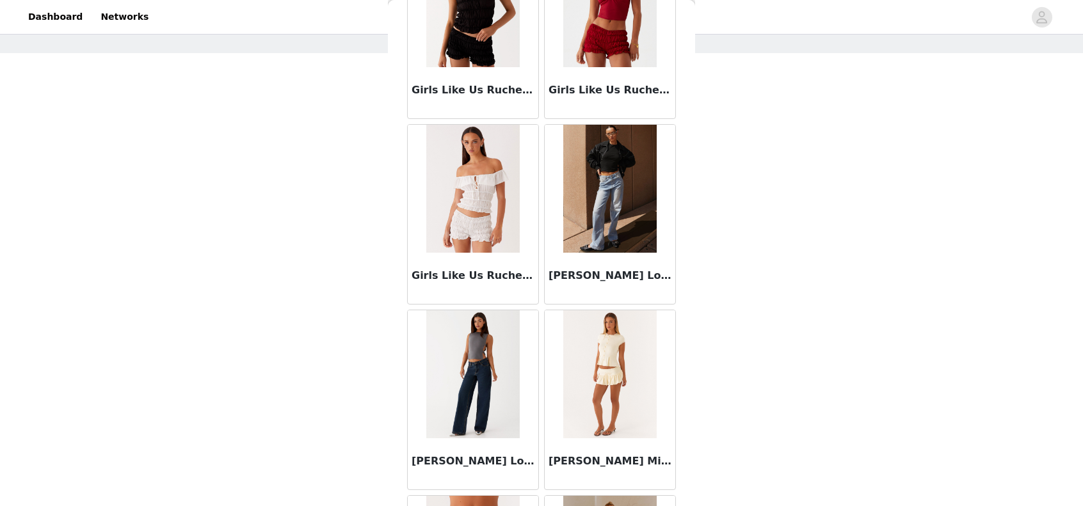
scroll to position [1389, 0]
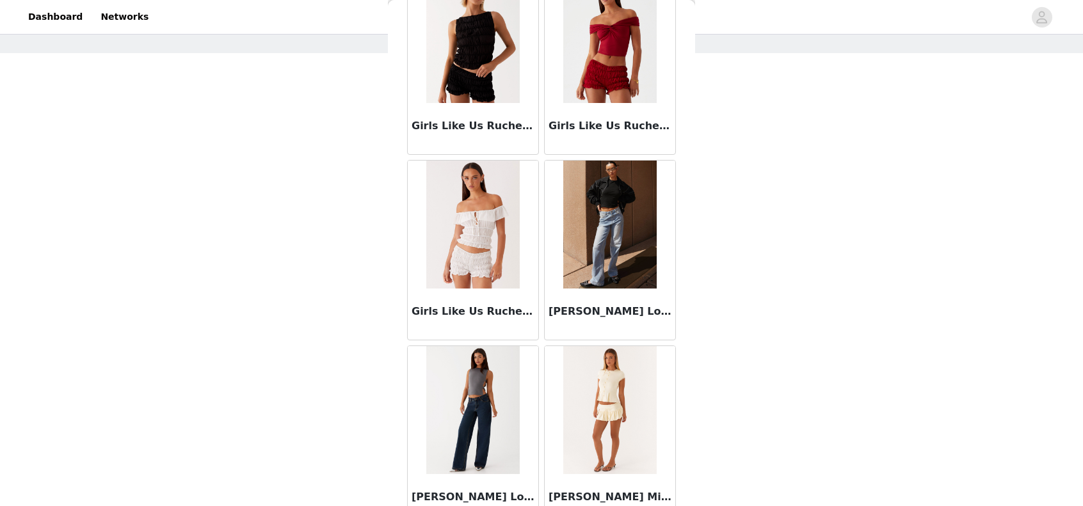
click at [495, 259] on img at bounding box center [472, 225] width 93 height 128
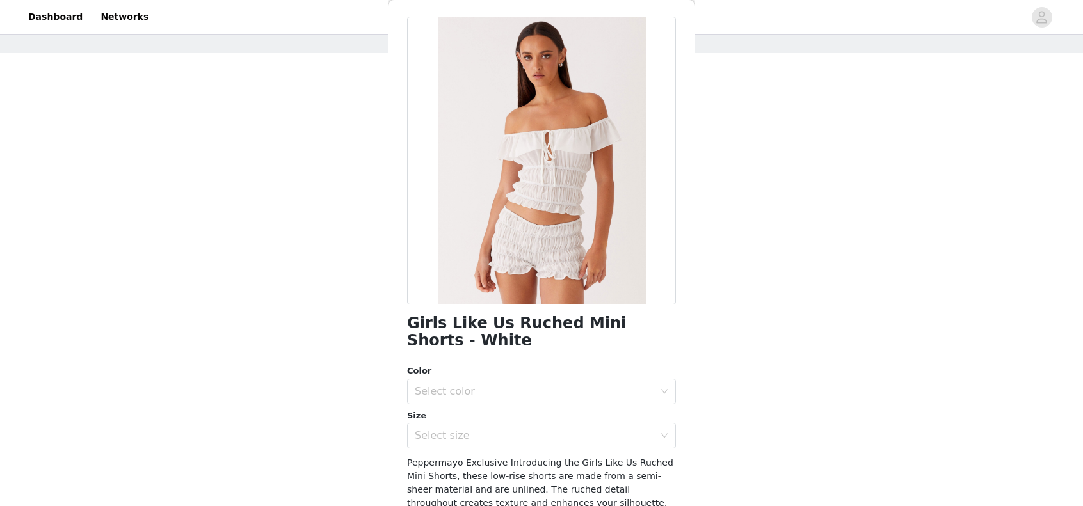
scroll to position [0, 0]
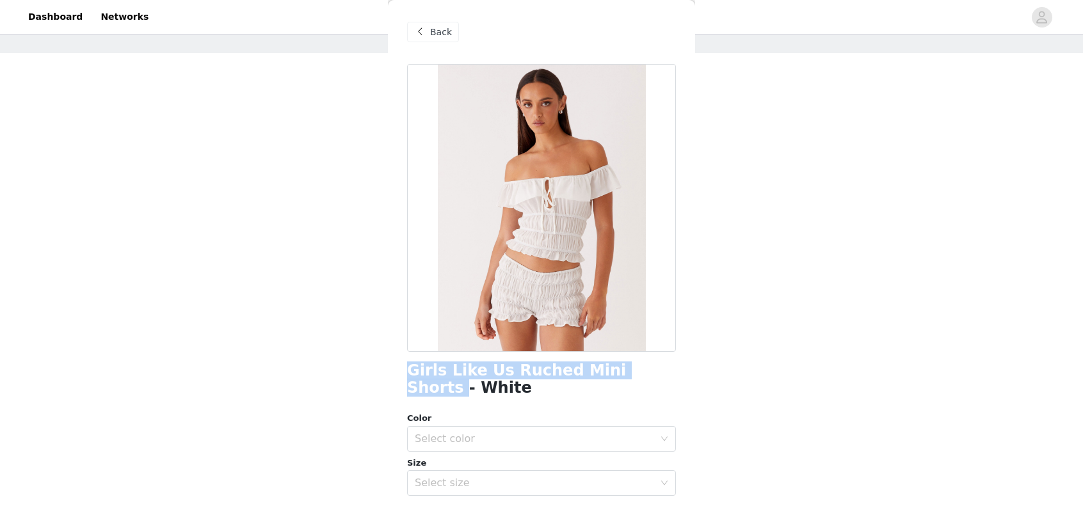
drag, startPoint x: 463, startPoint y: 365, endPoint x: 639, endPoint y: 378, distance: 175.8
click at [639, 378] on h1 "Girls Like Us Ruched Mini Shorts - White" at bounding box center [541, 379] width 269 height 35
copy h1 "Girls Like Us Ruched Mini Shorts"
click at [441, 40] on div "Back" at bounding box center [433, 32] width 52 height 20
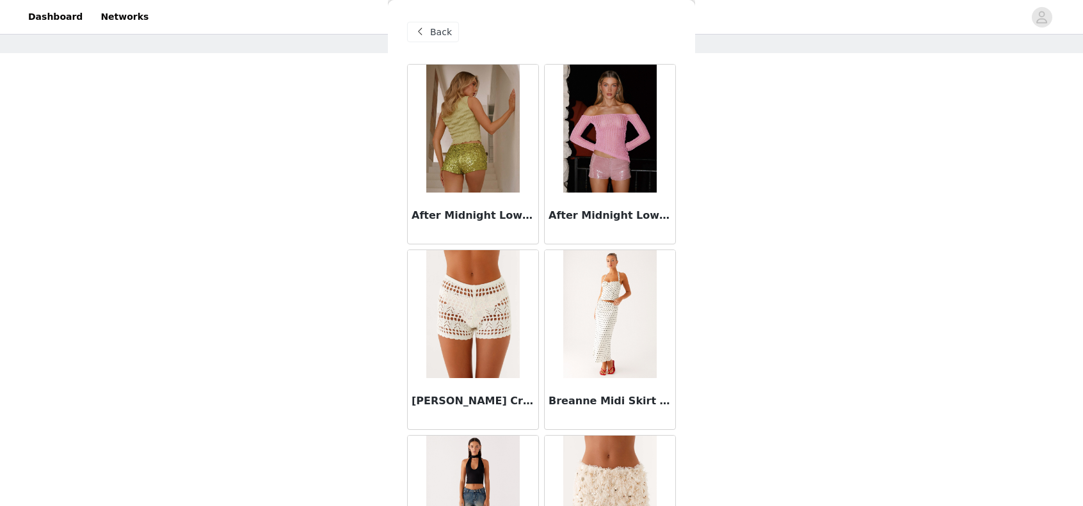
click at [438, 35] on span "Back" at bounding box center [441, 32] width 22 height 13
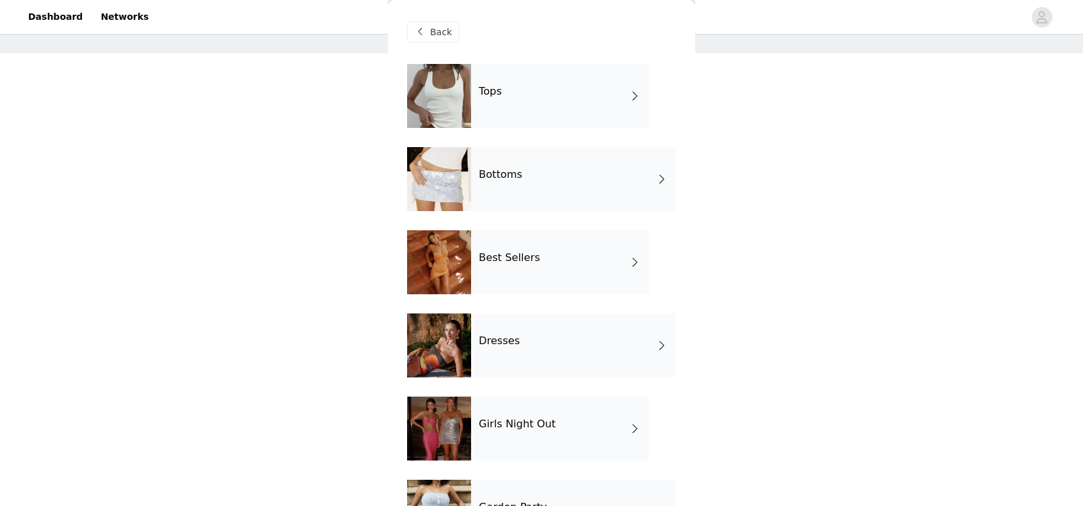
click at [614, 271] on div "Best Sellers" at bounding box center [560, 262] width 178 height 64
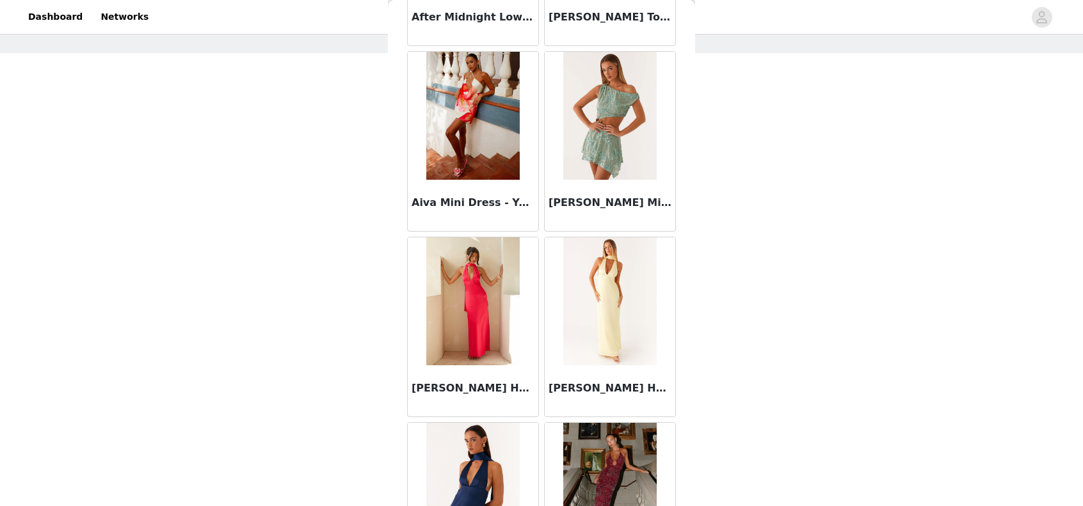
scroll to position [640, 0]
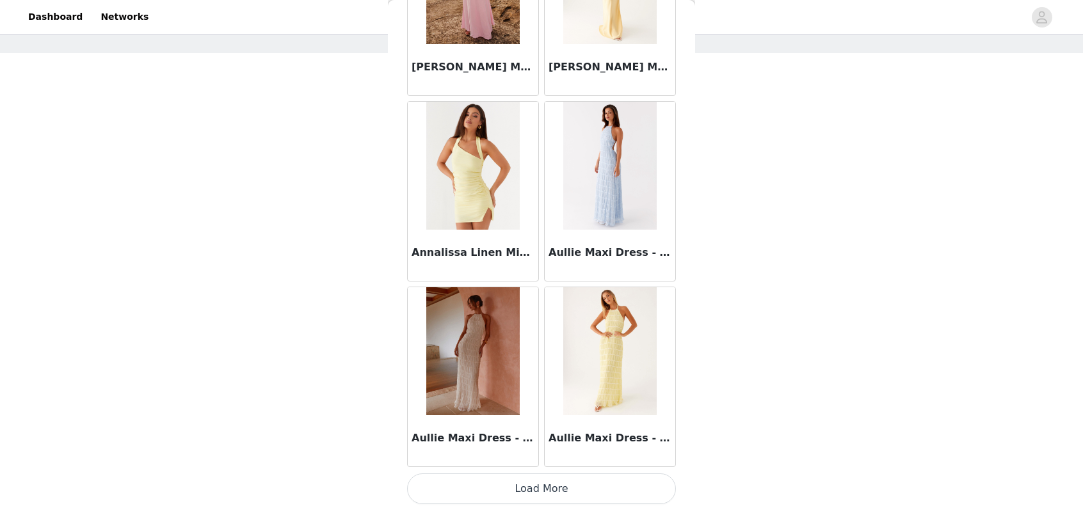
click at [551, 486] on button "Load More" at bounding box center [541, 489] width 269 height 31
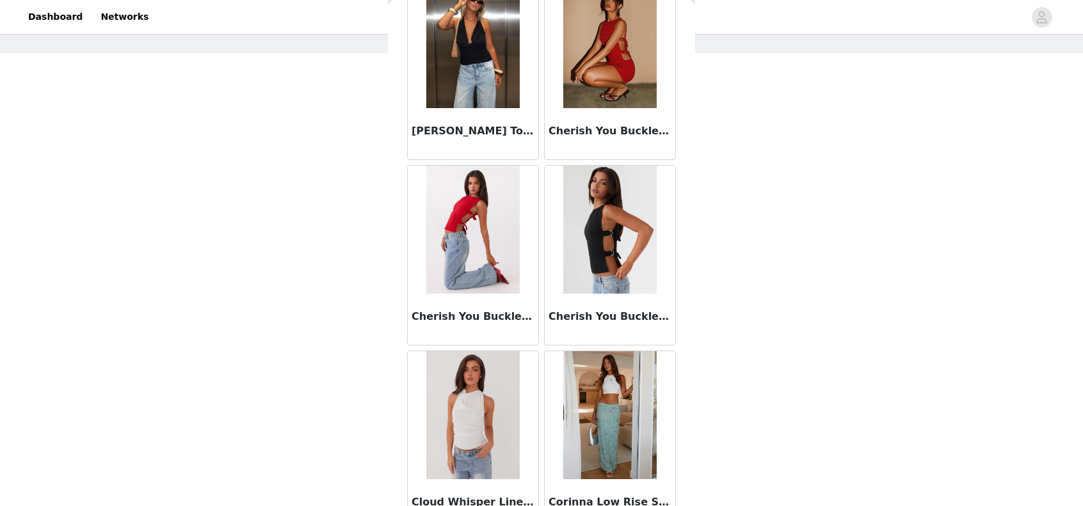
scroll to position [3300, 0]
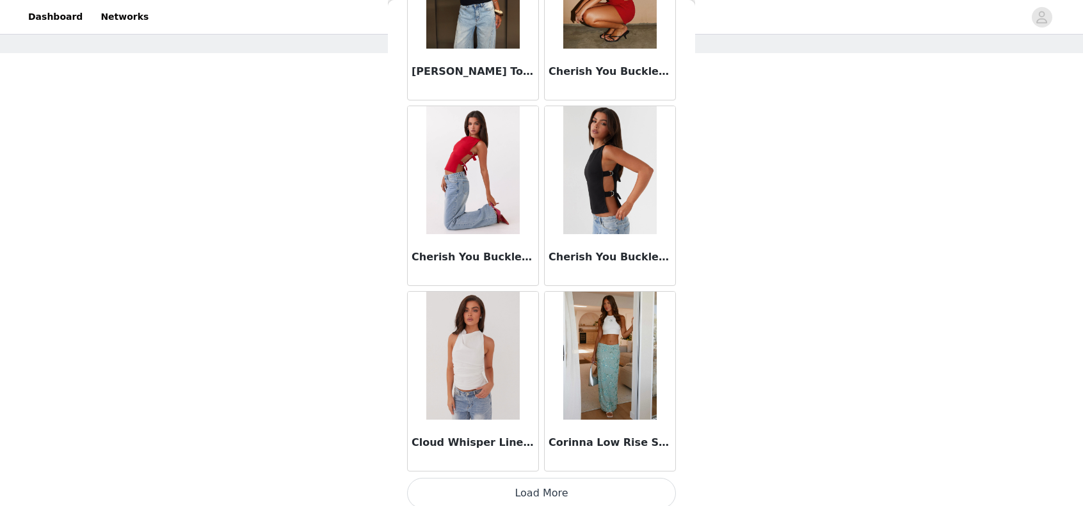
click at [579, 492] on button "Load More" at bounding box center [541, 493] width 269 height 31
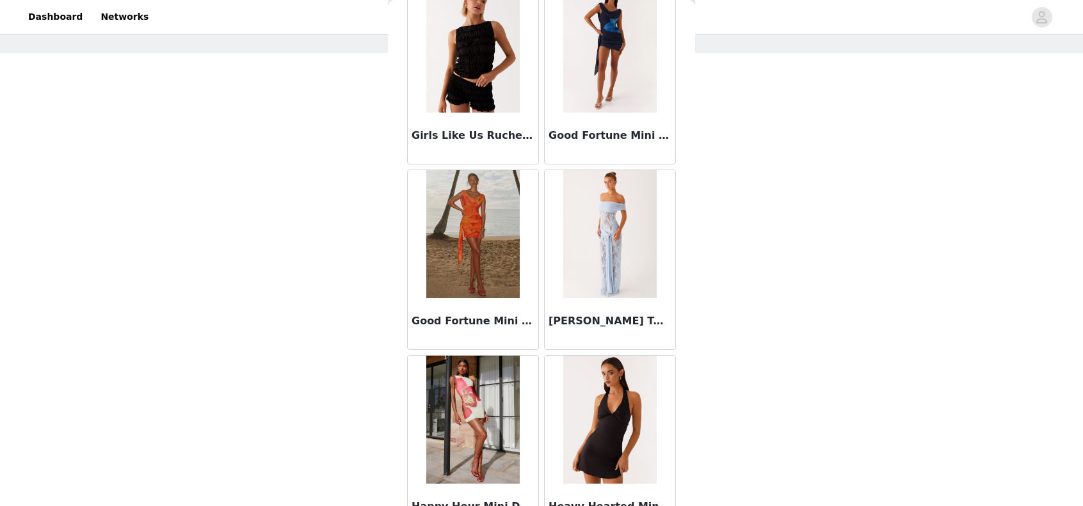
scroll to position [5151, 0]
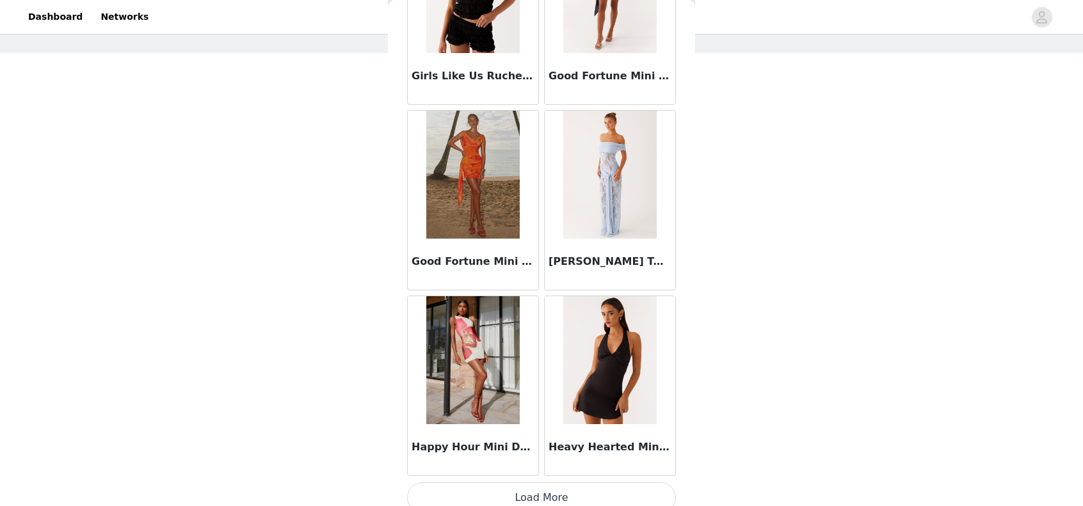
click at [538, 488] on button "Load More" at bounding box center [541, 498] width 269 height 31
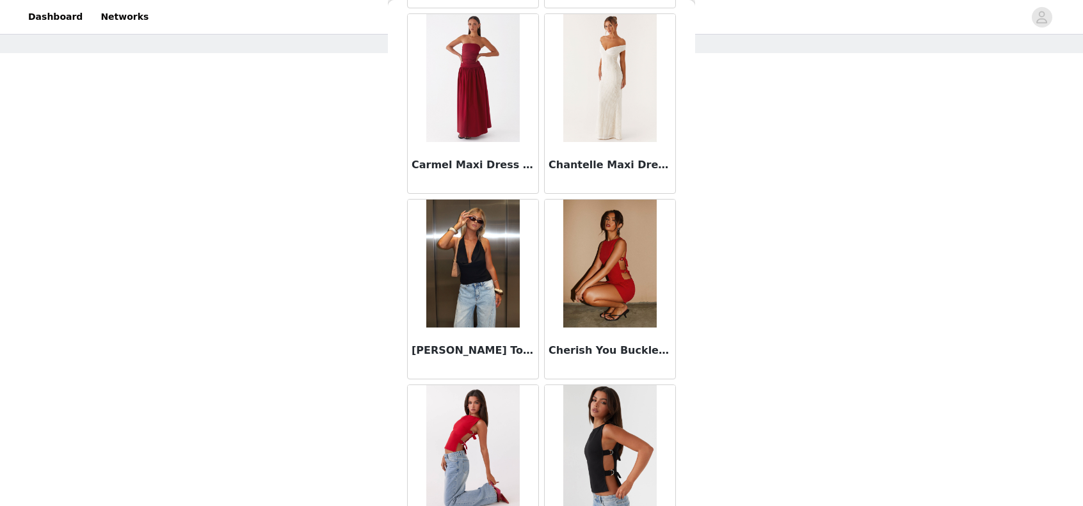
scroll to position [0, 0]
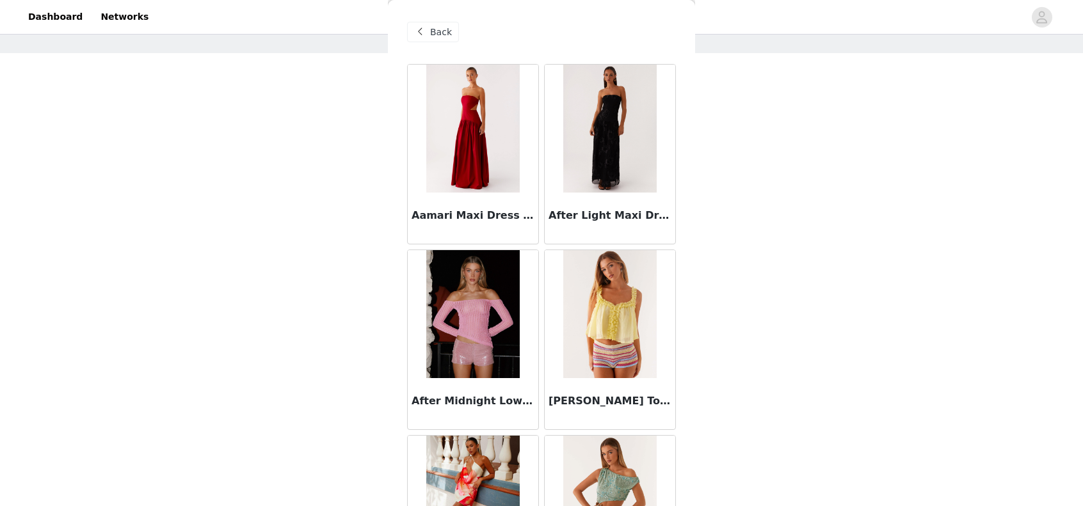
click at [444, 33] on span "Back" at bounding box center [441, 32] width 22 height 13
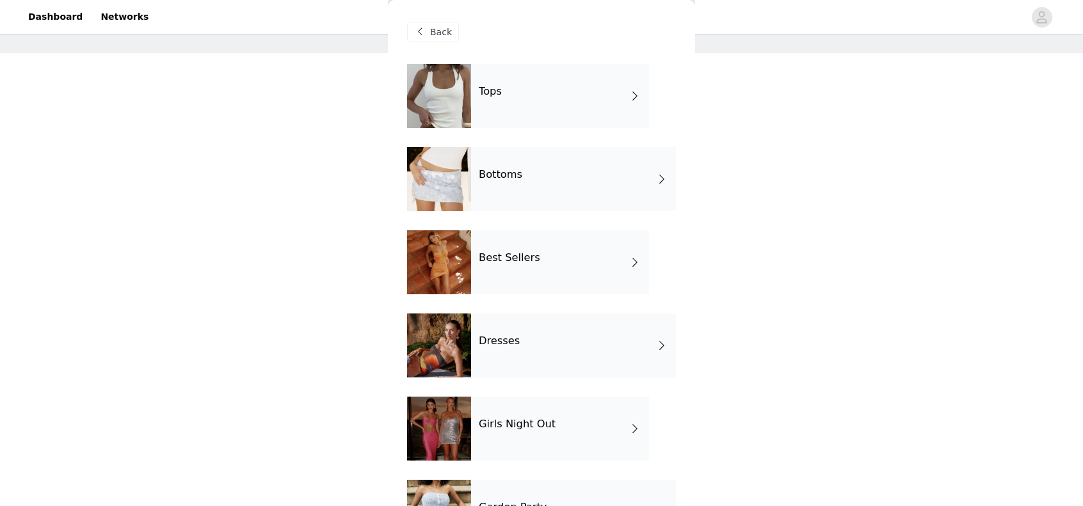
click at [574, 294] on div "Best Sellers" at bounding box center [560, 262] width 178 height 64
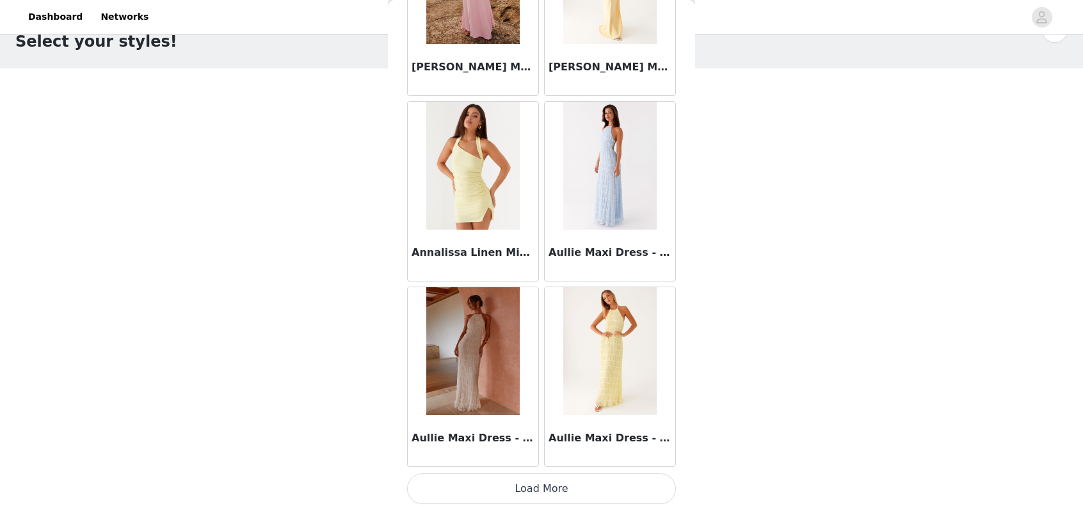
scroll to position [51, 0]
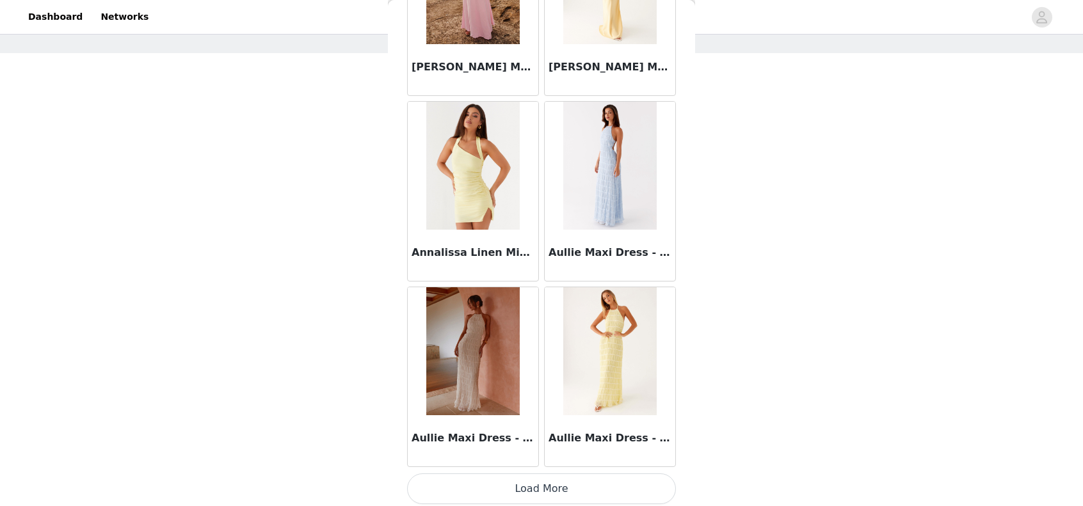
click at [571, 474] on button "Load More" at bounding box center [541, 489] width 269 height 31
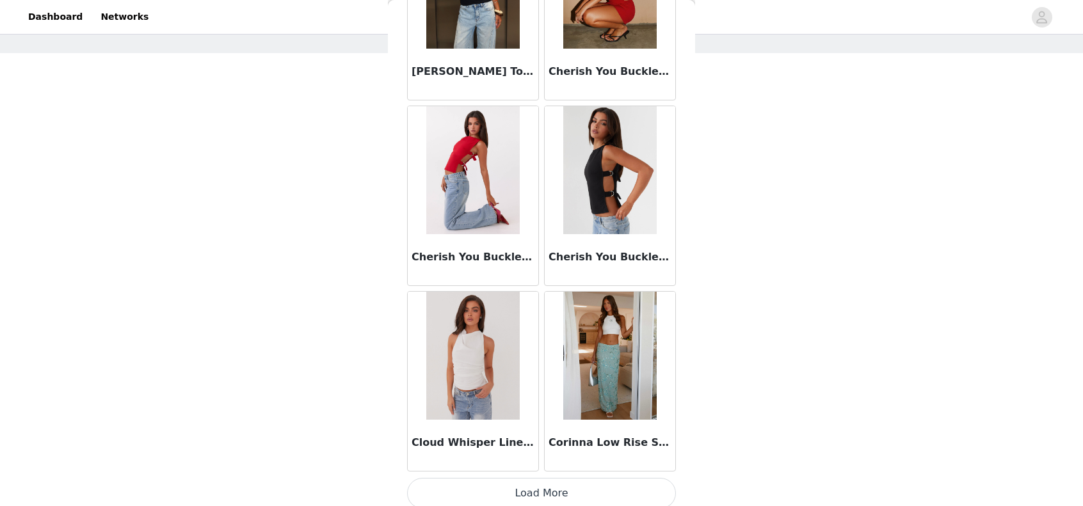
click at [548, 486] on button "Load More" at bounding box center [541, 493] width 269 height 31
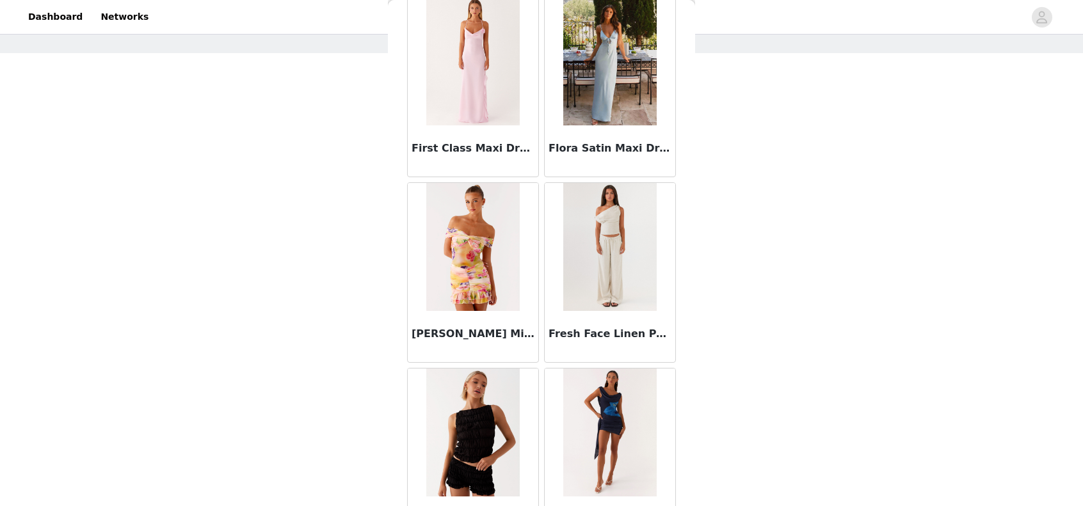
scroll to position [4772, 0]
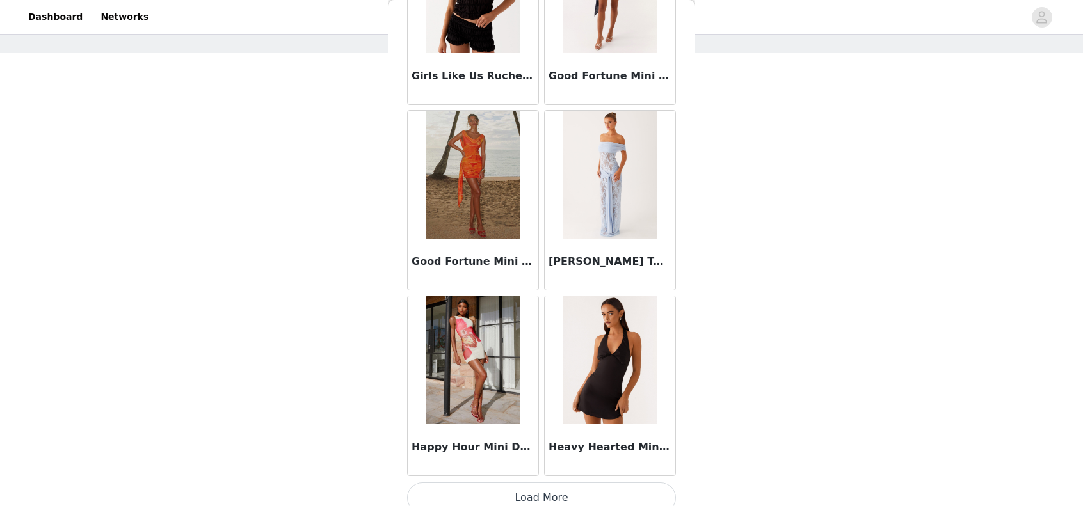
click at [597, 483] on button "Load More" at bounding box center [541, 498] width 269 height 31
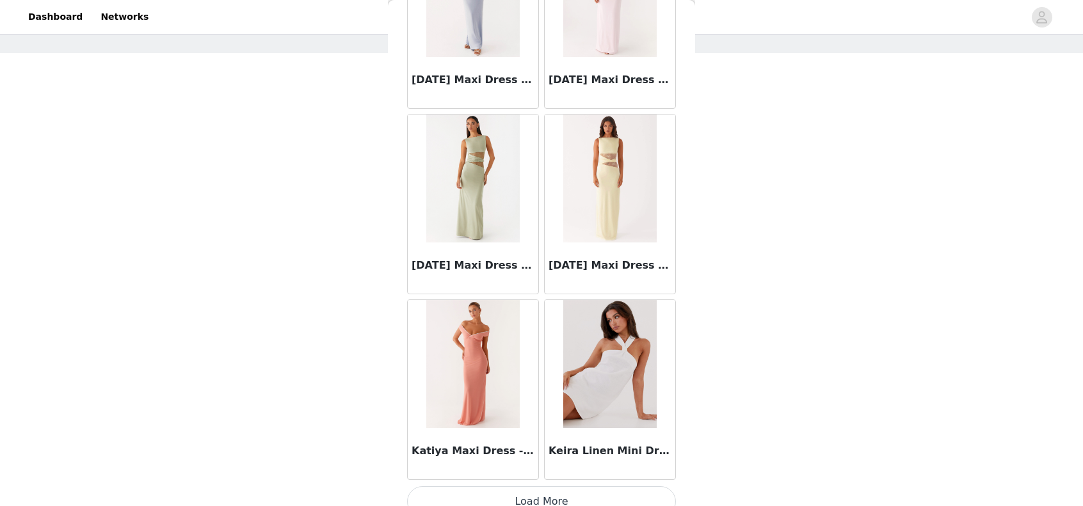
click at [601, 486] on button "Load More" at bounding box center [541, 501] width 269 height 31
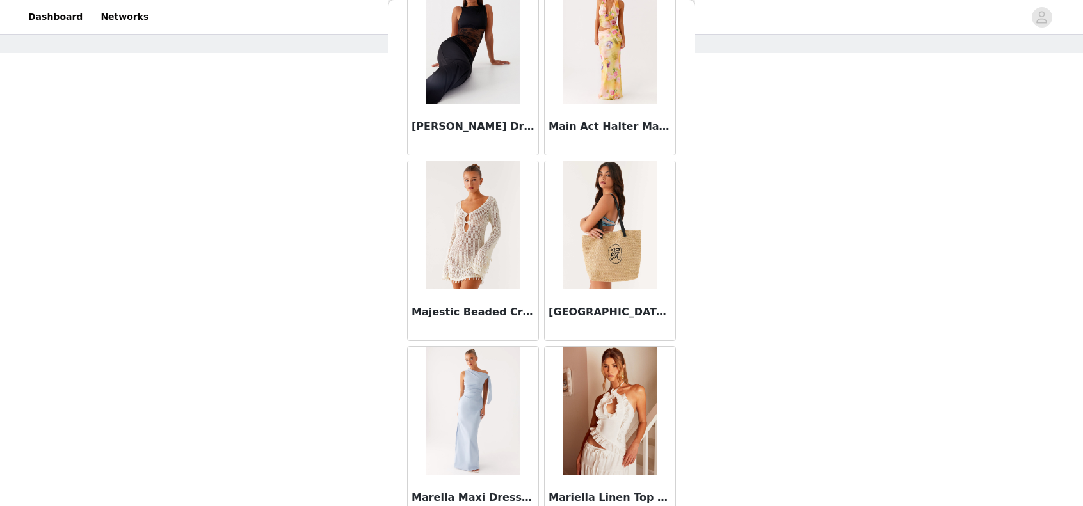
scroll to position [7772, 0]
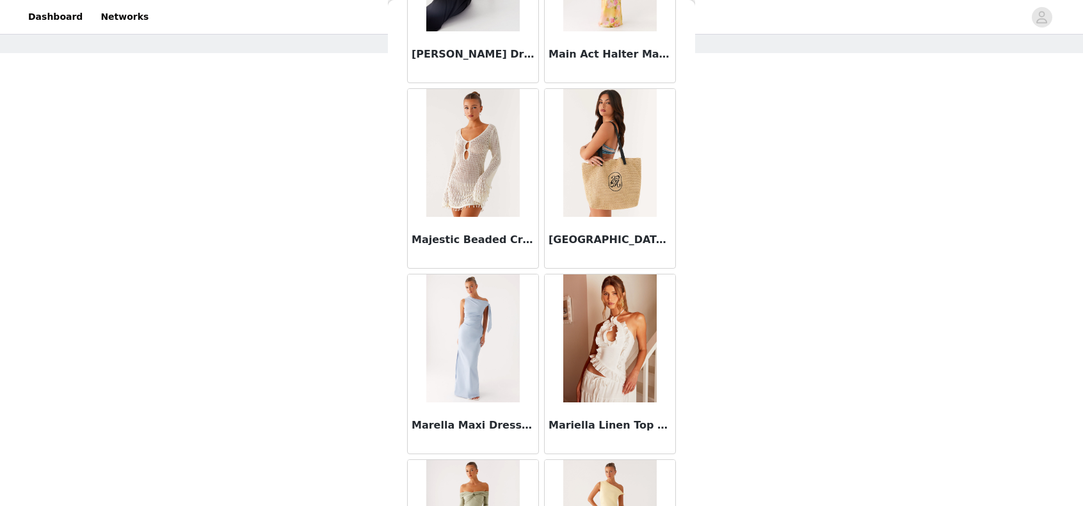
click at [472, 157] on img at bounding box center [472, 153] width 93 height 128
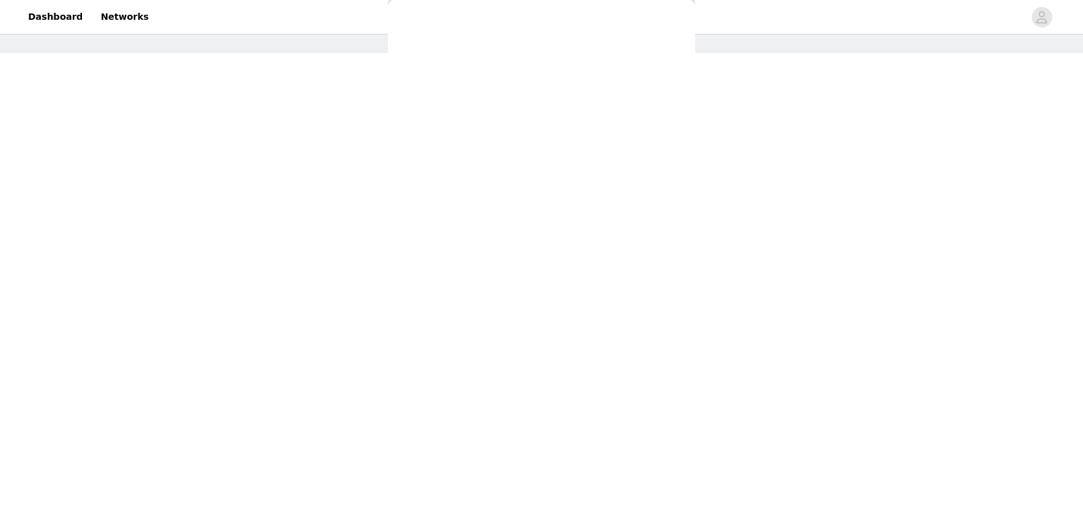
scroll to position [198, 0]
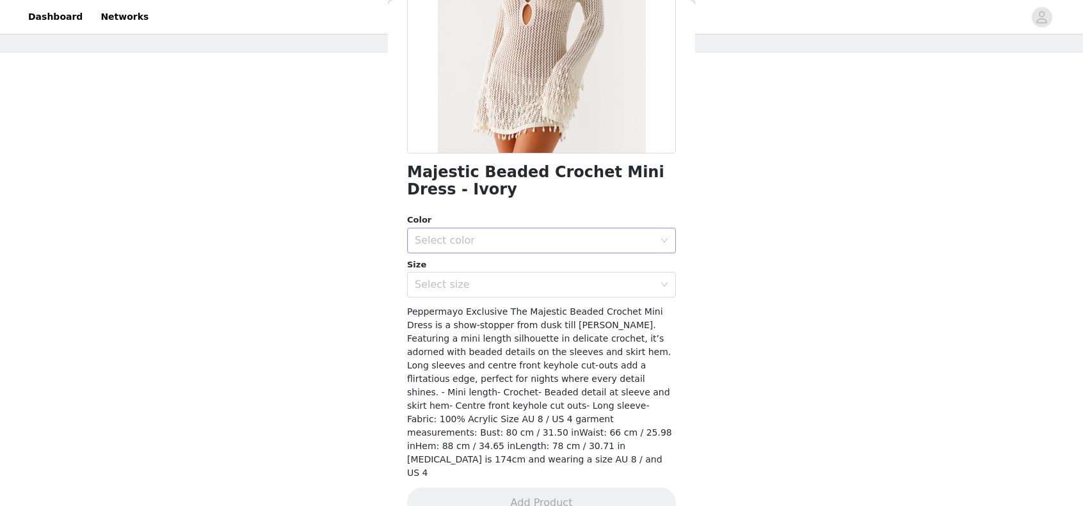
click at [483, 234] on div "Select color" at bounding box center [534, 240] width 239 height 13
click at [479, 269] on li "Ivory" at bounding box center [536, 268] width 259 height 20
click at [470, 286] on div "Select size" at bounding box center [534, 284] width 239 height 13
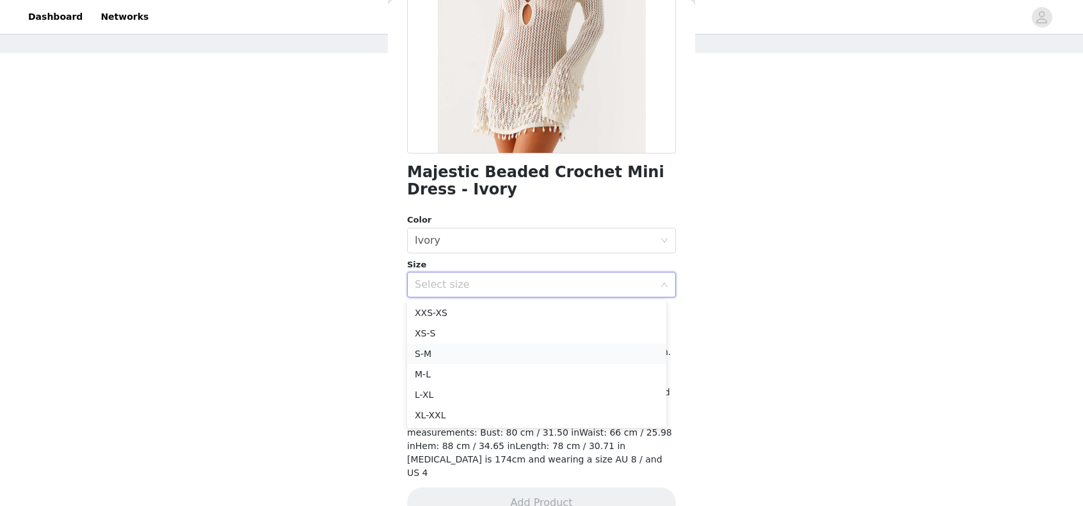
click at [451, 349] on li "S-M" at bounding box center [536, 354] width 259 height 20
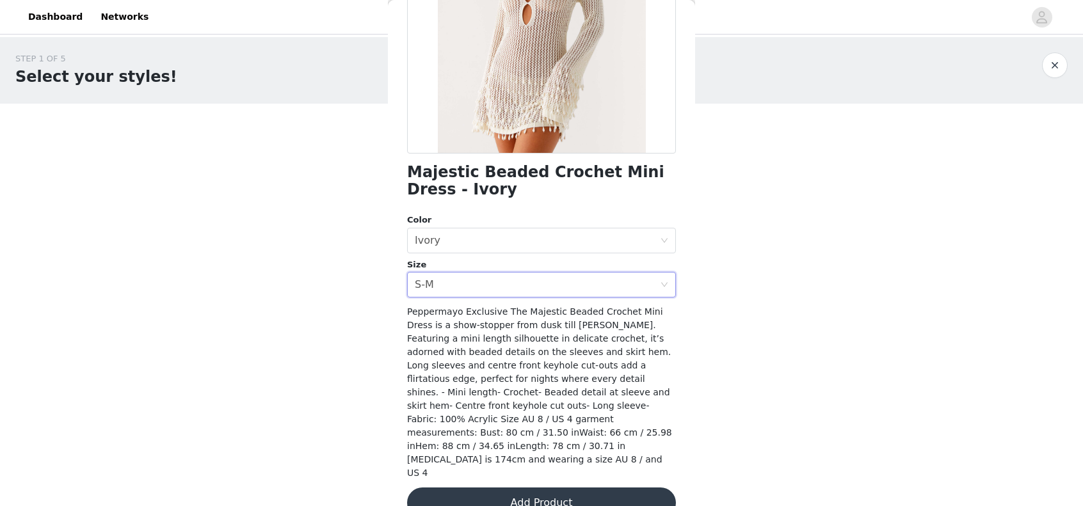
click at [550, 488] on button "Add Product" at bounding box center [541, 503] width 269 height 31
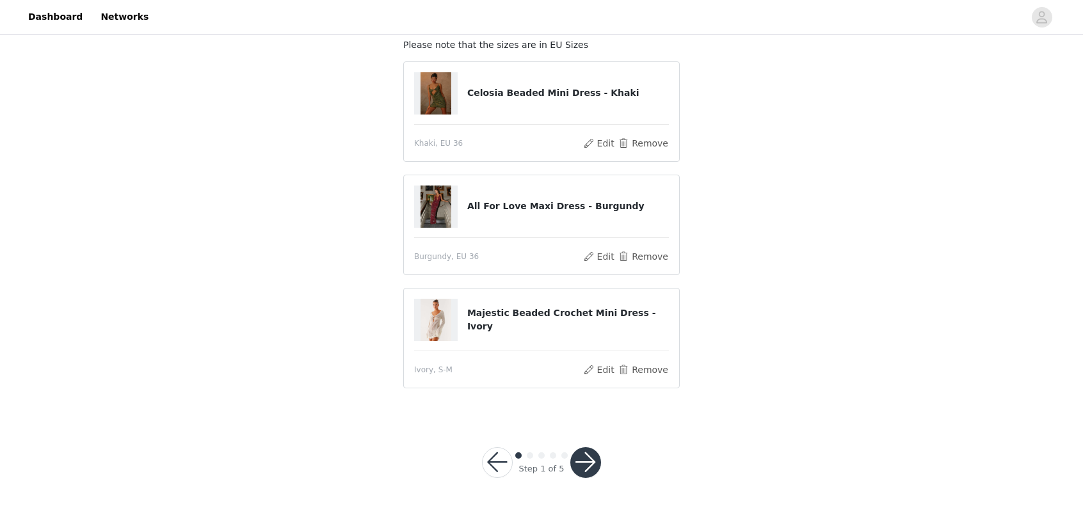
scroll to position [81, 0]
click at [586, 454] on button "button" at bounding box center [585, 462] width 31 height 31
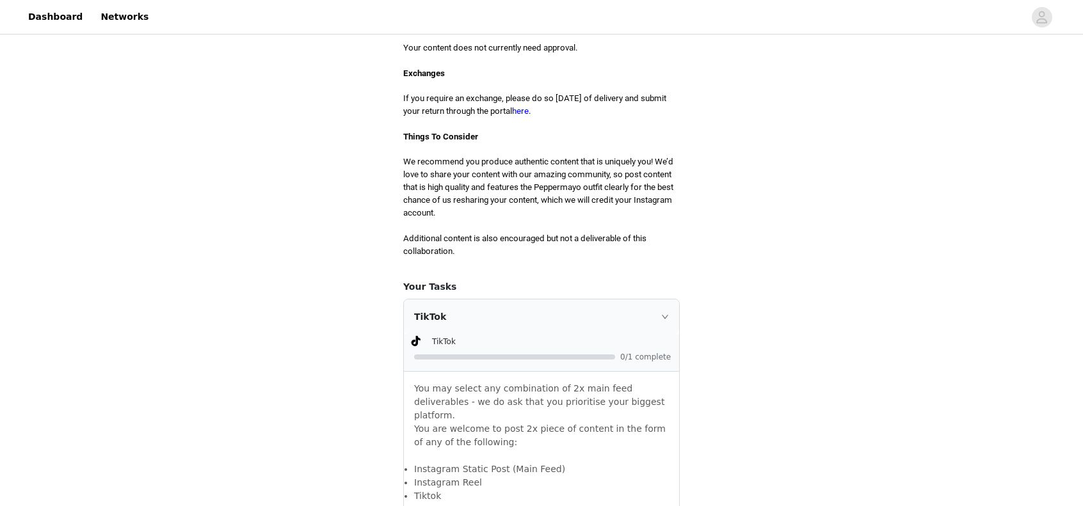
scroll to position [576, 0]
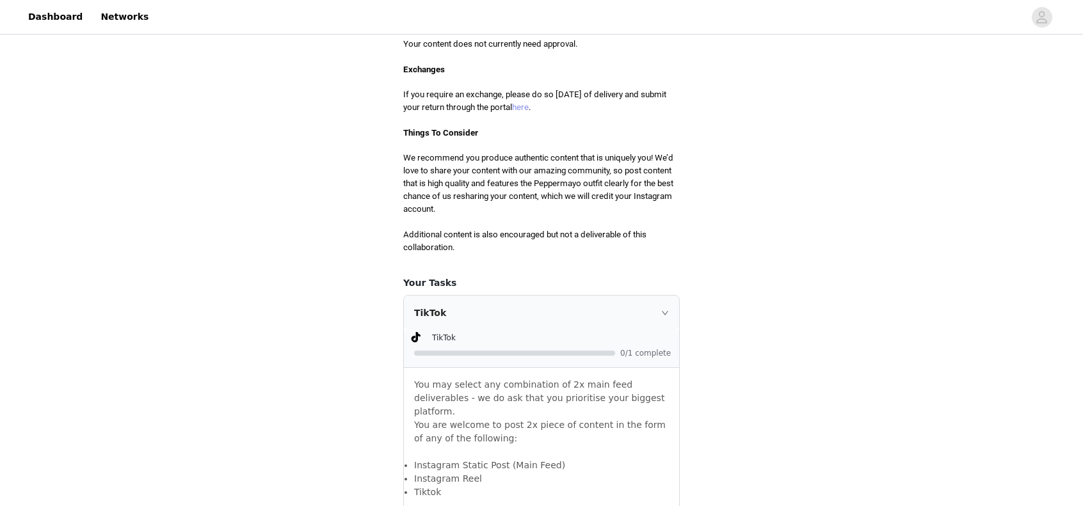
click at [529, 109] on link "here" at bounding box center [520, 107] width 17 height 10
